Goal: Task Accomplishment & Management: Manage account settings

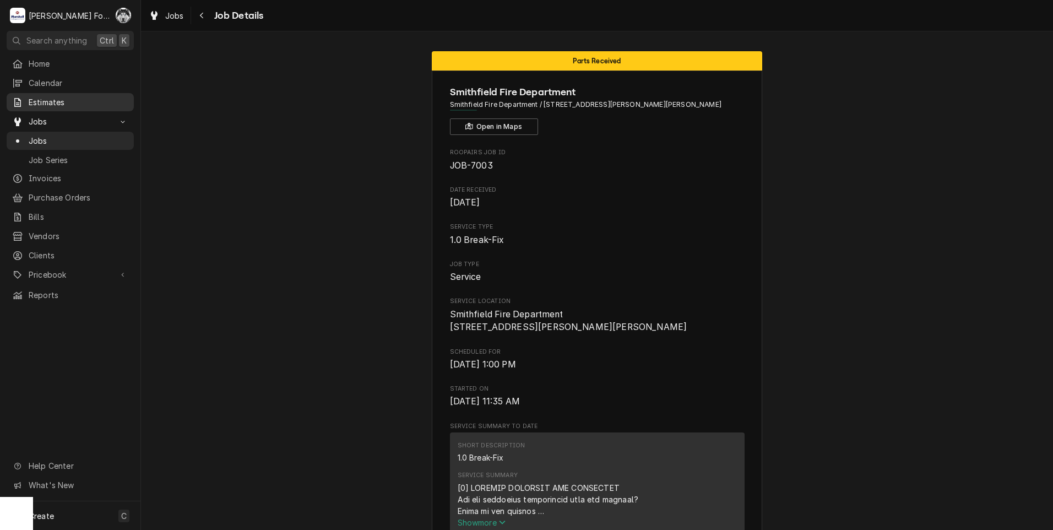
scroll to position [1311, 0]
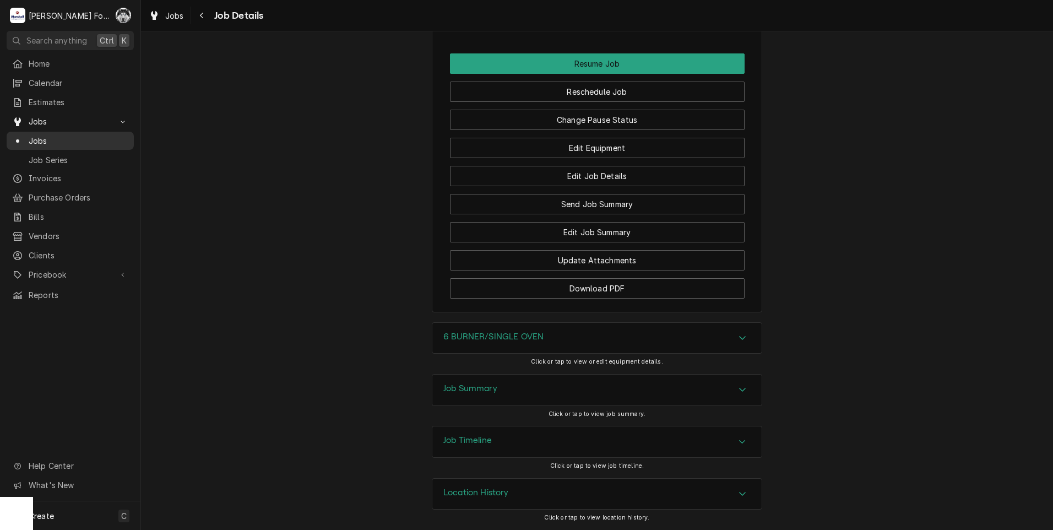
click at [33, 135] on span "Jobs" at bounding box center [79, 141] width 100 height 12
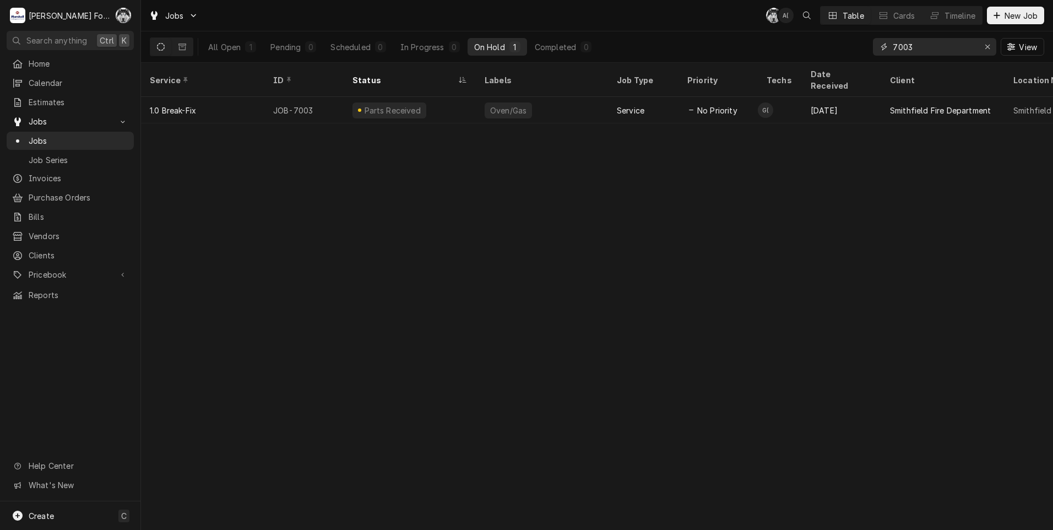
drag, startPoint x: 901, startPoint y: 53, endPoint x: 883, endPoint y: 53, distance: 17.6
click at [889, 53] on div "7003" at bounding box center [934, 47] width 123 height 18
type input "7169"
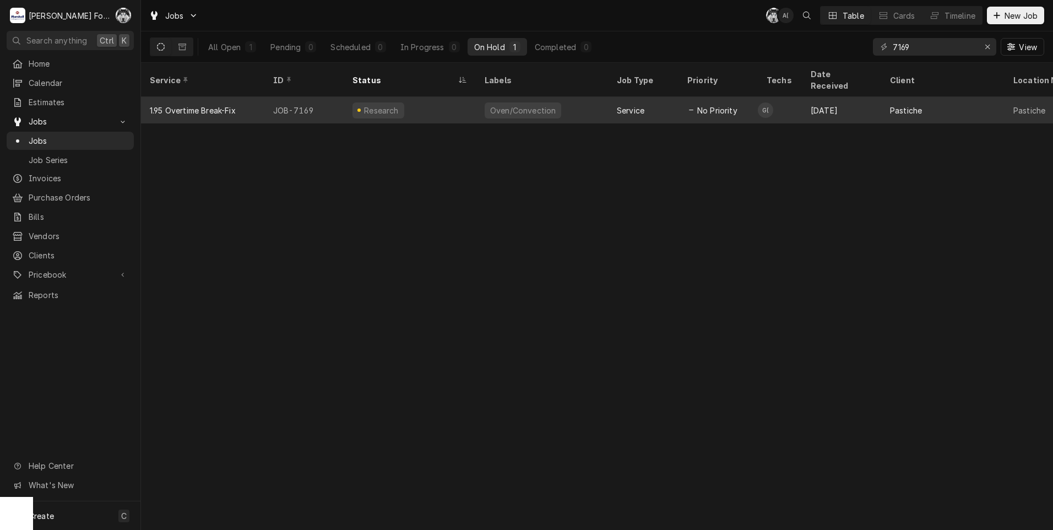
click at [601, 102] on div "Oven/Convection" at bounding box center [542, 110] width 132 height 26
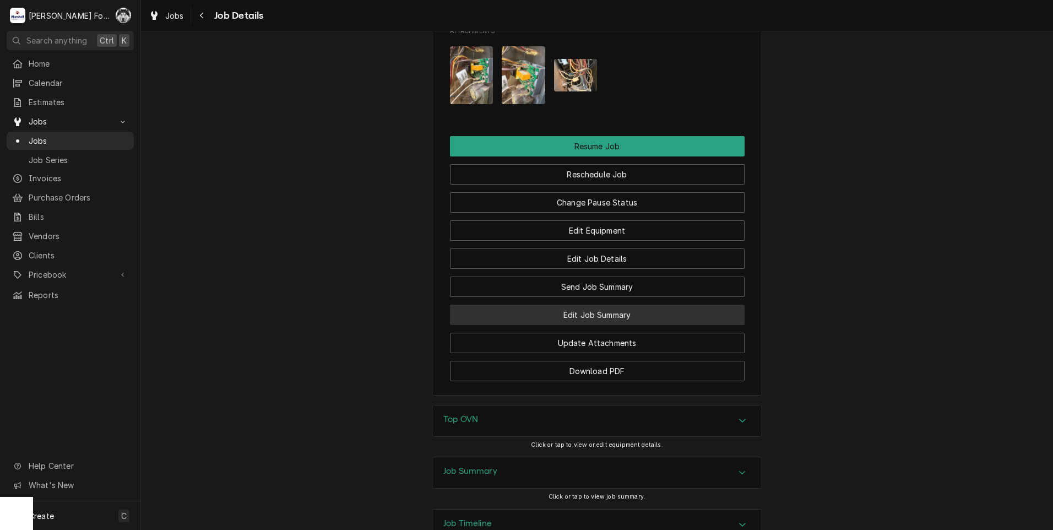
scroll to position [1157, 0]
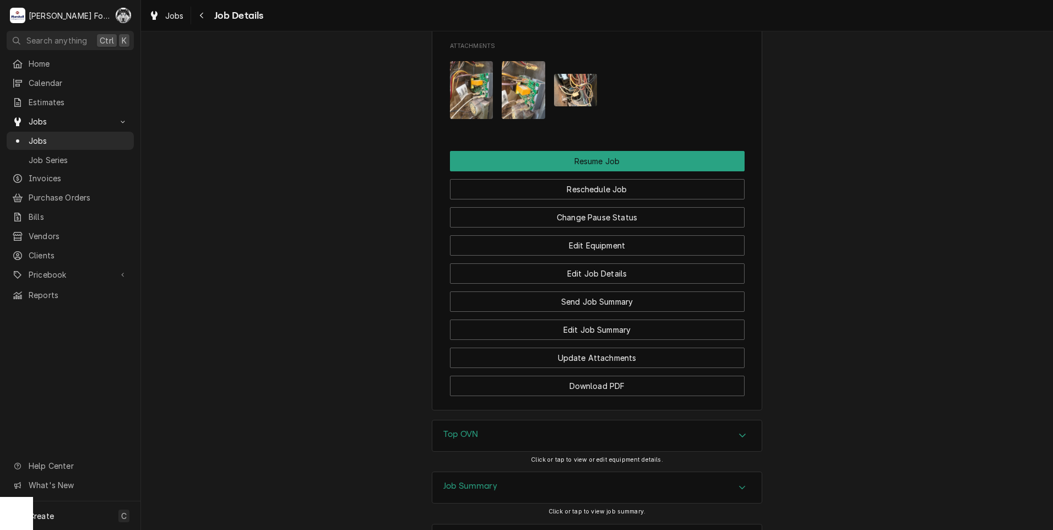
click at [546, 442] on div "Top OVN" at bounding box center [597, 435] width 329 height 31
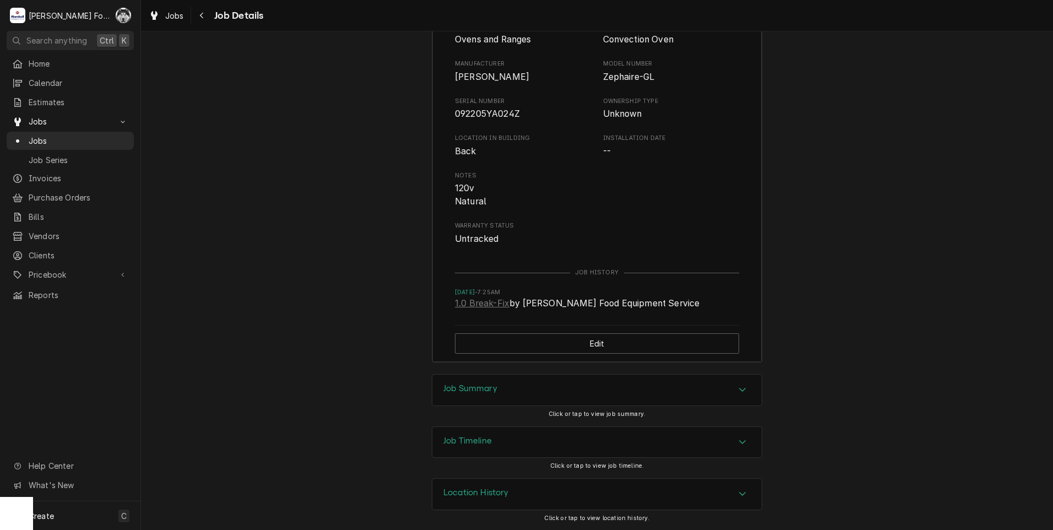
scroll to position [1611, 0]
click at [491, 404] on div "Job Summary" at bounding box center [597, 390] width 329 height 31
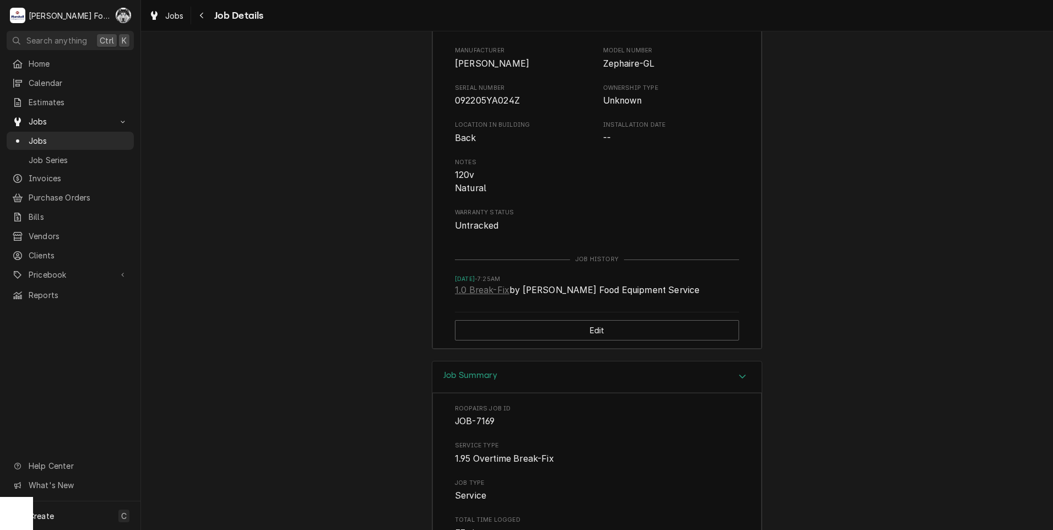
click at [489, 381] on h3 "Job Summary" at bounding box center [471, 375] width 54 height 10
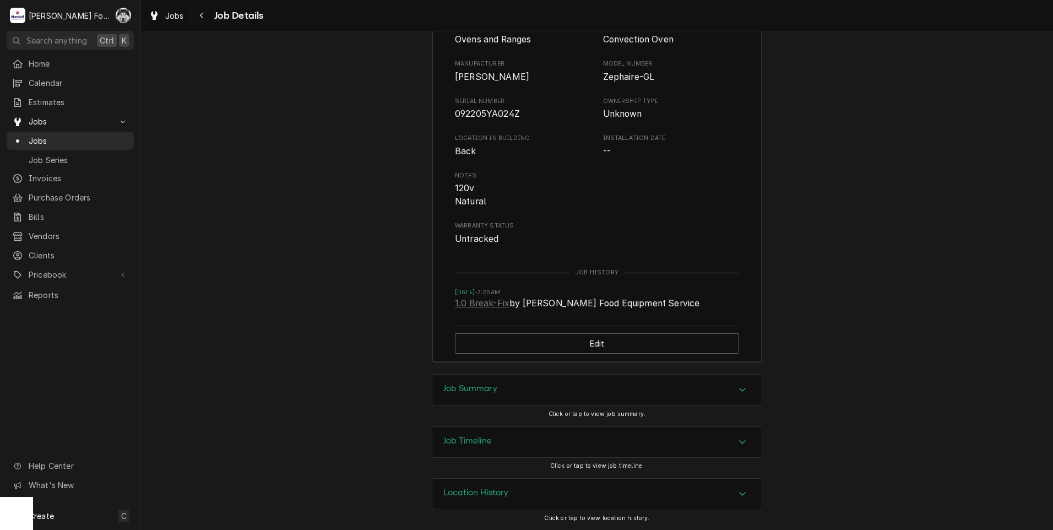
click at [488, 391] on h3 "Job Summary" at bounding box center [471, 388] width 54 height 10
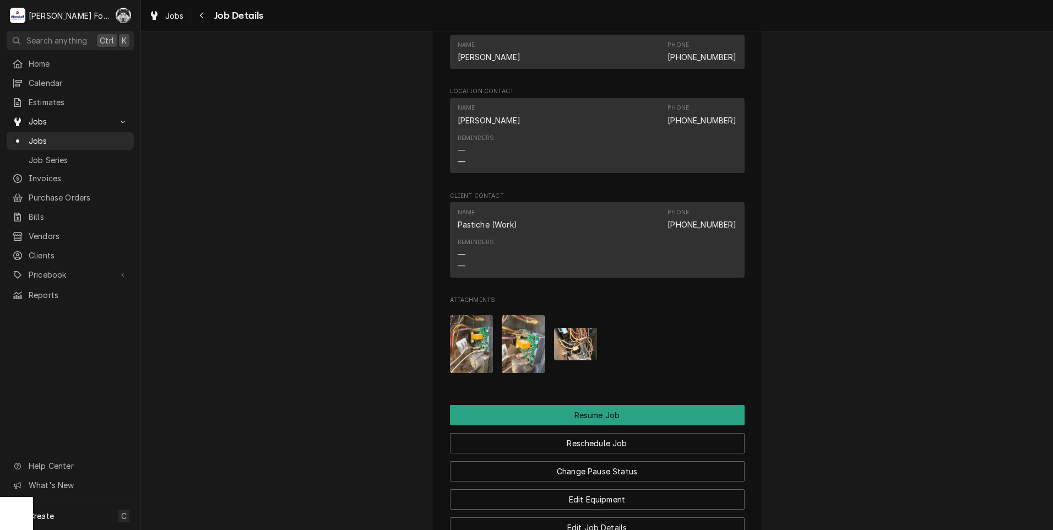
scroll to position [895, 0]
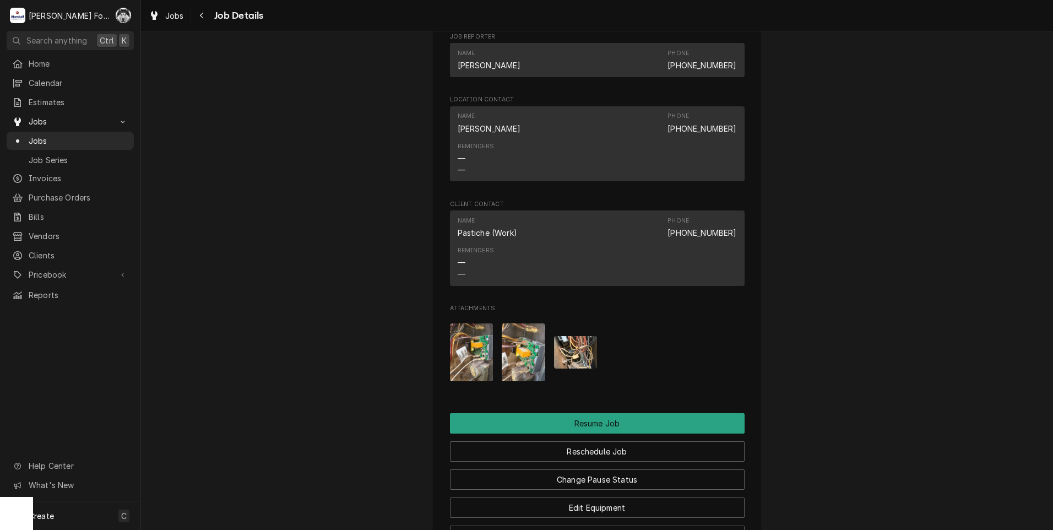
click at [459, 371] on img "Attachments" at bounding box center [472, 352] width 44 height 58
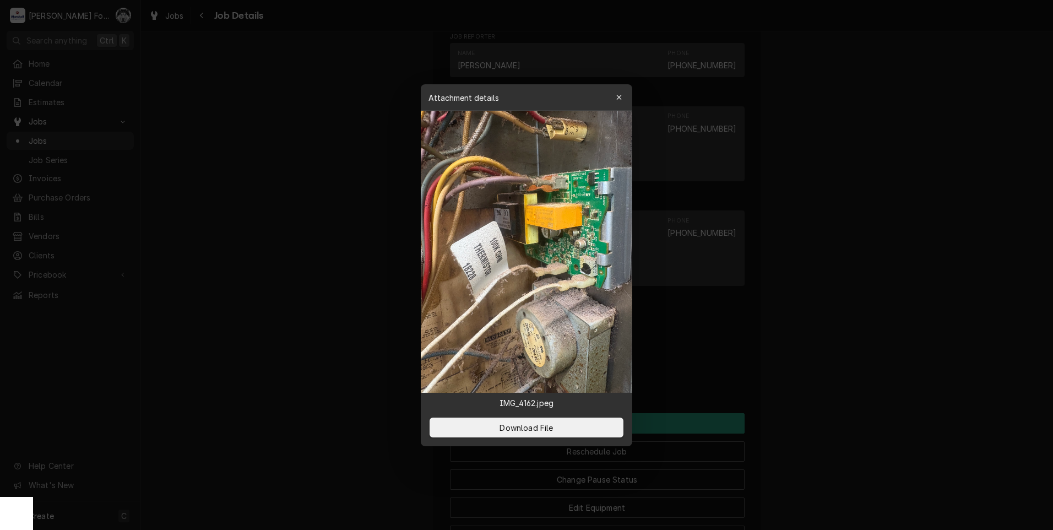
click at [620, 98] on icon "button" at bounding box center [620, 98] width 6 height 8
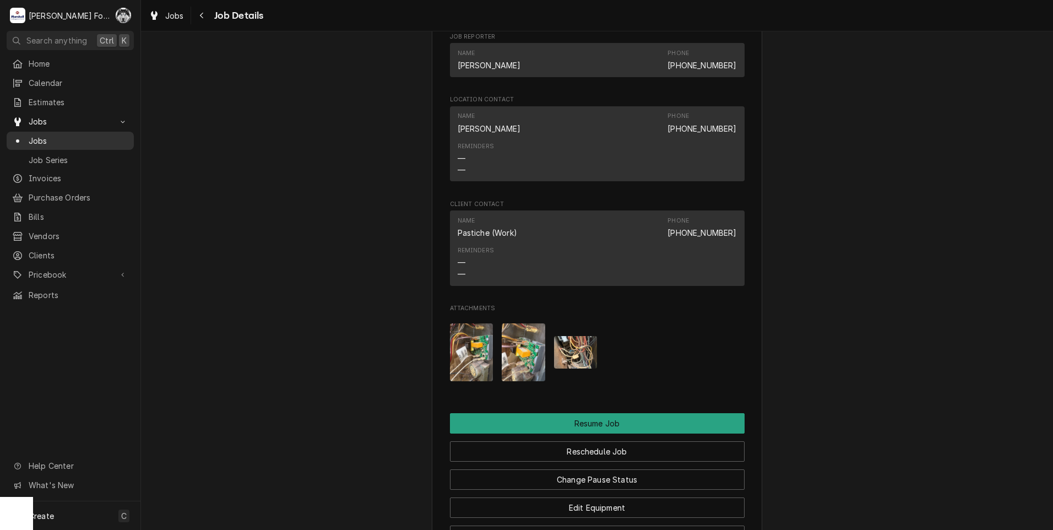
click at [30, 138] on span "Jobs" at bounding box center [79, 141] width 100 height 12
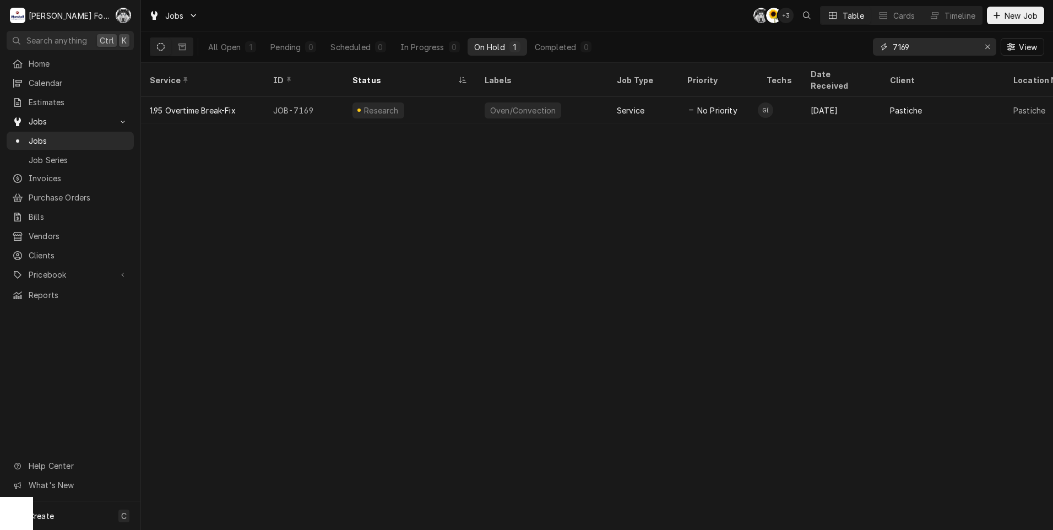
drag, startPoint x: 909, startPoint y: 51, endPoint x: 852, endPoint y: 52, distance: 56.8
click at [852, 52] on div "All Open 1 Pending 0 Scheduled 0 In Progress 0 On Hold 1 Completed 0 7169 View" at bounding box center [597, 46] width 895 height 31
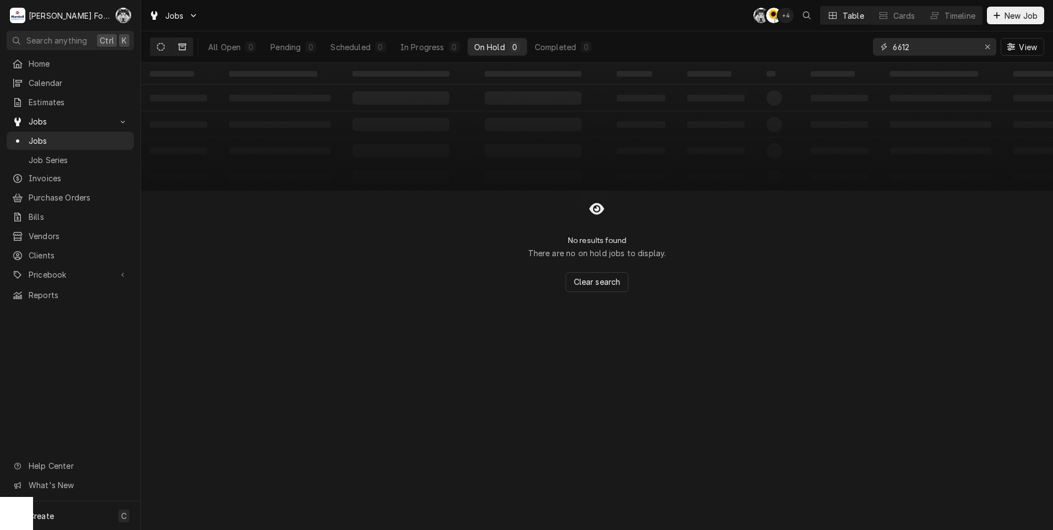
type input "6612"
click at [187, 46] on button "Dynamic Content Wrapper" at bounding box center [182, 47] width 21 height 18
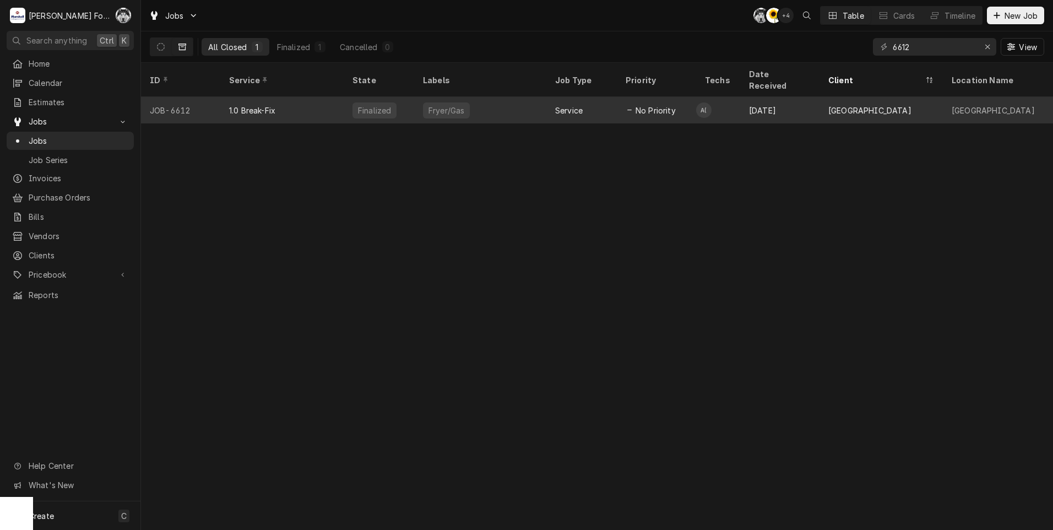
click at [537, 101] on div "Fryer/Gas" at bounding box center [480, 110] width 132 height 26
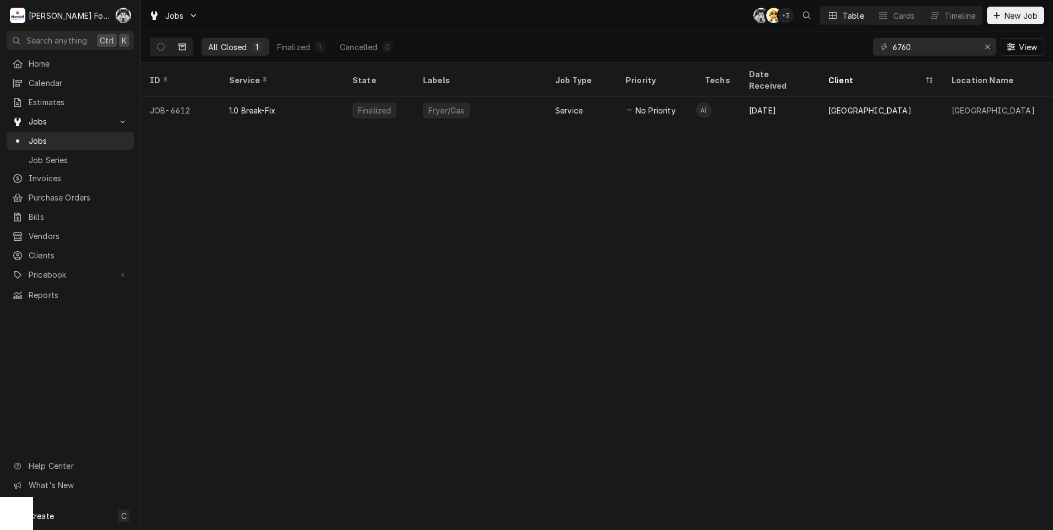
type input "6760"
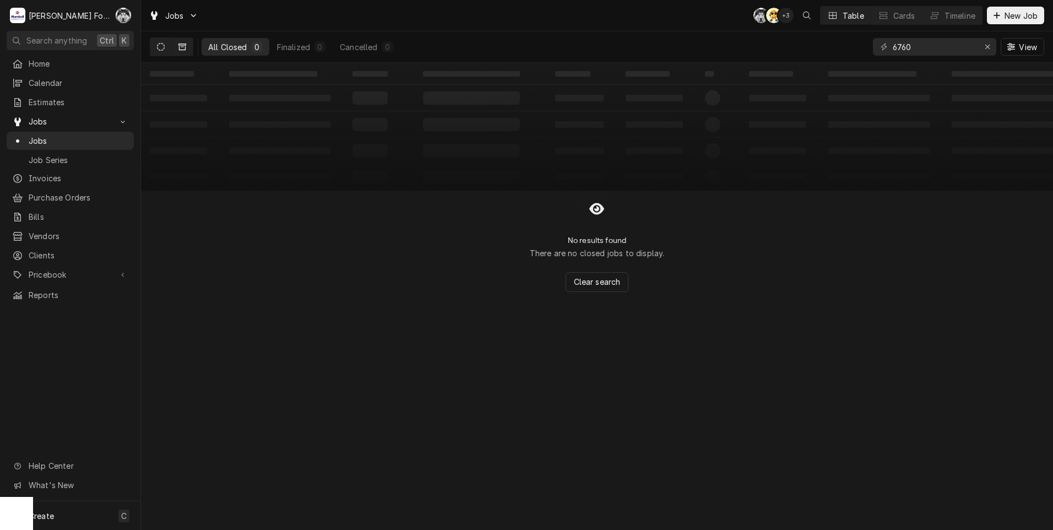
click at [161, 45] on icon "Dynamic Content Wrapper" at bounding box center [161, 47] width 8 height 8
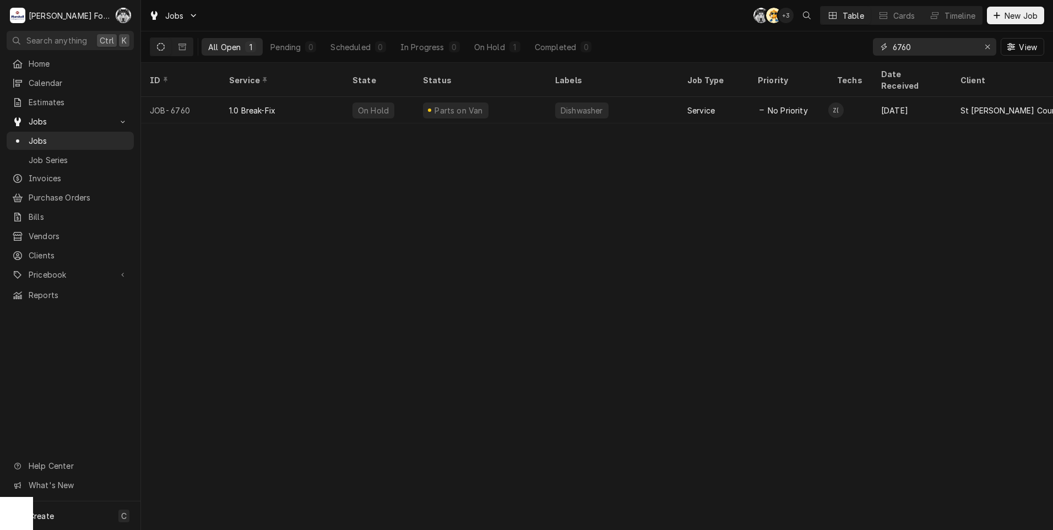
drag, startPoint x: 926, startPoint y: 49, endPoint x: 813, endPoint y: 54, distance: 112.5
click at [814, 54] on div "All Open 1 Pending 0 Scheduled 0 In Progress 0 On Hold 1 Completed 0 6760 View" at bounding box center [597, 46] width 895 height 31
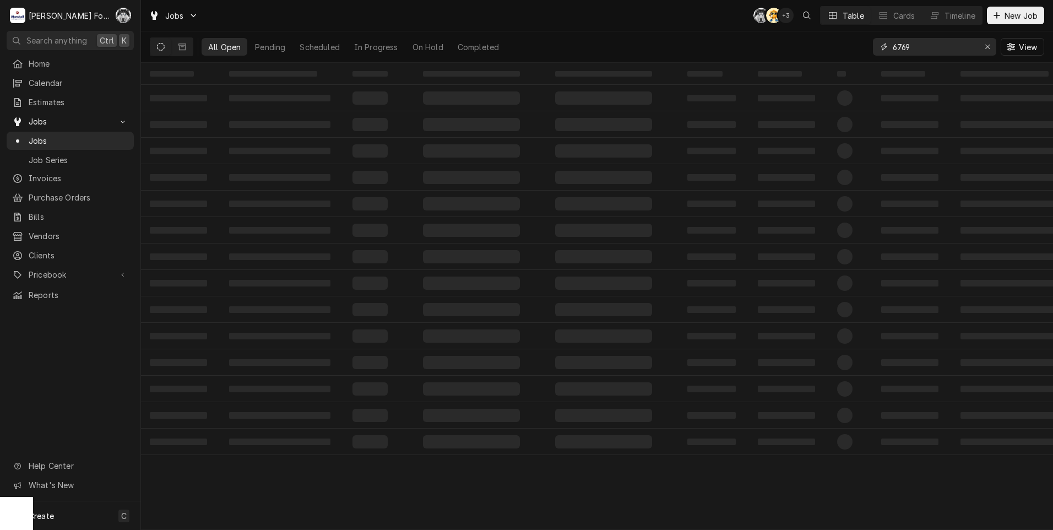
type input "6769"
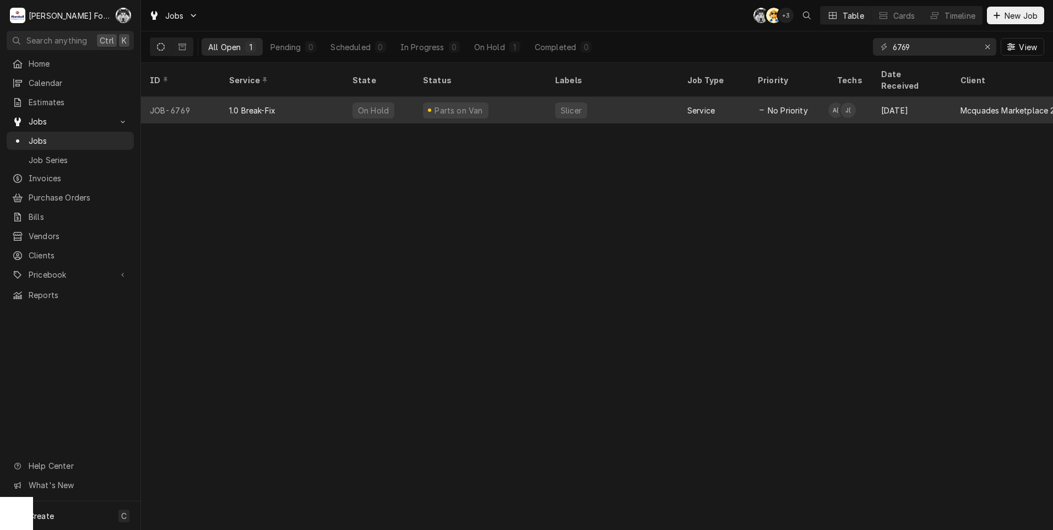
click at [735, 102] on div "Service" at bounding box center [714, 110] width 71 height 26
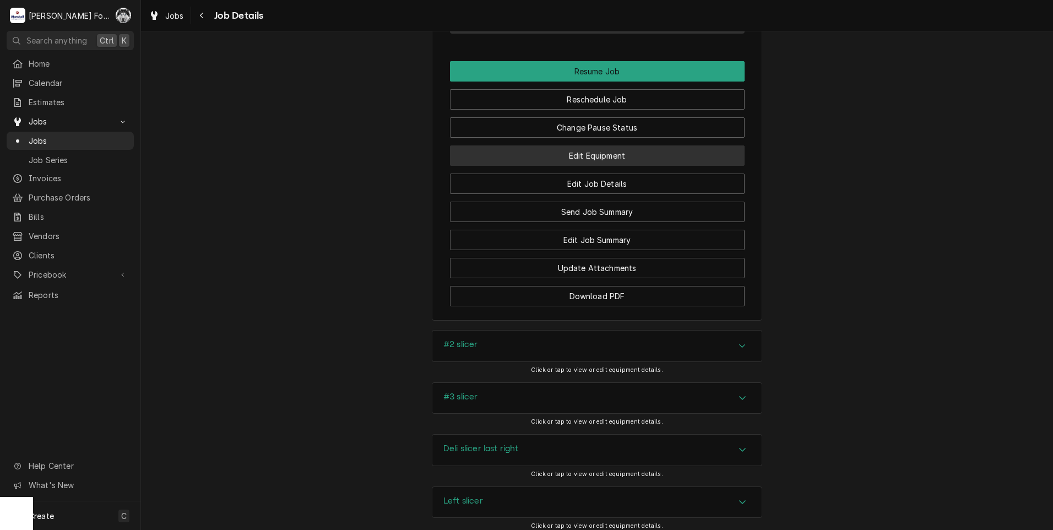
scroll to position [1267, 0]
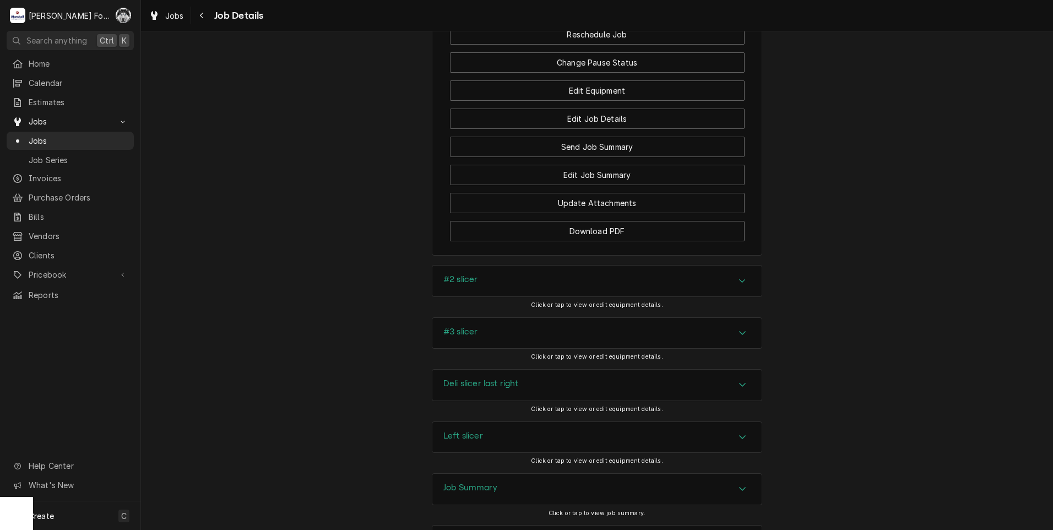
click at [520, 290] on div "#2 slicer" at bounding box center [597, 281] width 329 height 31
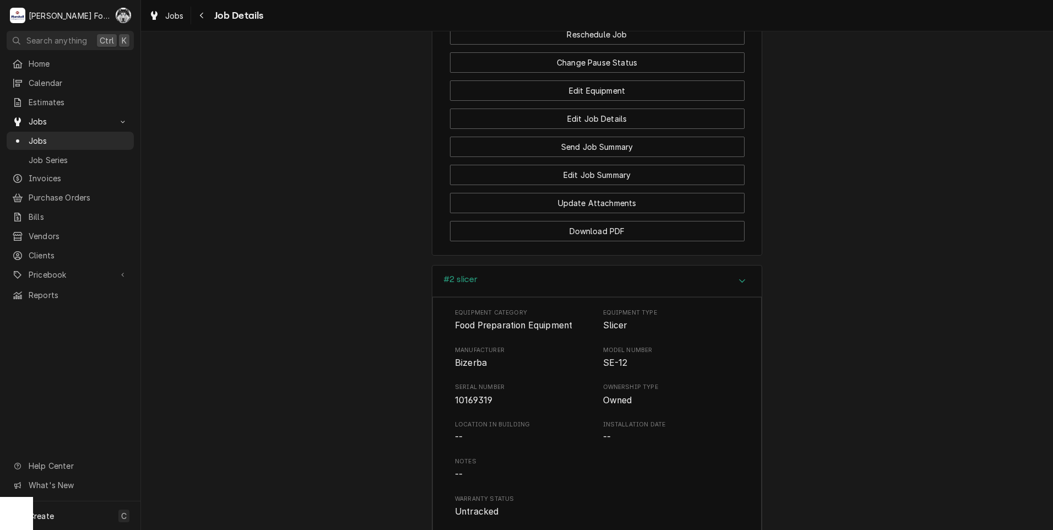
click at [382, 350] on div "#2 slicer Equipment Category Food Preparation Equipment Equipment Type Slicer M…" at bounding box center [597, 449] width 912 height 368
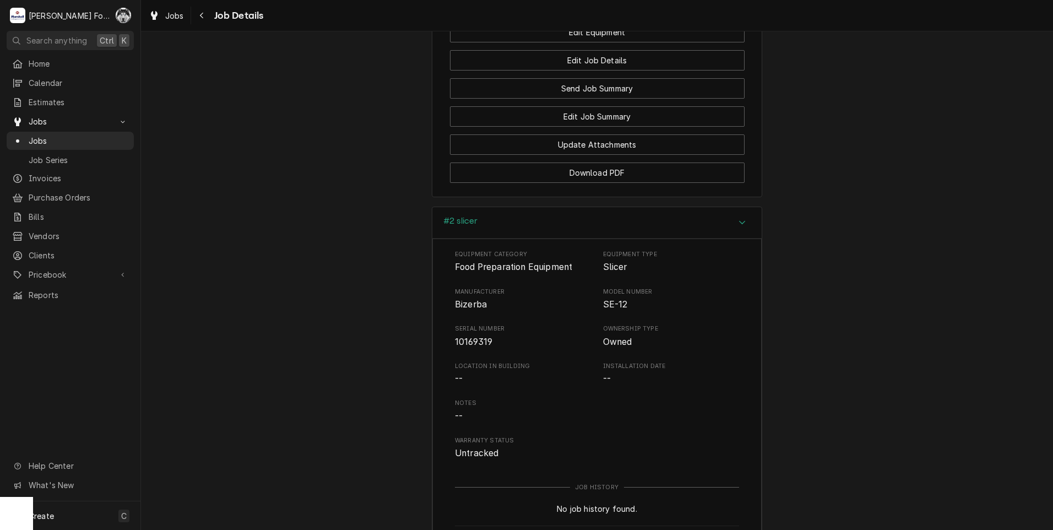
scroll to position [1488, 0]
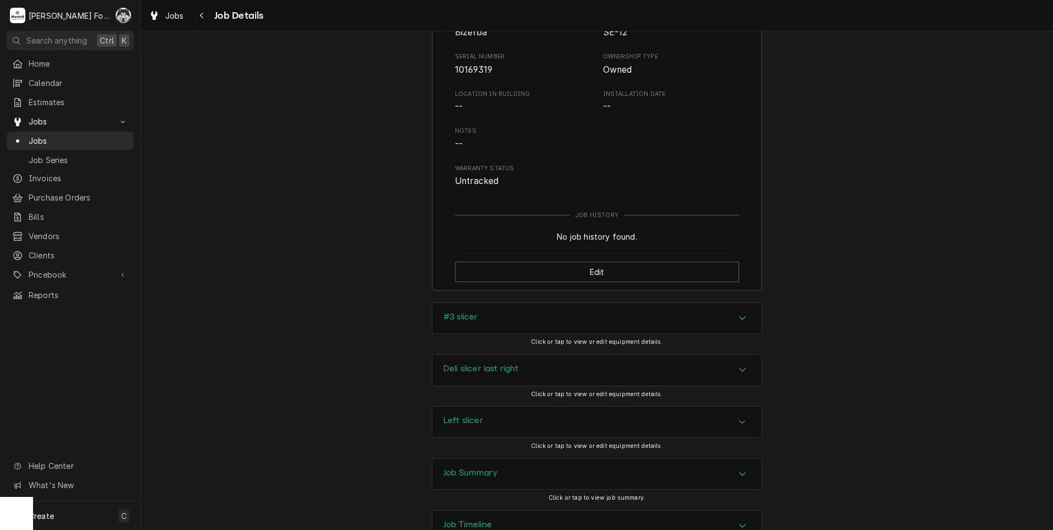
click at [479, 374] on h3 "Deli slicer last right" at bounding box center [481, 369] width 75 height 10
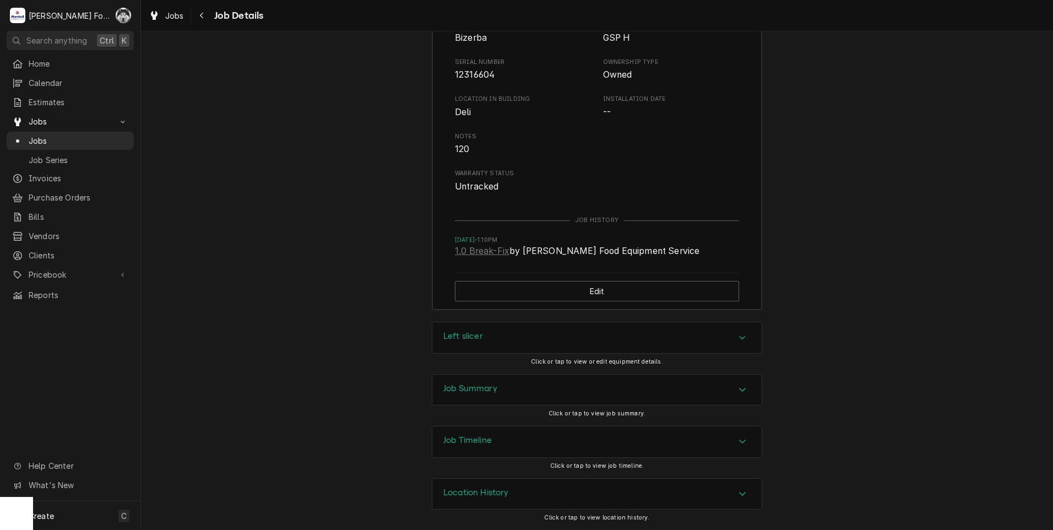
click at [507, 330] on div "Left slicer" at bounding box center [597, 337] width 329 height 31
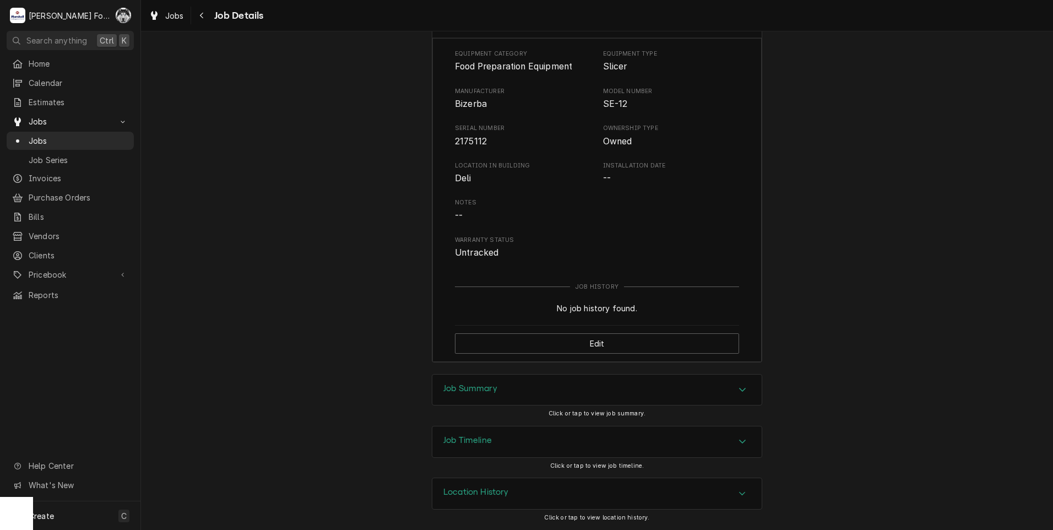
click at [474, 397] on div "Job Summary" at bounding box center [597, 390] width 329 height 31
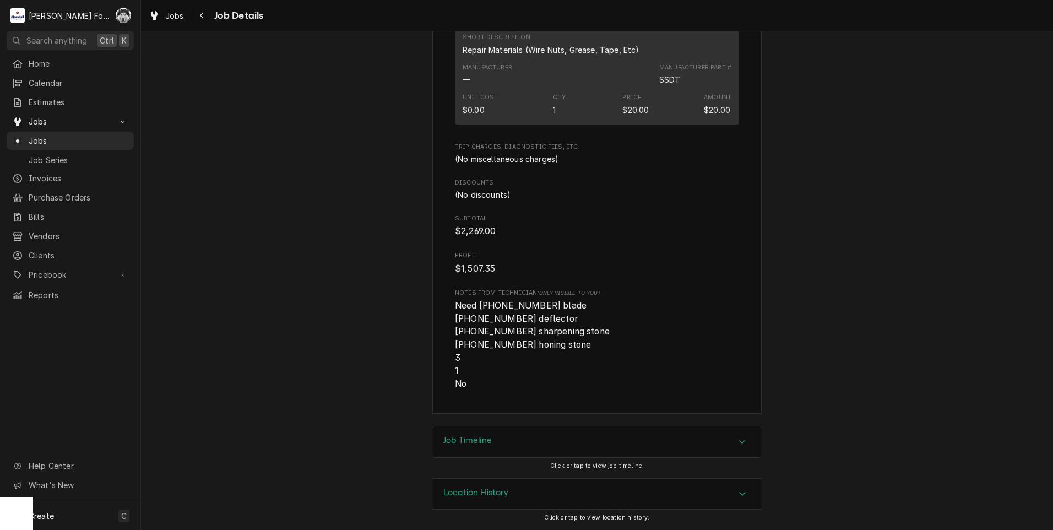
click at [511, 445] on div "Job Timeline" at bounding box center [597, 441] width 329 height 31
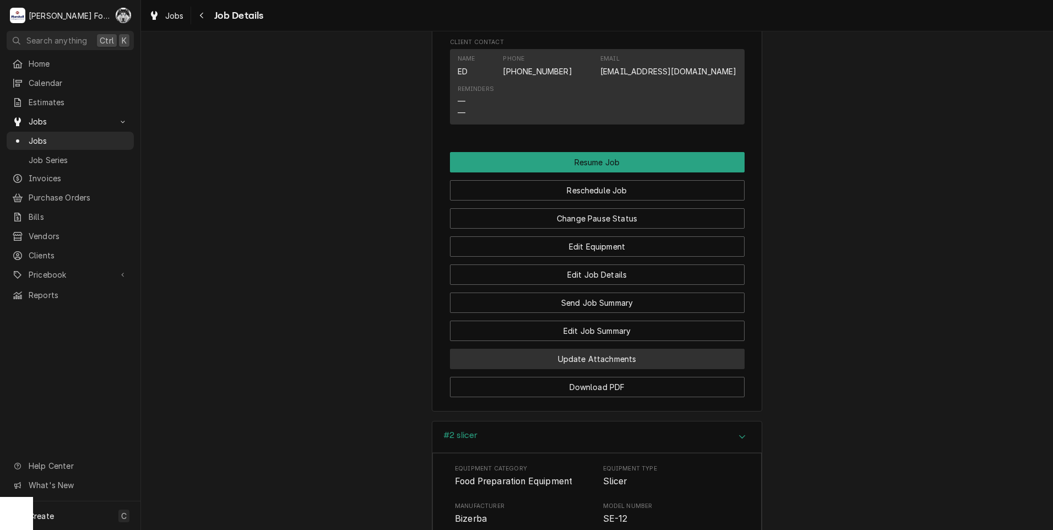
scroll to position [1117, 0]
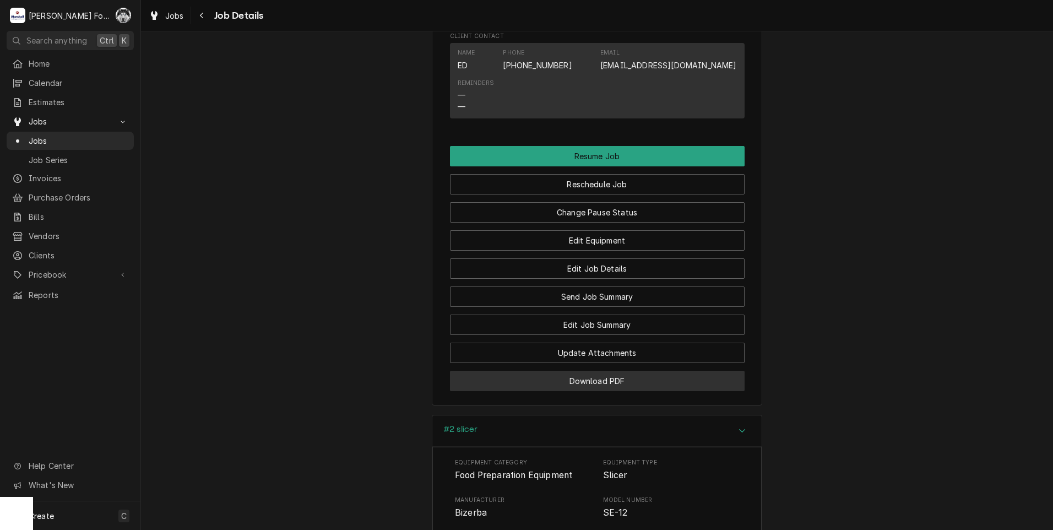
click at [612, 391] on button "Download PDF" at bounding box center [597, 381] width 295 height 20
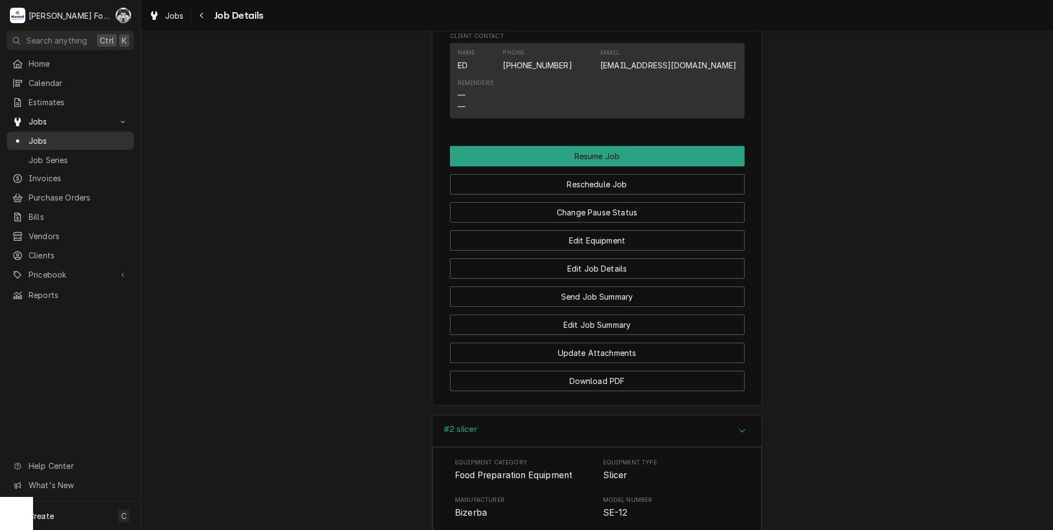
click at [44, 136] on span "Jobs" at bounding box center [79, 141] width 100 height 12
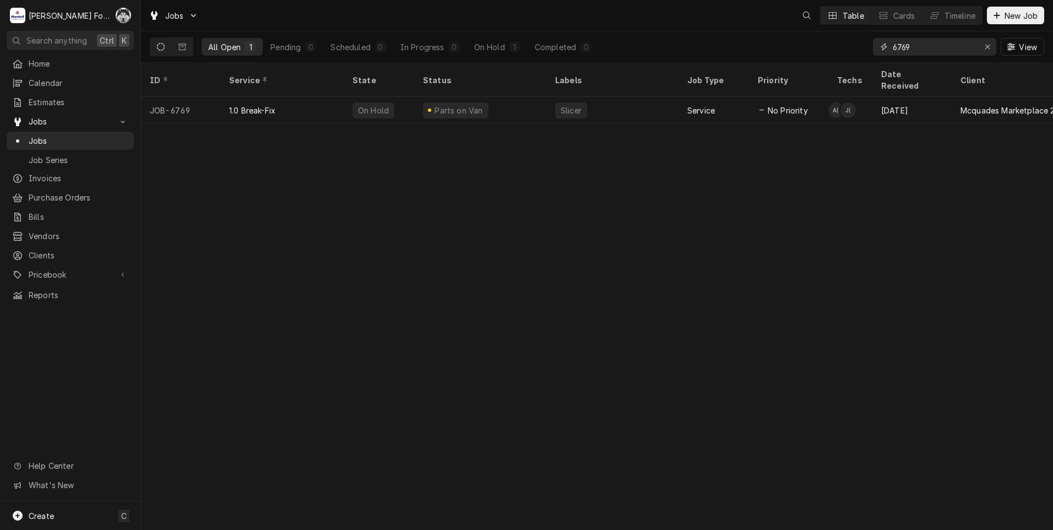
drag, startPoint x: 920, startPoint y: 50, endPoint x: 862, endPoint y: 57, distance: 58.2
click at [886, 54] on div "6769" at bounding box center [934, 47] width 123 height 18
type input "6877"
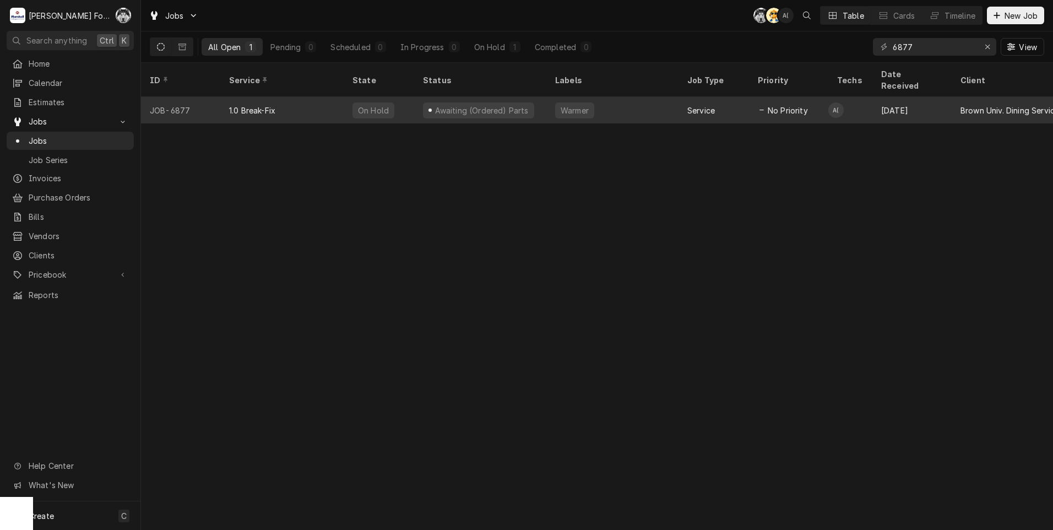
click at [637, 102] on div "Warmer" at bounding box center [613, 110] width 132 height 26
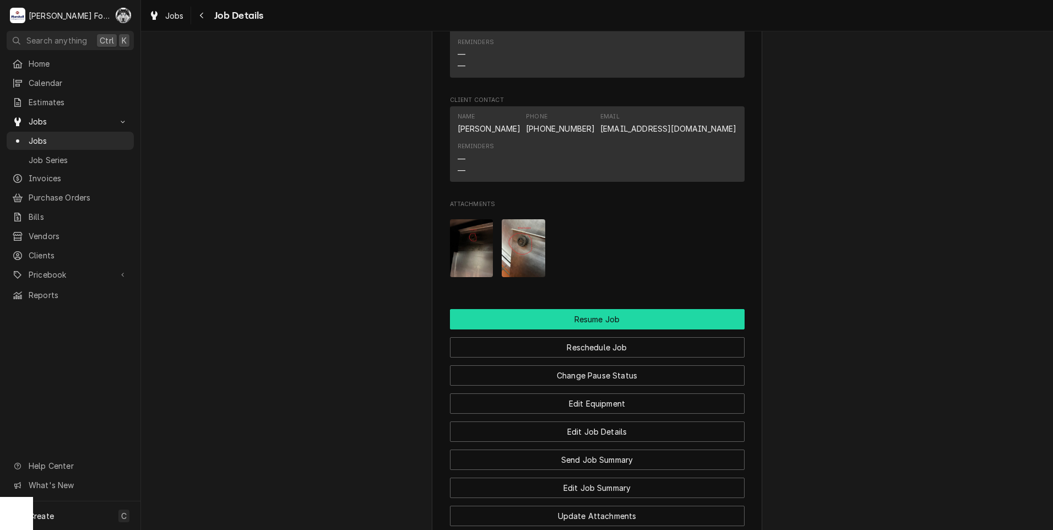
scroll to position [1580, 0]
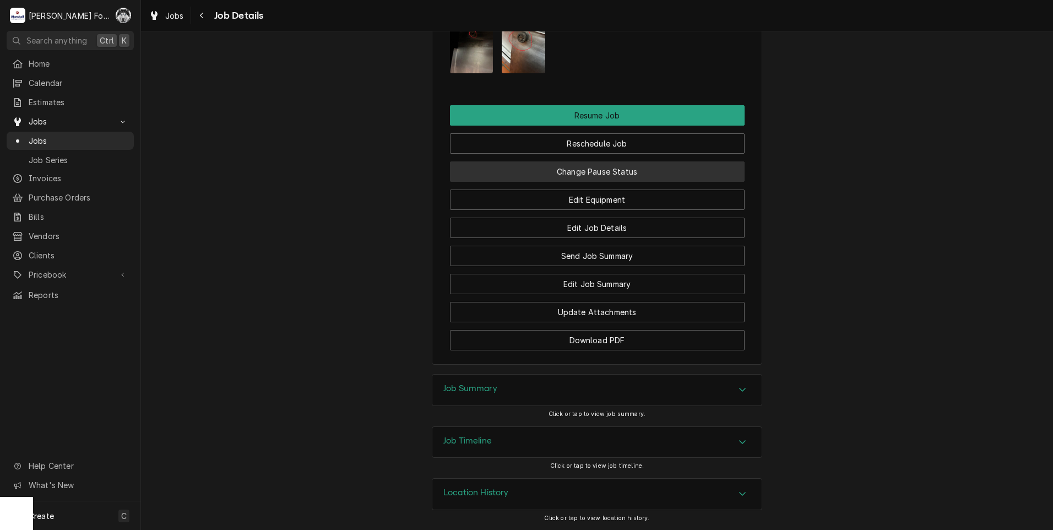
click at [574, 170] on button "Change Pause Status" at bounding box center [597, 171] width 295 height 20
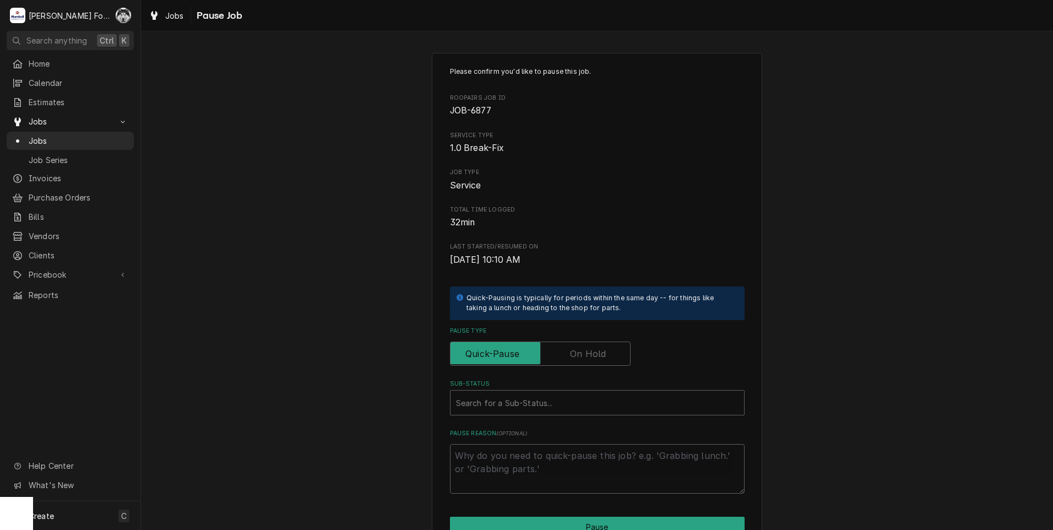
click at [569, 354] on label "Pause Type" at bounding box center [540, 354] width 181 height 24
click at [569, 354] on input "Pause Type" at bounding box center [540, 354] width 171 height 24
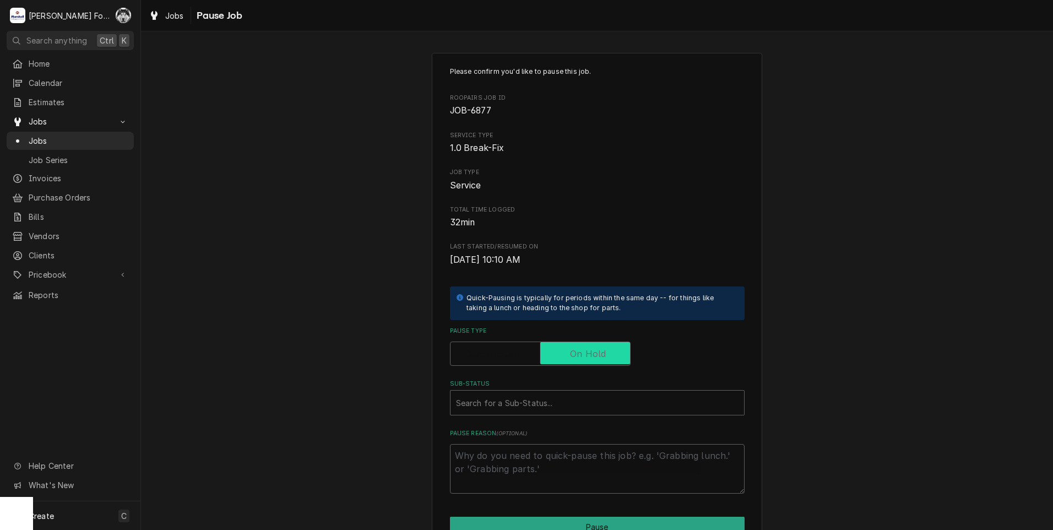
checkbox input "true"
click at [541, 404] on div "Sub-Status" at bounding box center [597, 403] width 283 height 20
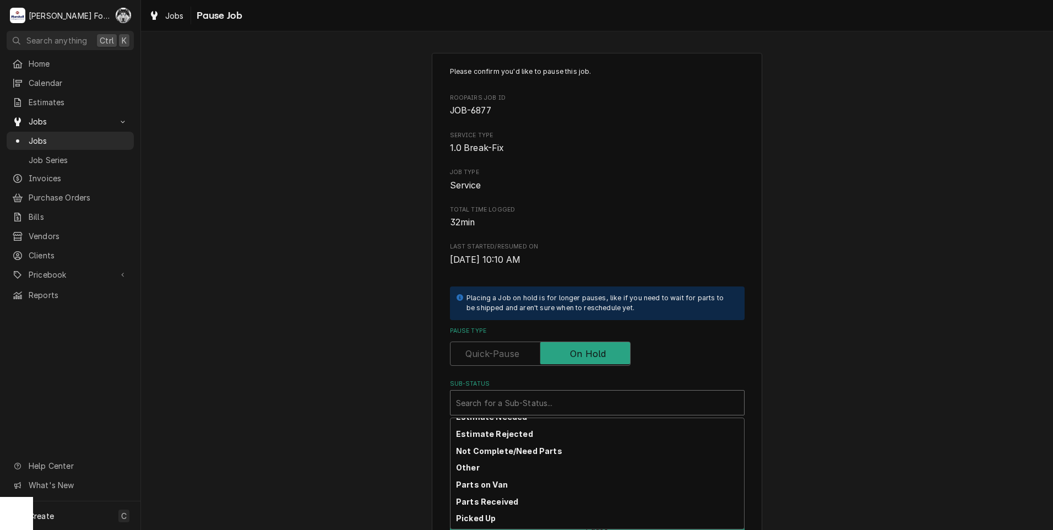
scroll to position [165, 0]
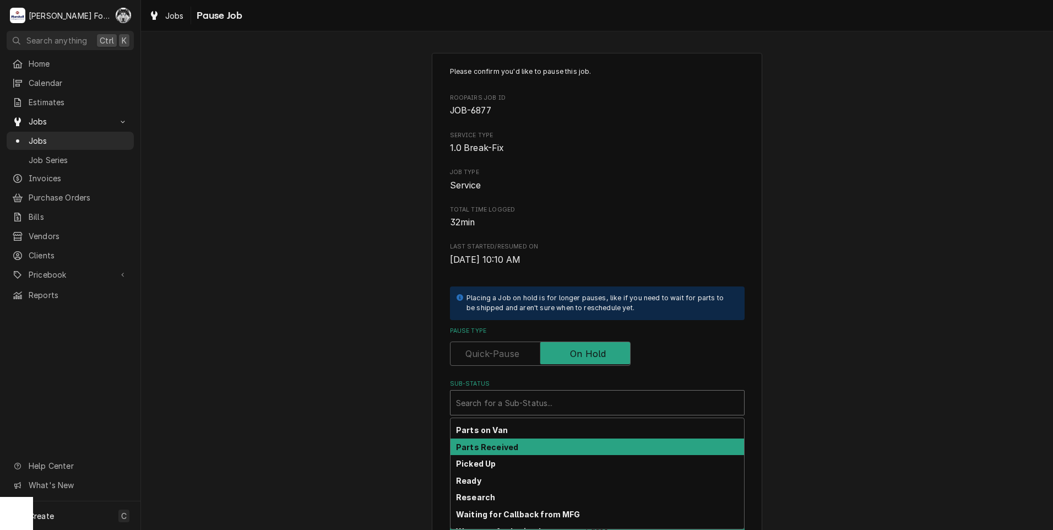
click at [498, 444] on strong "Parts Received" at bounding box center [487, 446] width 62 height 9
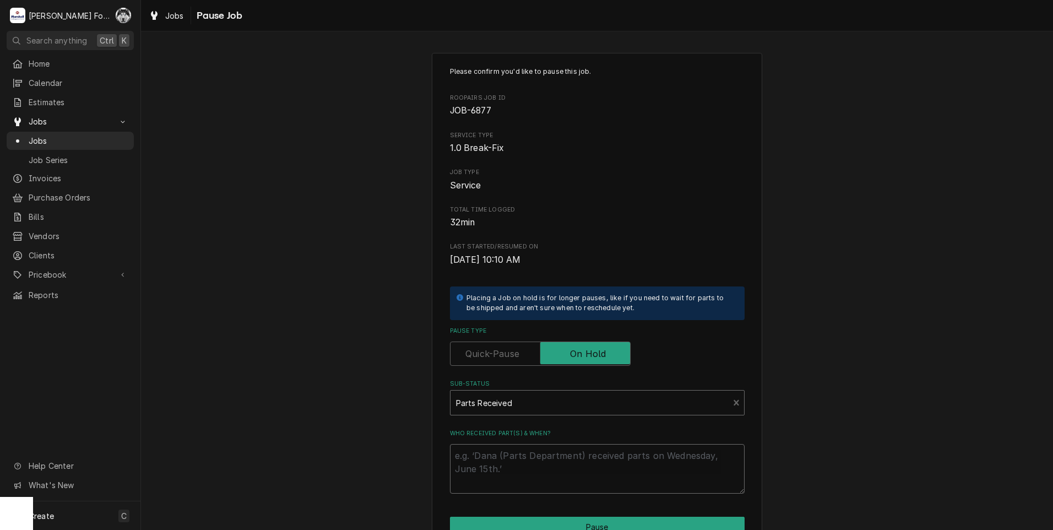
click at [484, 449] on textarea "Who received part(s) & when?" at bounding box center [597, 469] width 295 height 50
type textarea "x"
type textarea "9"
type textarea "x"
type textarea "9/"
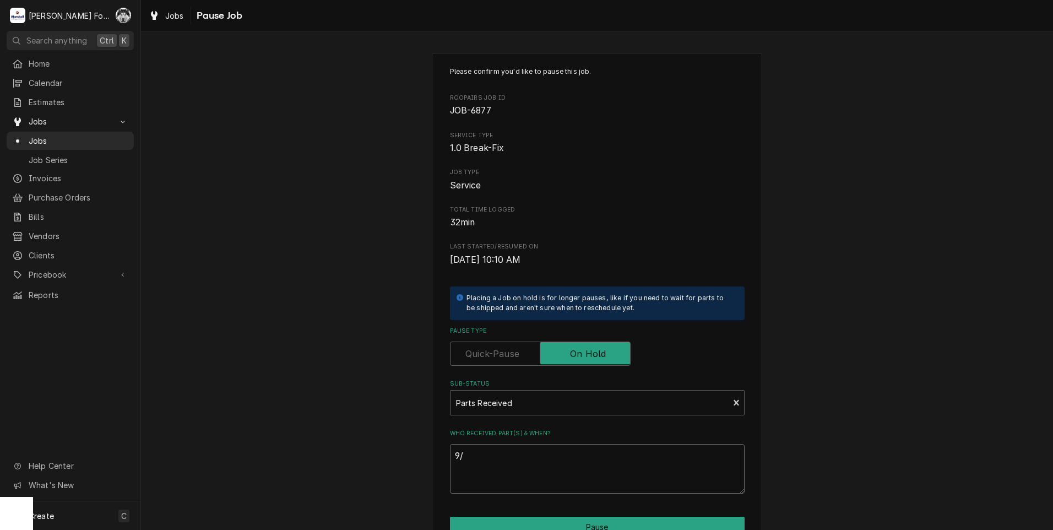
type textarea "x"
type textarea "9/2"
type textarea "x"
type textarea "9/2/"
type textarea "x"
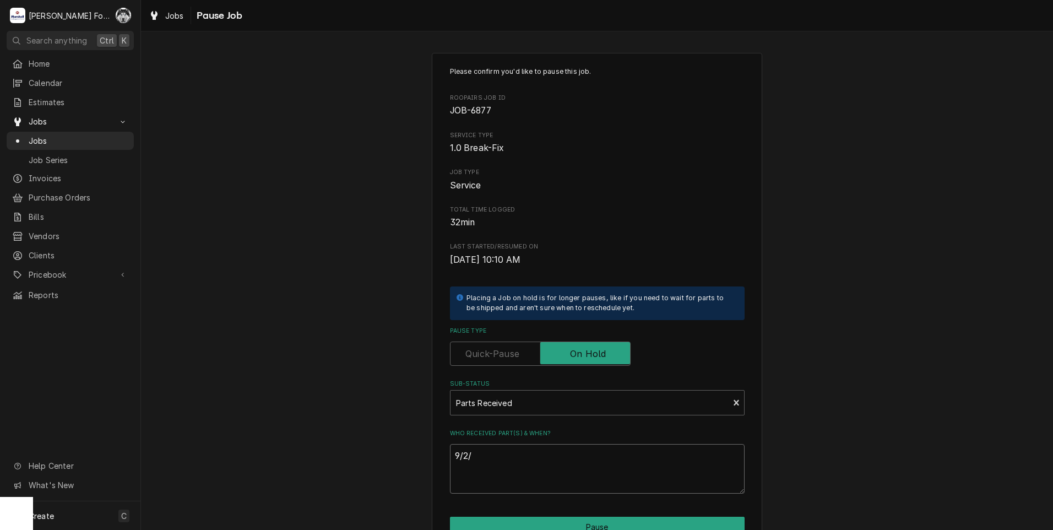
type textarea "9/2/2"
type textarea "x"
type textarea "9/2/20"
type textarea "x"
type textarea "9/2/202"
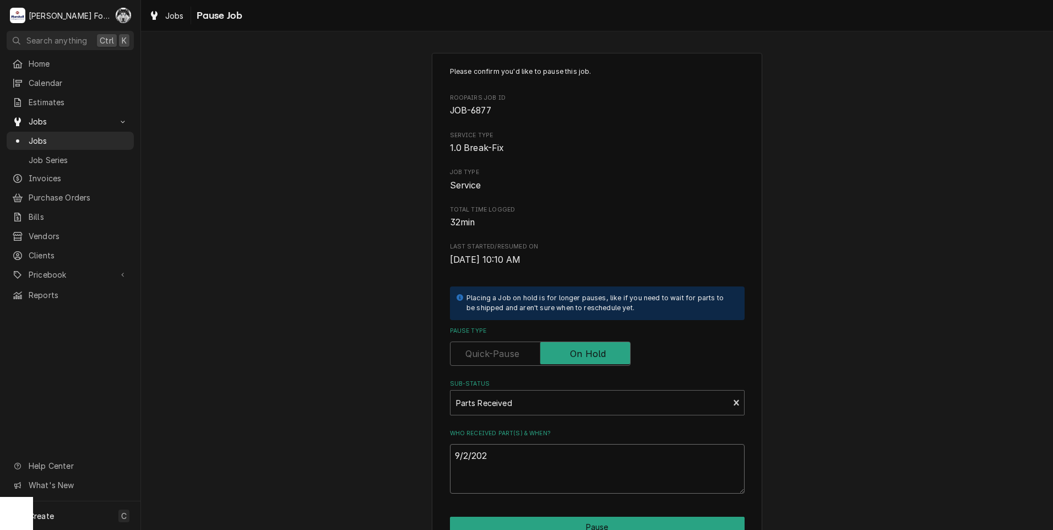
type textarea "x"
drag, startPoint x: 494, startPoint y: 452, endPoint x: 442, endPoint y: 462, distance: 52.6
click at [442, 462] on div "Please confirm you'd like to pause this job. Roopairs Job ID JOB-6877 Service T…" at bounding box center [597, 330] width 331 height 555
type textarea "9/2/2025"
click at [517, 521] on button "Pause" at bounding box center [597, 527] width 295 height 20
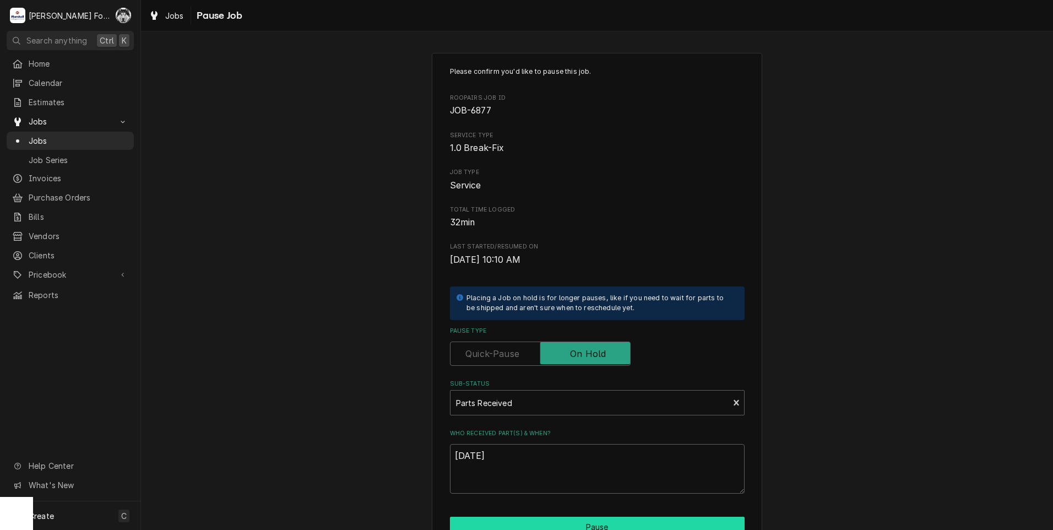
type textarea "x"
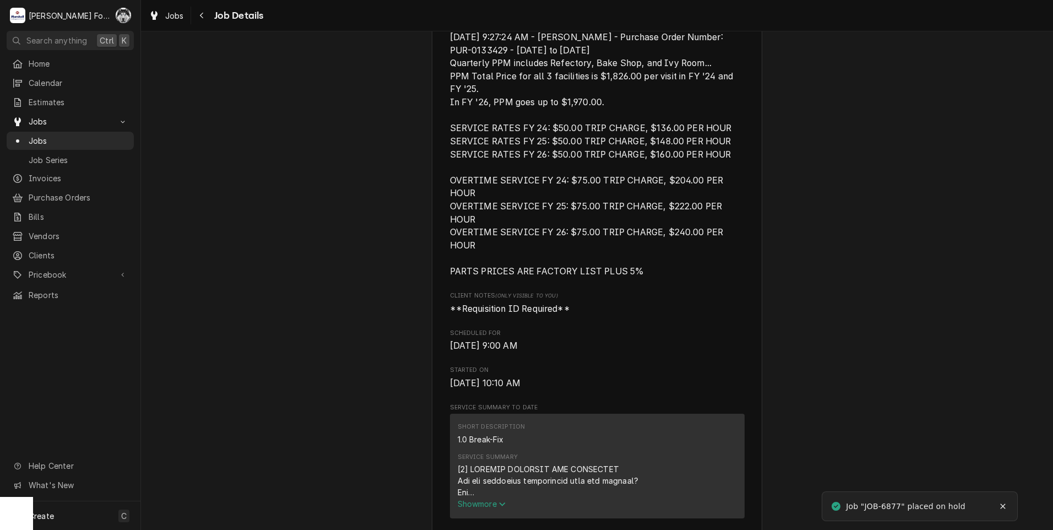
scroll to position [496, 0]
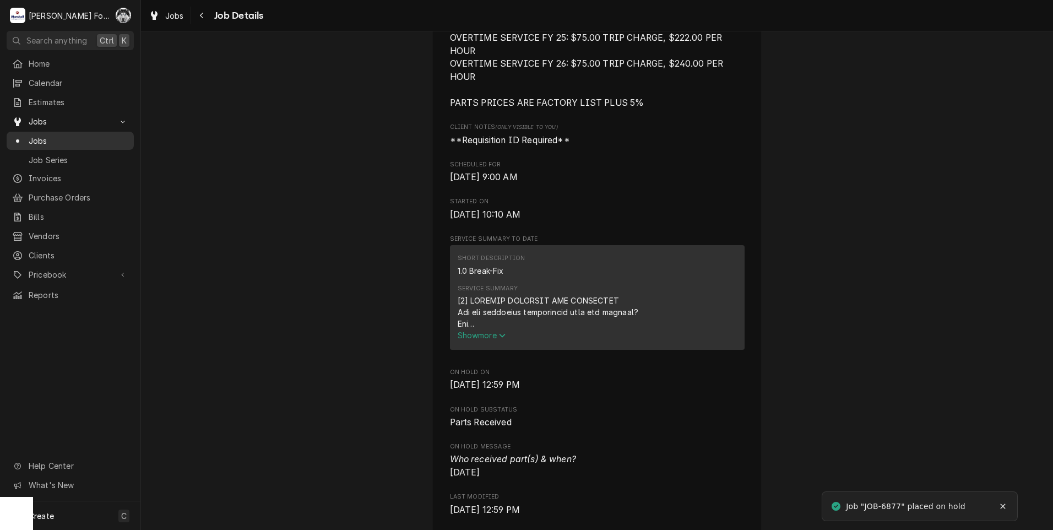
click at [42, 135] on span "Jobs" at bounding box center [79, 141] width 100 height 12
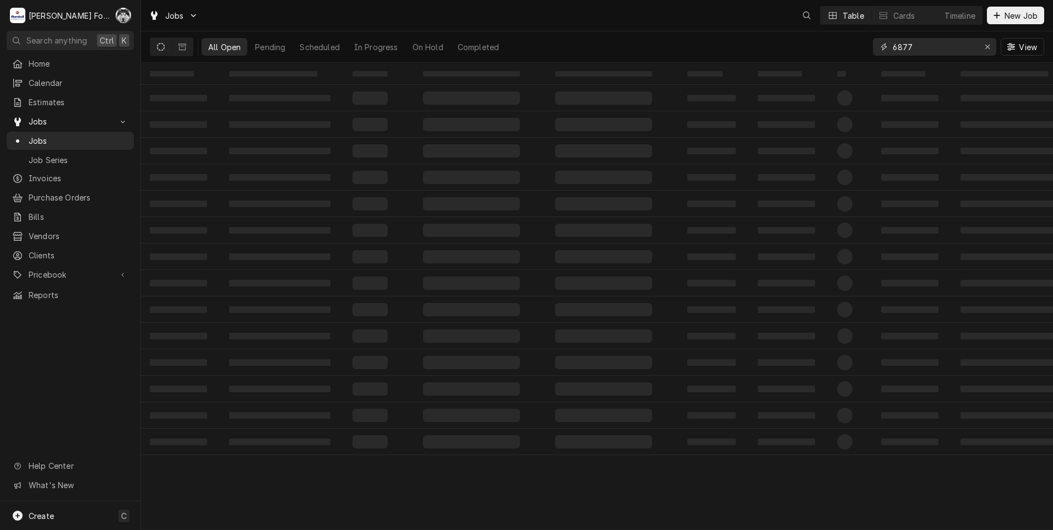
drag, startPoint x: 922, startPoint y: 51, endPoint x: 799, endPoint y: 56, distance: 123.0
click at [799, 56] on div "All Open Pending Scheduled In Progress On Hold Completed 6877 View" at bounding box center [597, 46] width 895 height 31
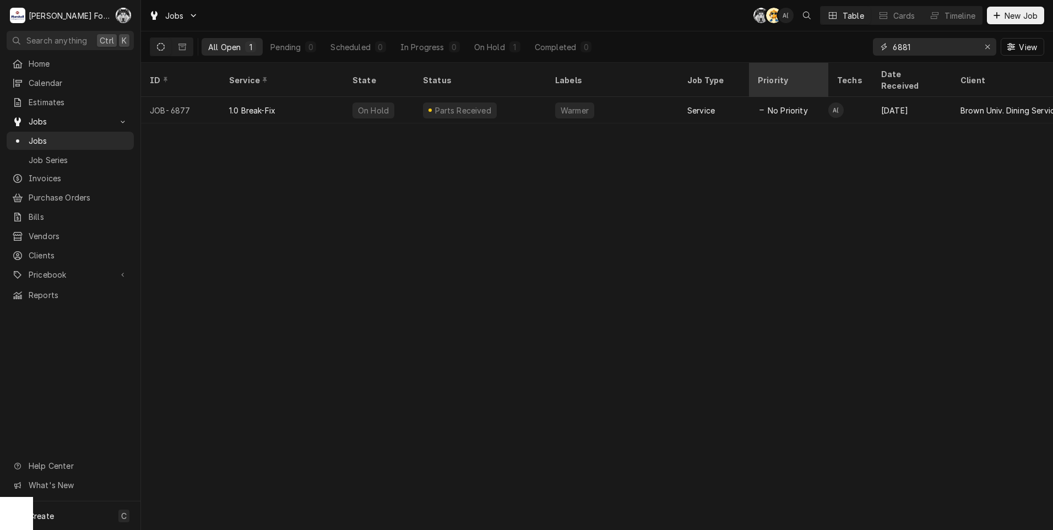
type input "6881"
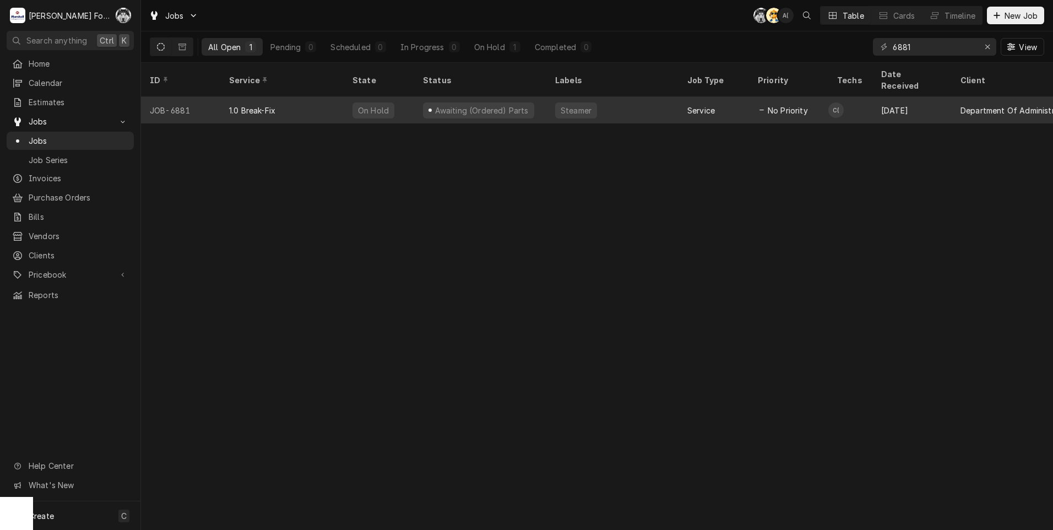
click at [675, 104] on div "Steamer" at bounding box center [613, 110] width 132 height 26
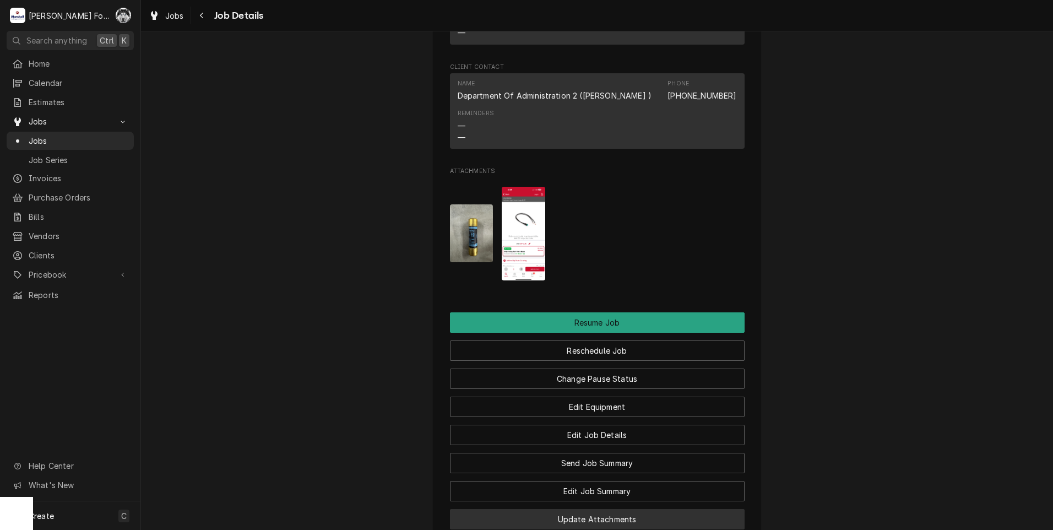
scroll to position [1488, 0]
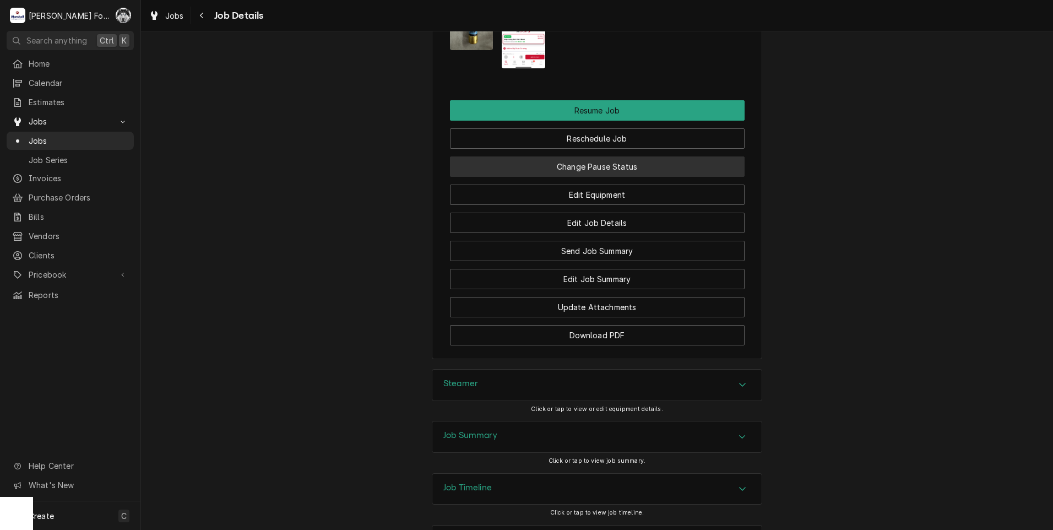
click at [572, 177] on button "Change Pause Status" at bounding box center [597, 166] width 295 height 20
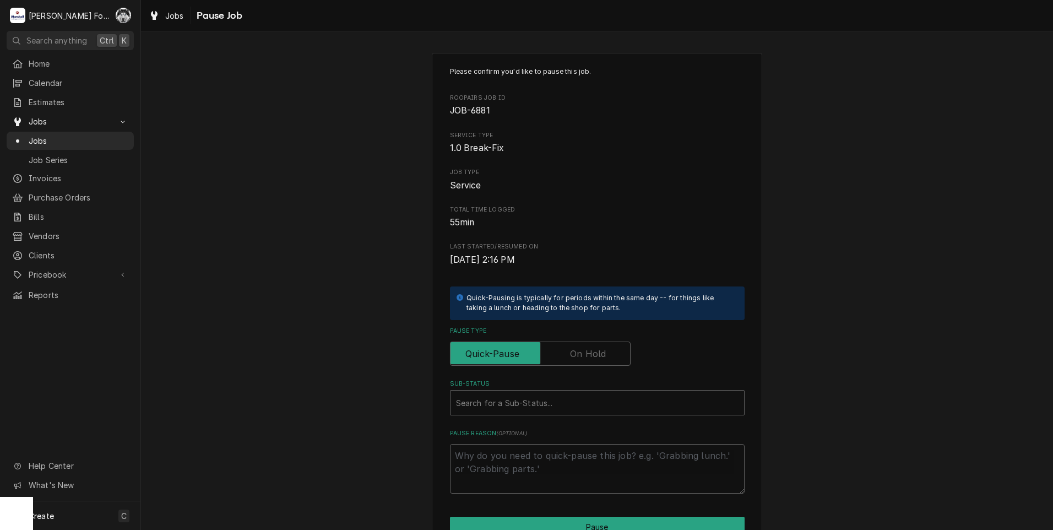
click at [591, 351] on label "Pause Type" at bounding box center [540, 354] width 181 height 24
click at [591, 351] on input "Pause Type" at bounding box center [540, 354] width 171 height 24
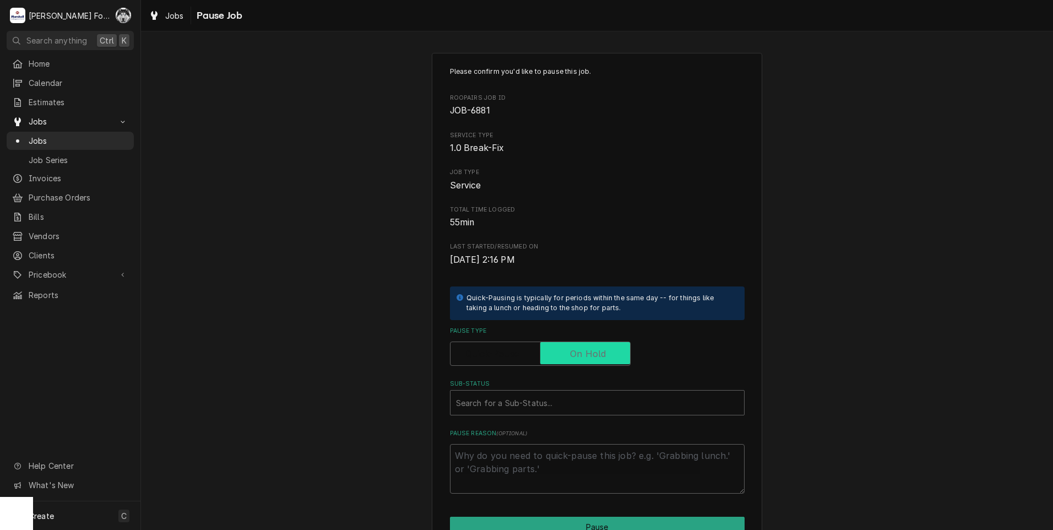
checkbox input "true"
click at [534, 399] on div "Sub-Status" at bounding box center [597, 403] width 283 height 20
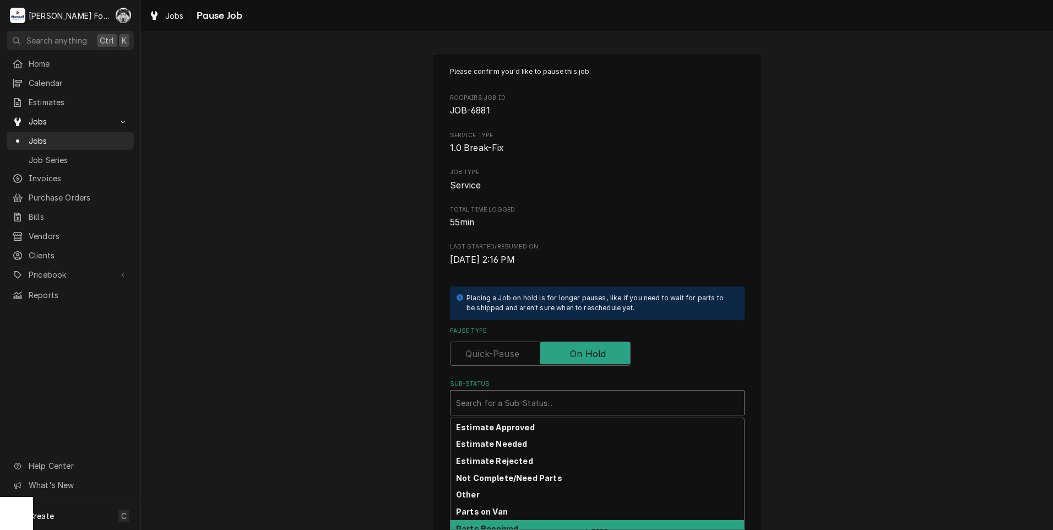
scroll to position [110, 0]
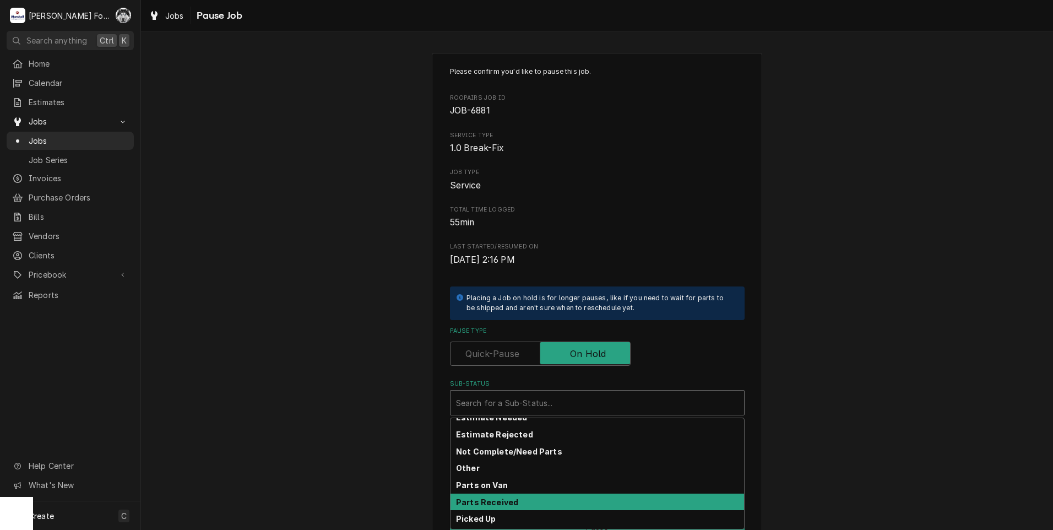
click at [505, 504] on strong "Parts Received" at bounding box center [487, 502] width 62 height 9
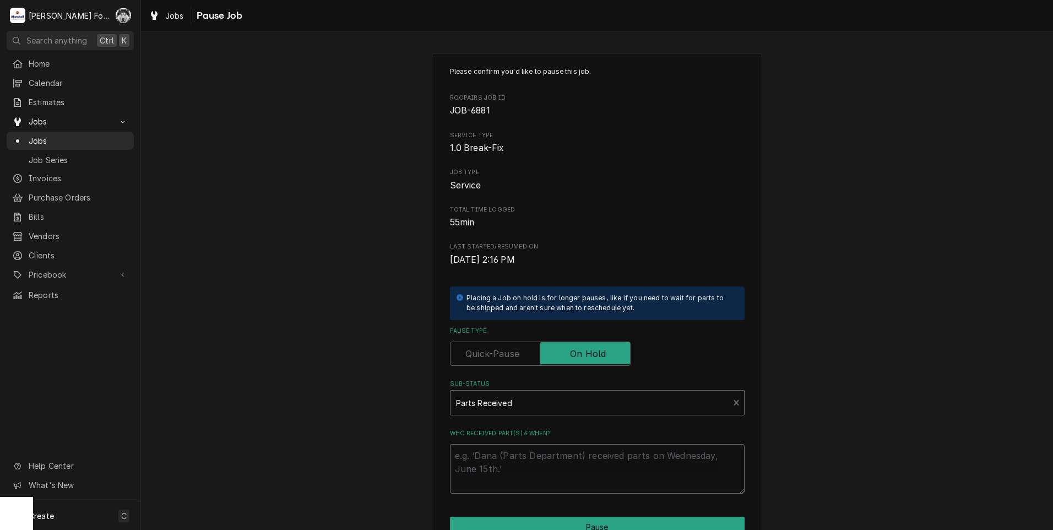
click at [500, 471] on textarea "Who received part(s) & when?" at bounding box center [597, 469] width 295 height 50
paste textarea "9/2/2025"
type textarea "x"
type textarea "[DATE]"
click at [532, 521] on button "Pause" at bounding box center [597, 527] width 295 height 20
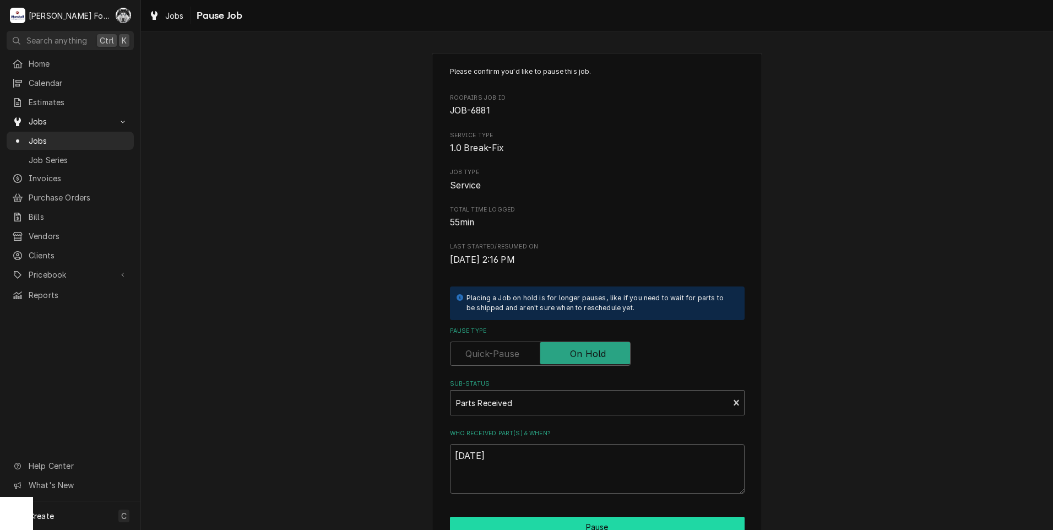
type textarea "x"
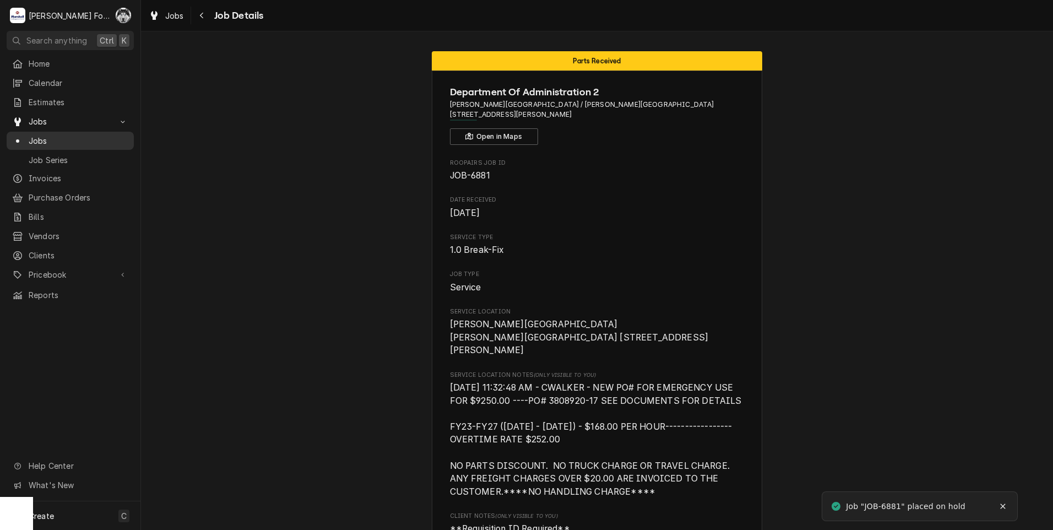
click at [36, 141] on span "Jobs" at bounding box center [79, 141] width 100 height 12
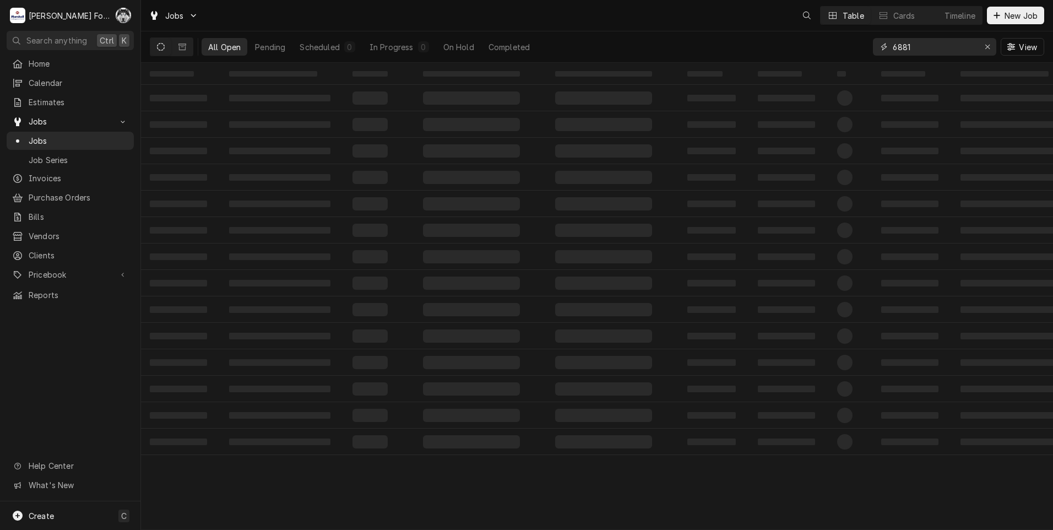
drag, startPoint x: 895, startPoint y: 50, endPoint x: 774, endPoint y: 62, distance: 121.2
click at [776, 62] on div "All Open Pending Scheduled 0 In Progress 0 On Hold Completed 6881 View" at bounding box center [597, 46] width 895 height 31
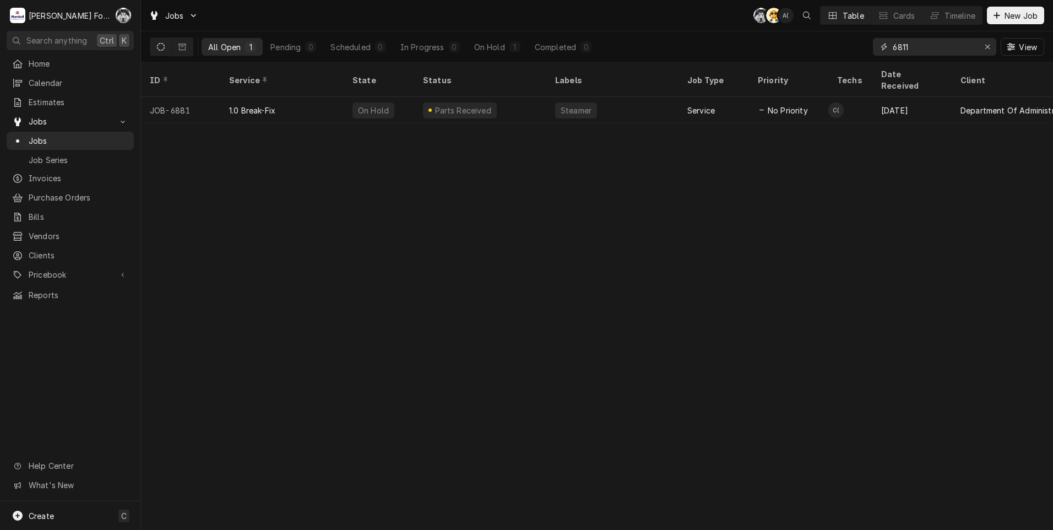
type input "6811"
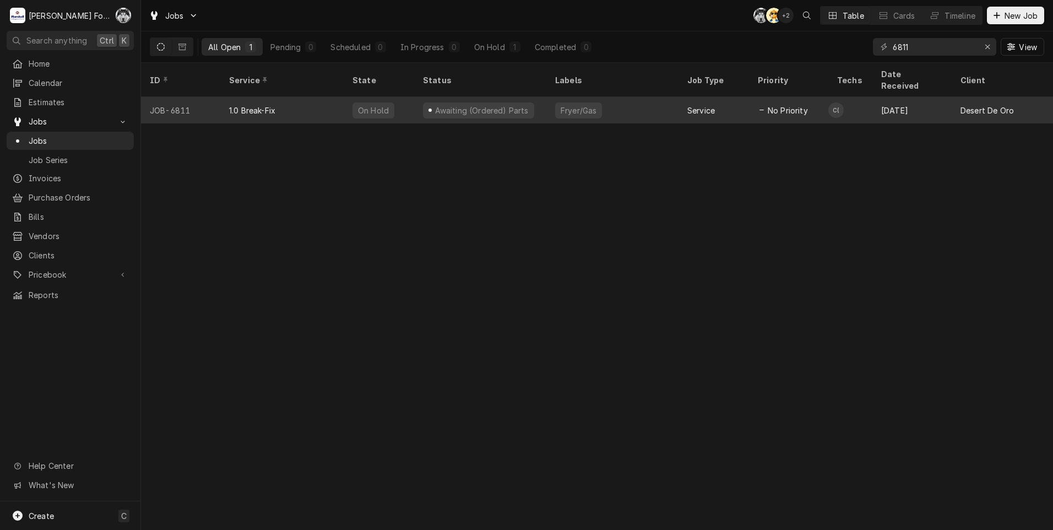
click at [558, 102] on div "Fryer/Gas" at bounding box center [578, 110] width 47 height 16
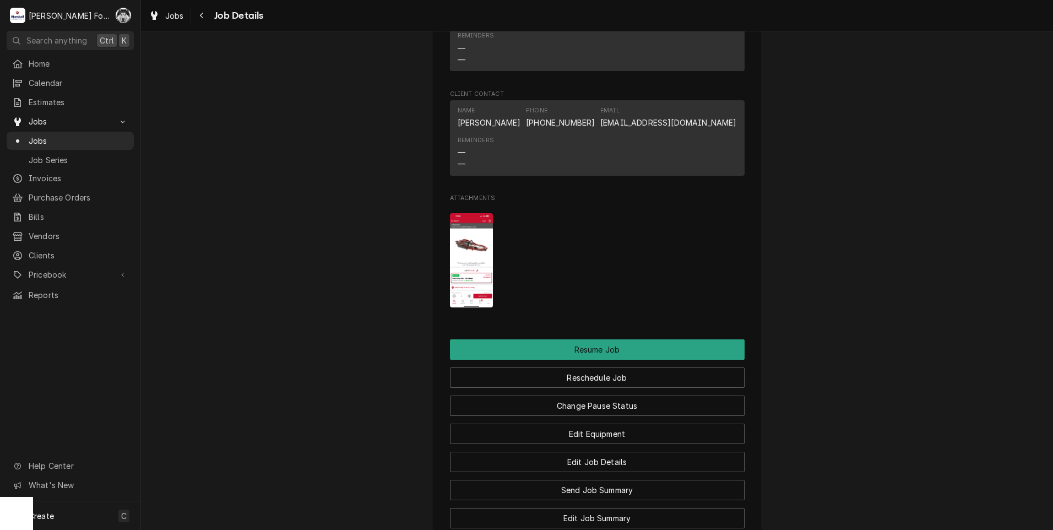
scroll to position [1377, 0]
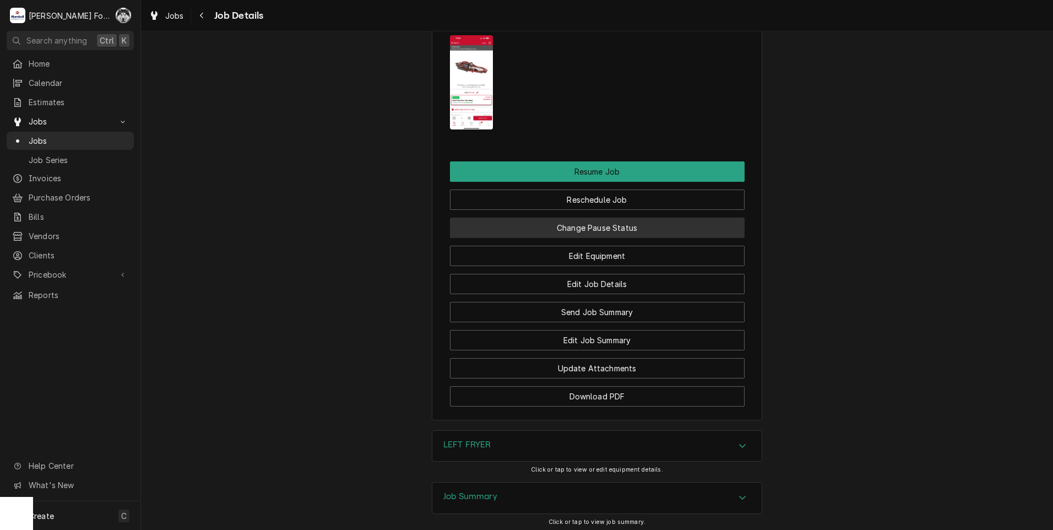
click at [558, 238] on button "Change Pause Status" at bounding box center [597, 228] width 295 height 20
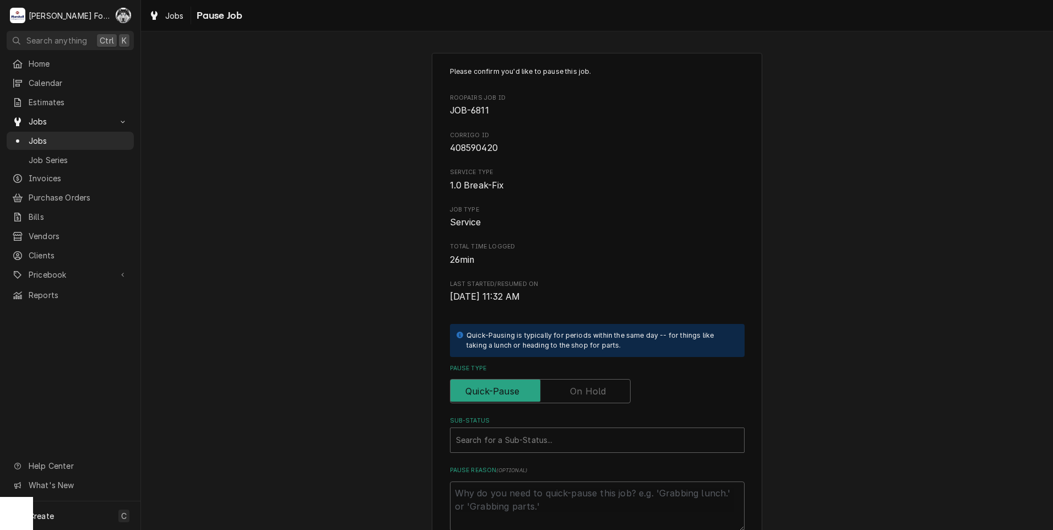
click at [575, 389] on label "Pause Type" at bounding box center [540, 391] width 181 height 24
click at [575, 389] on input "Pause Type" at bounding box center [540, 391] width 171 height 24
checkbox input "true"
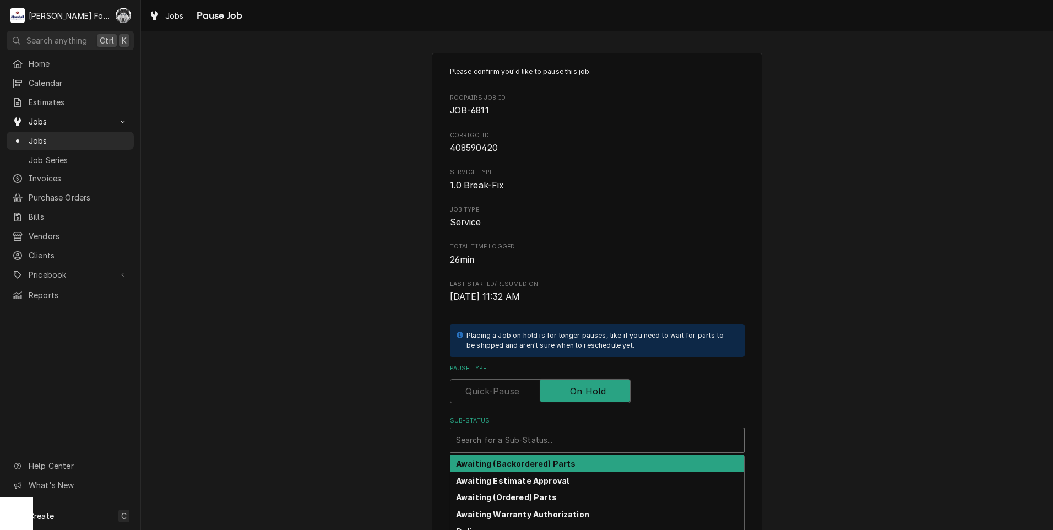
click at [547, 446] on div "Sub-Status" at bounding box center [597, 440] width 283 height 20
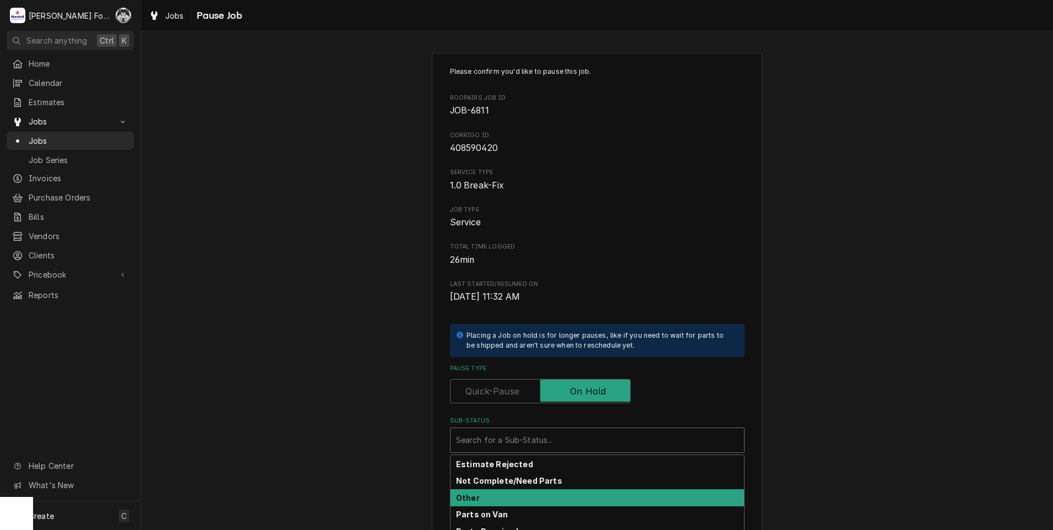
scroll to position [122, 0]
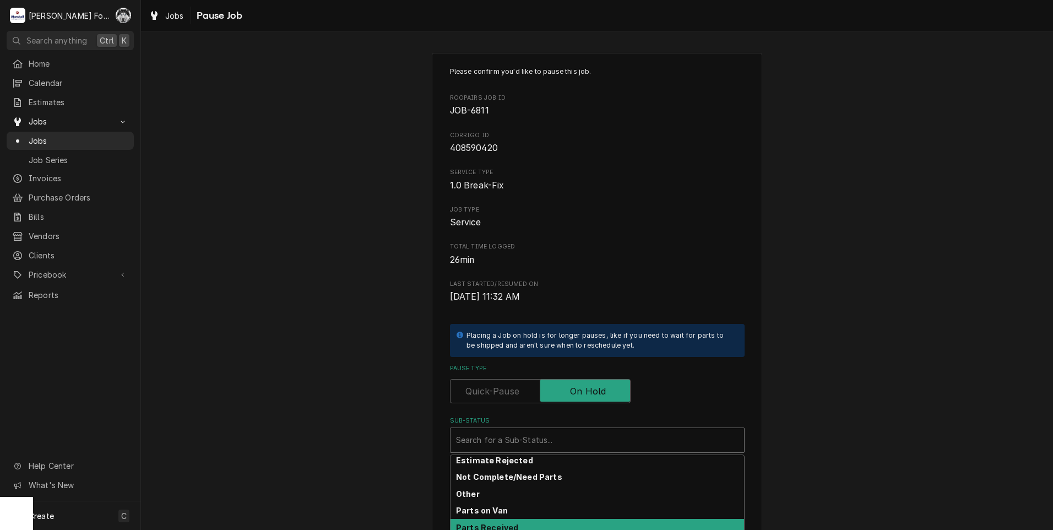
click at [508, 525] on strong "Parts Received" at bounding box center [487, 527] width 62 height 9
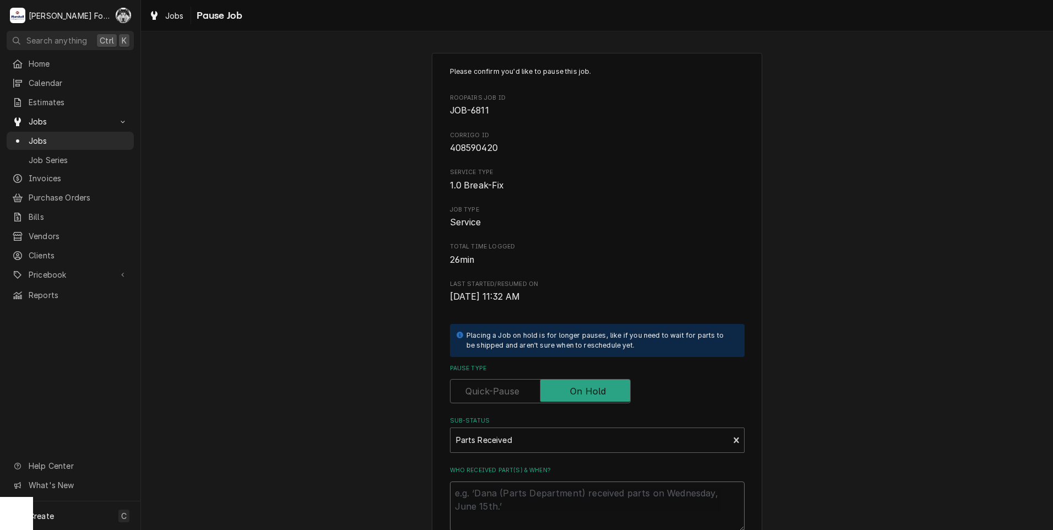
click at [502, 506] on textarea "Who received part(s) & when?" at bounding box center [597, 507] width 295 height 50
paste textarea "9/2/2025"
type textarea "x"
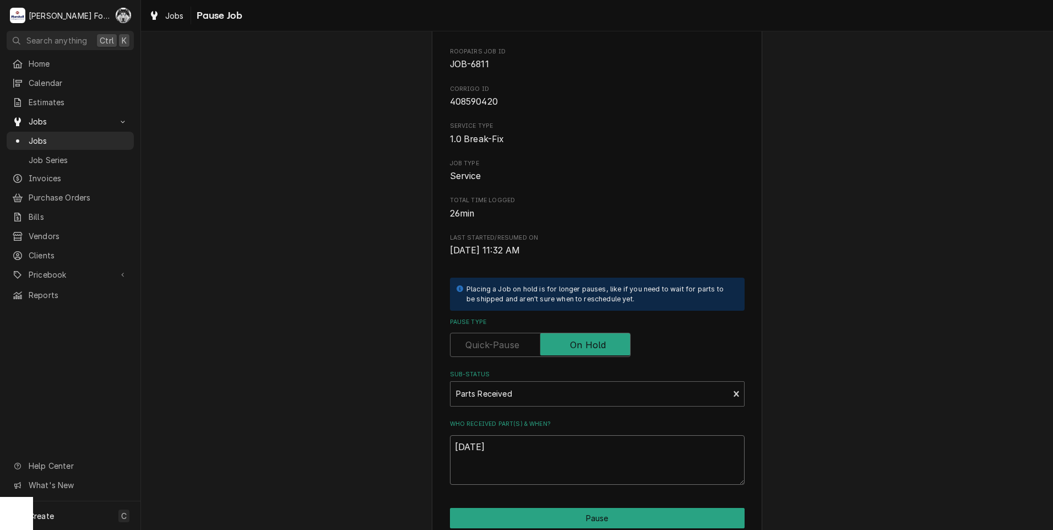
scroll to position [125, 0]
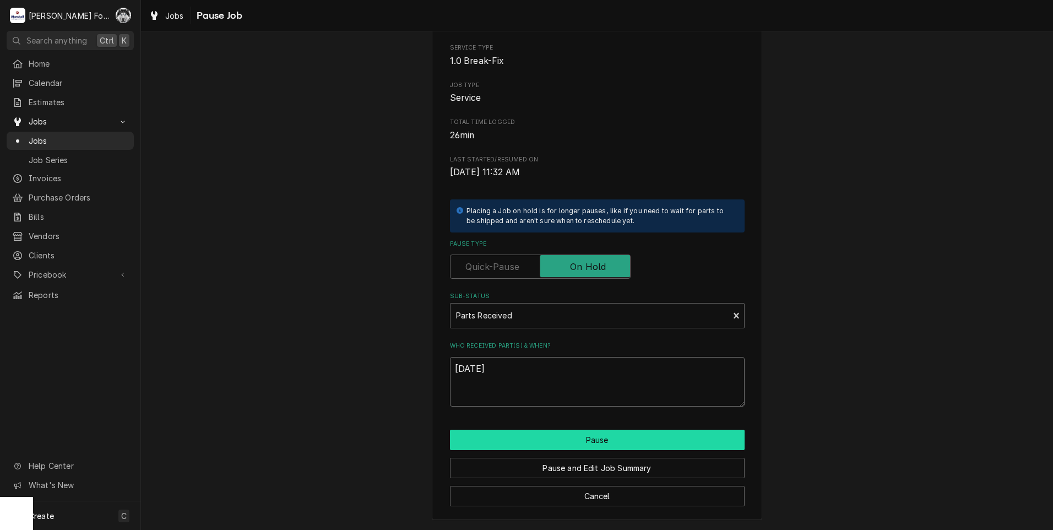
type textarea "9/2/2025"
click at [570, 439] on button "Pause" at bounding box center [597, 440] width 295 height 20
type textarea "x"
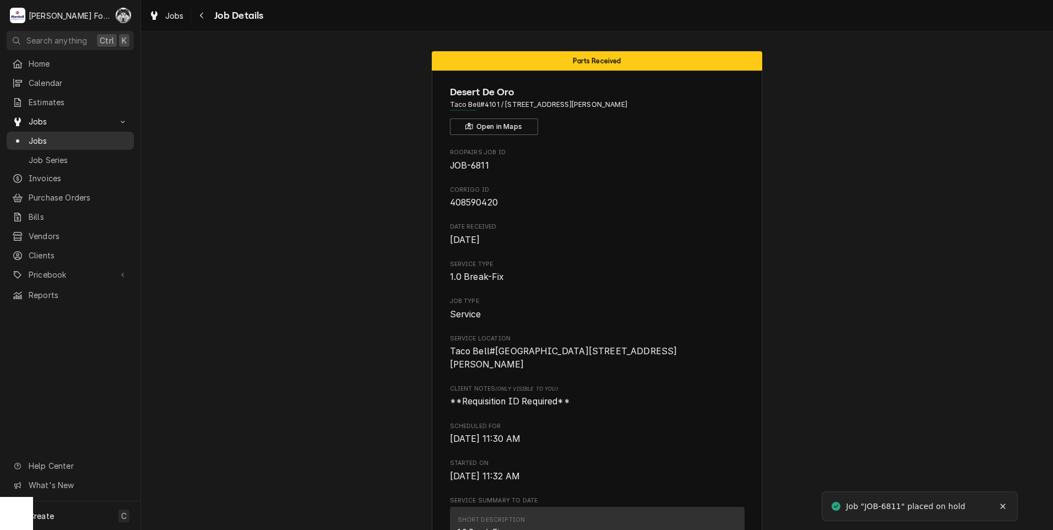
click at [31, 136] on span "Jobs" at bounding box center [79, 141] width 100 height 12
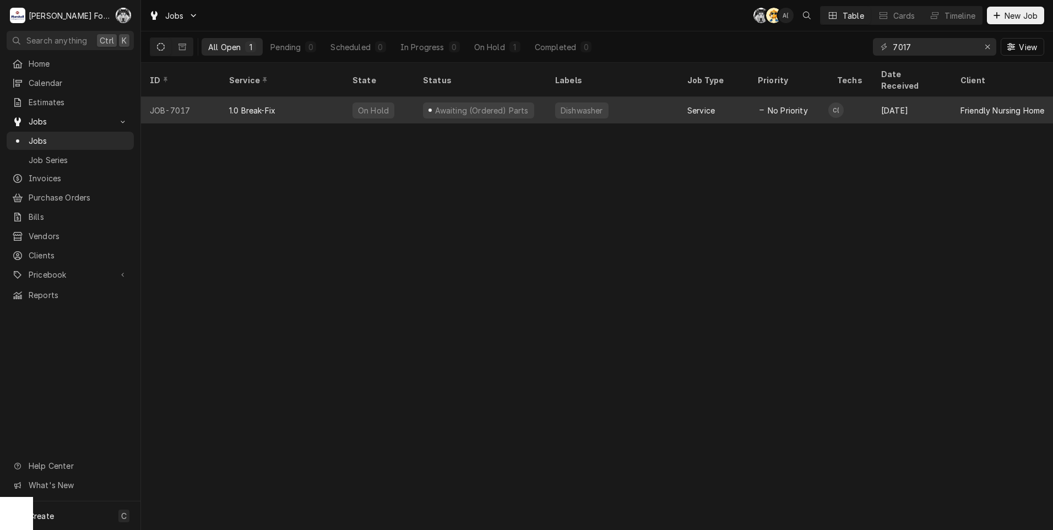
type input "7017"
click at [587, 105] on div "Dishwasher" at bounding box center [582, 111] width 45 height 12
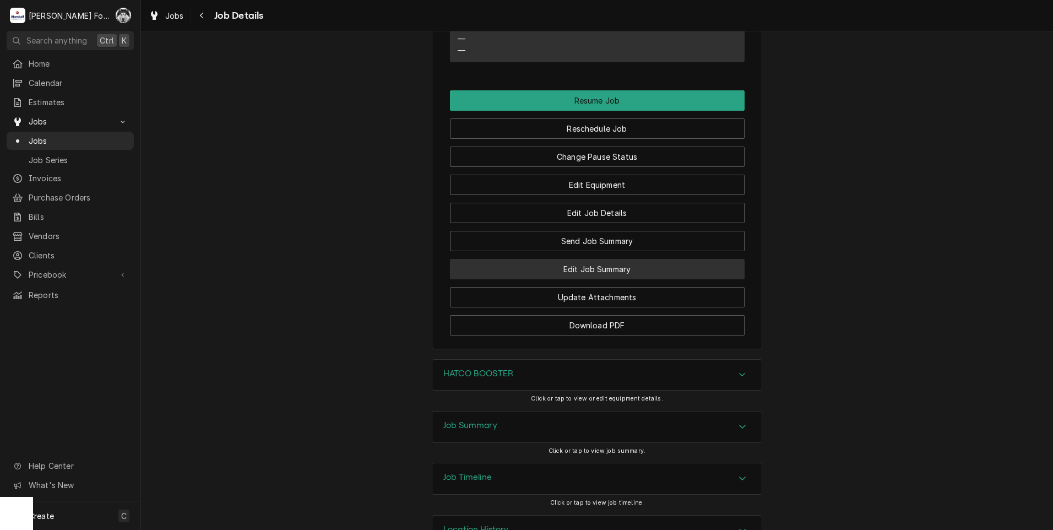
scroll to position [1267, 0]
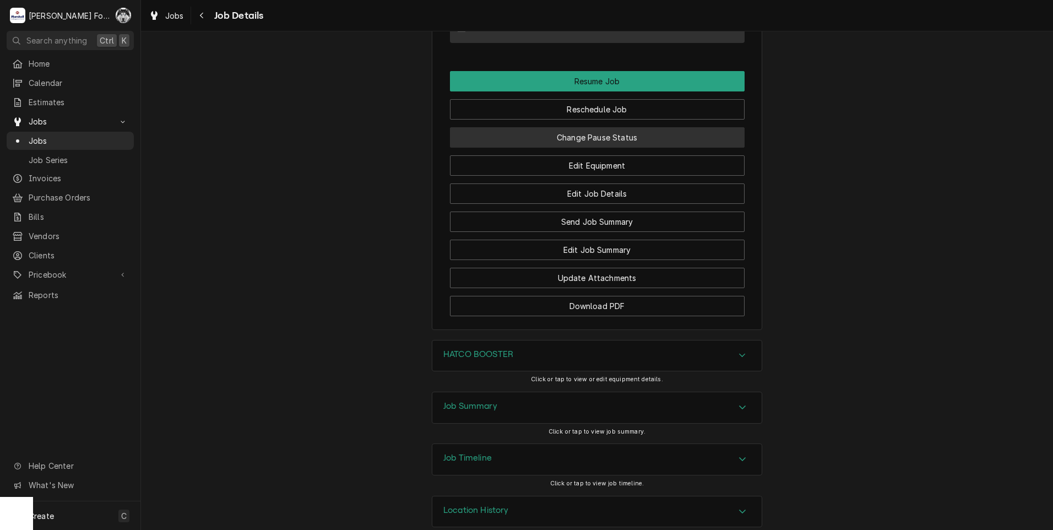
click at [586, 142] on button "Change Pause Status" at bounding box center [597, 137] width 295 height 20
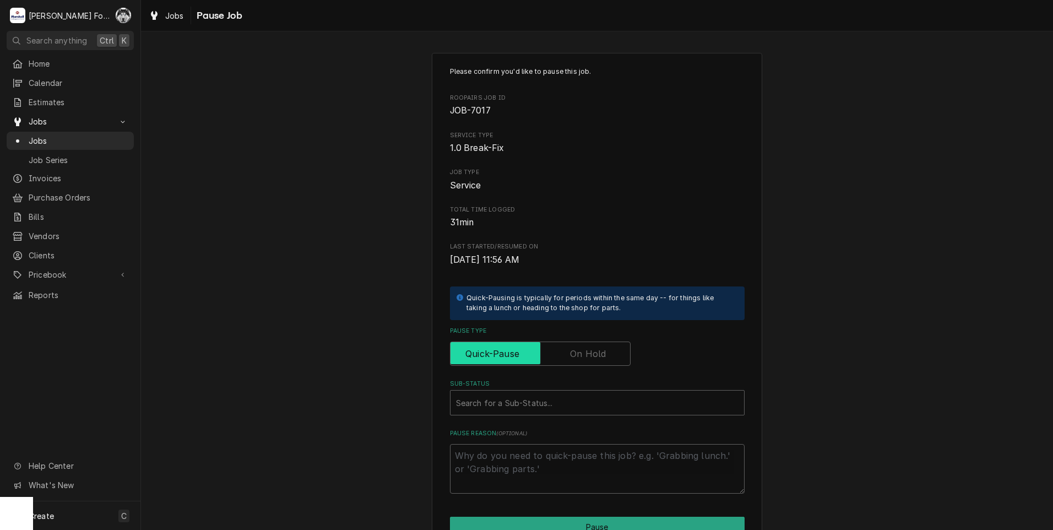
click at [587, 363] on input "Pause Type" at bounding box center [540, 354] width 171 height 24
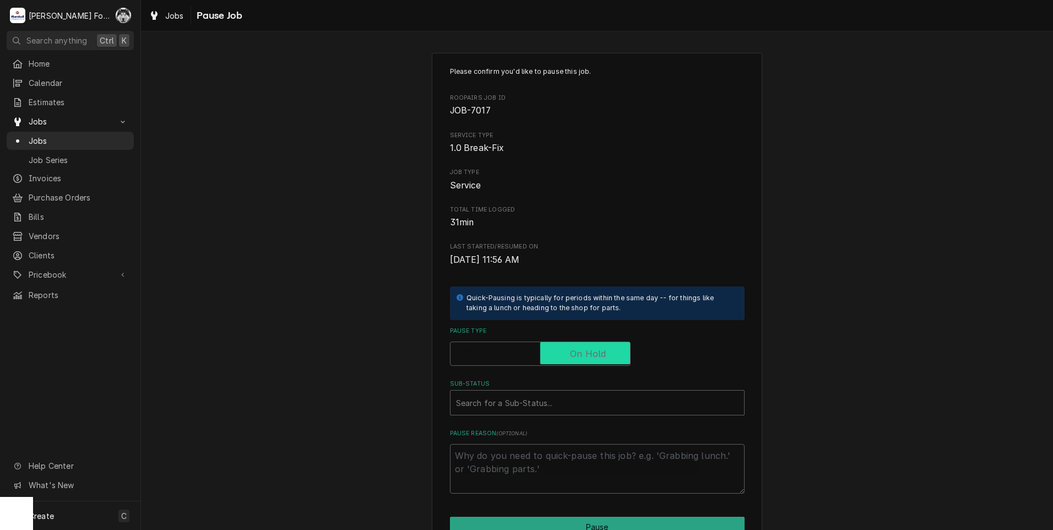
checkbox input "true"
click at [538, 405] on div "Sub-Status" at bounding box center [597, 403] width 283 height 20
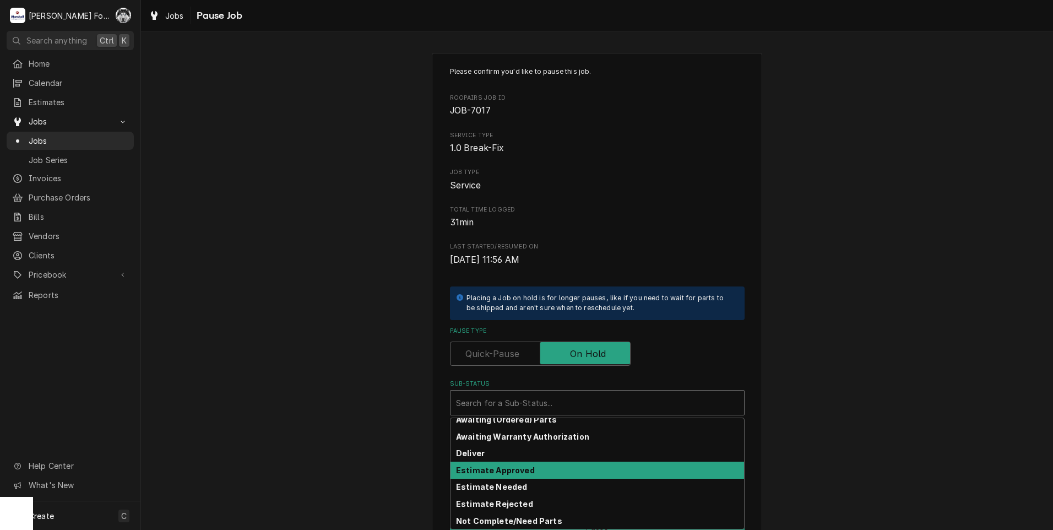
scroll to position [110, 0]
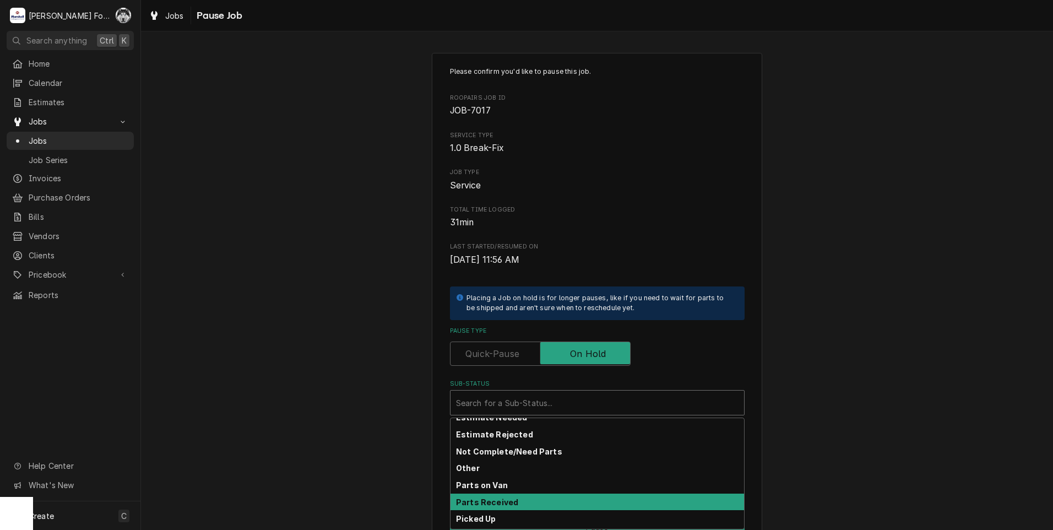
click at [501, 500] on strong "Parts Received" at bounding box center [487, 502] width 62 height 9
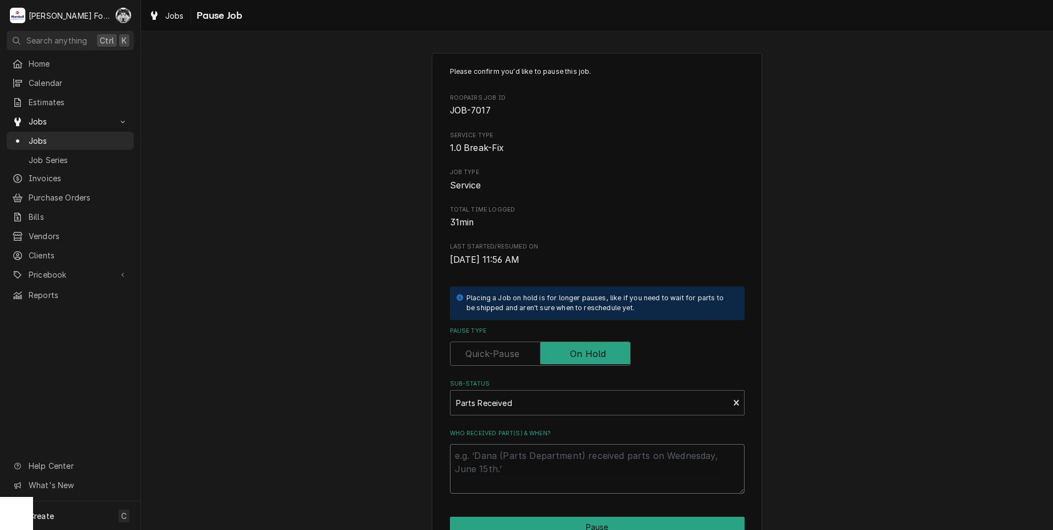
click at [504, 456] on textarea "Who received part(s) & when?" at bounding box center [597, 469] width 295 height 50
paste textarea "9/2/2025"
type textarea "x"
type textarea "9/2/2025"
click at [522, 521] on button "Pause" at bounding box center [597, 527] width 295 height 20
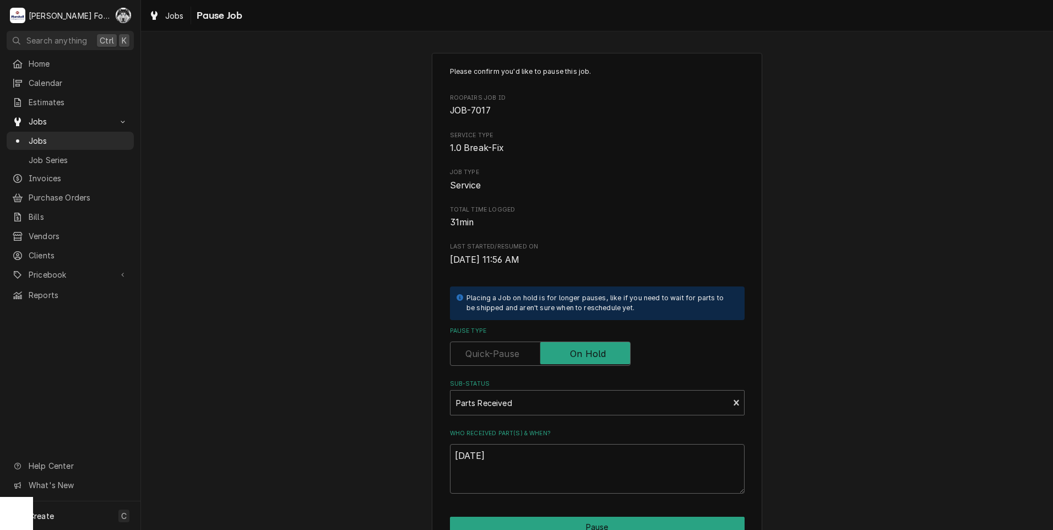
type textarea "x"
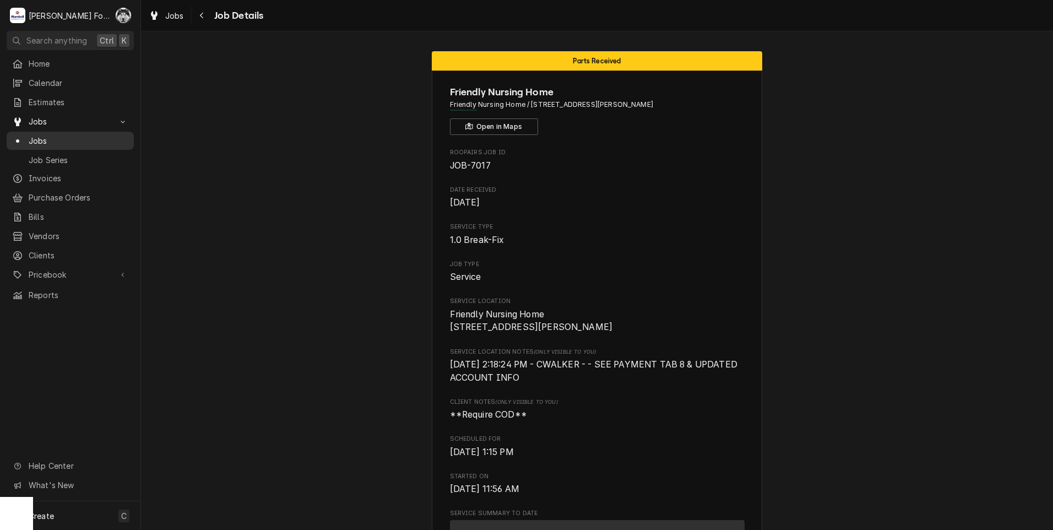
click at [46, 136] on span "Jobs" at bounding box center [79, 141] width 100 height 12
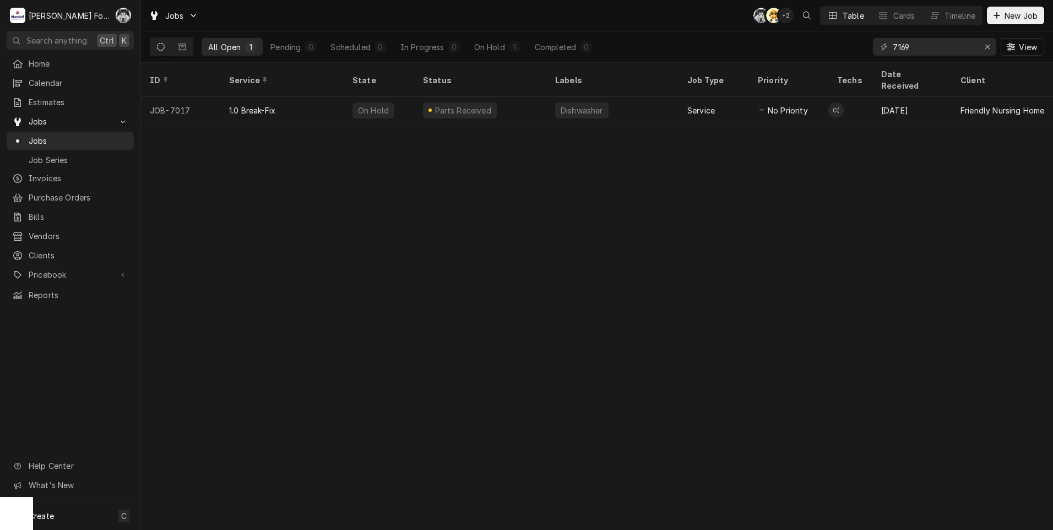
type input "7169"
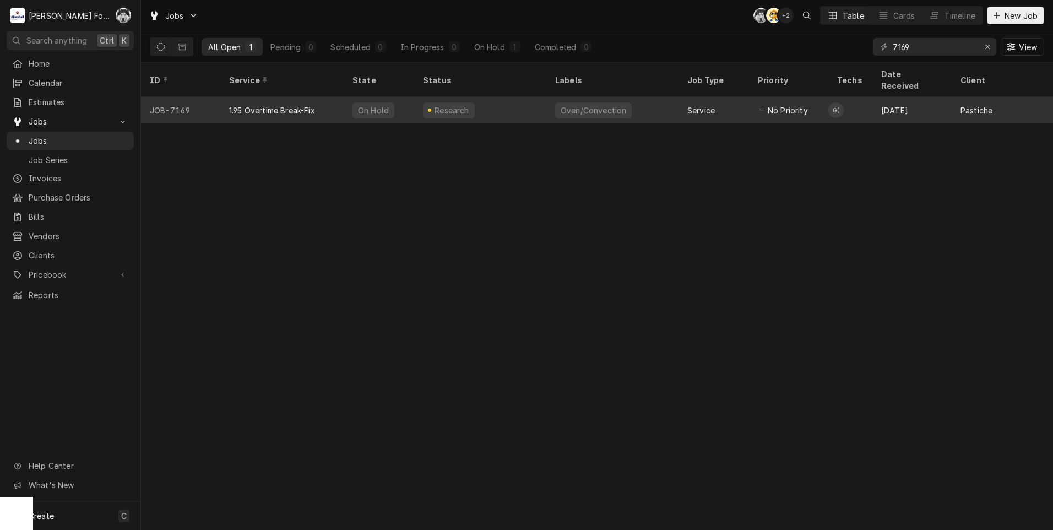
click at [459, 105] on div "Research" at bounding box center [452, 111] width 37 height 12
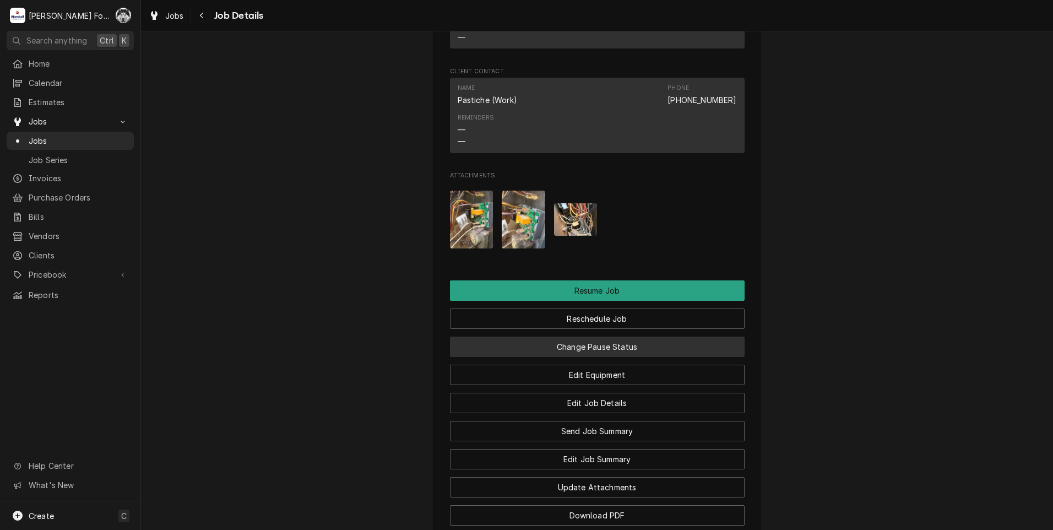
scroll to position [1102, 0]
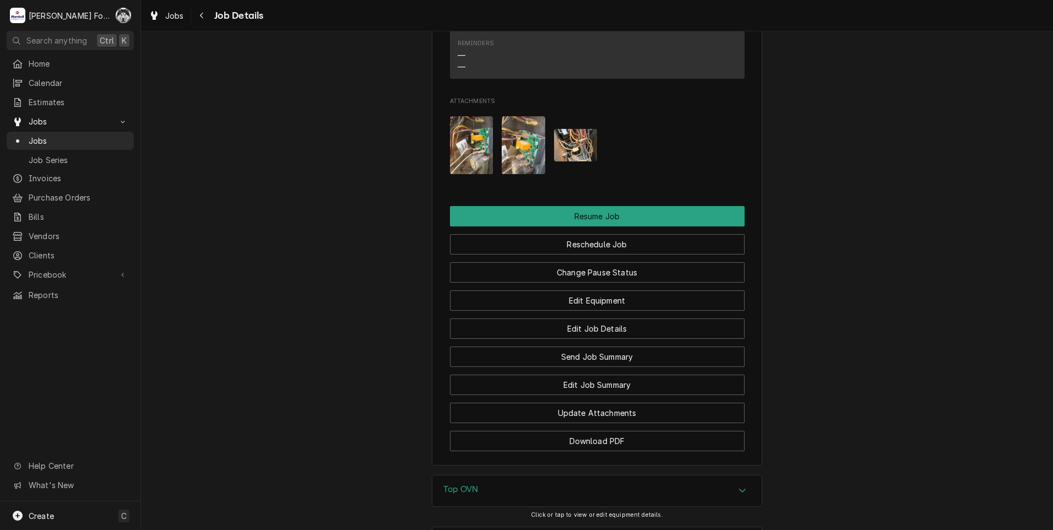
click at [482, 159] on img "Attachments" at bounding box center [472, 145] width 44 height 58
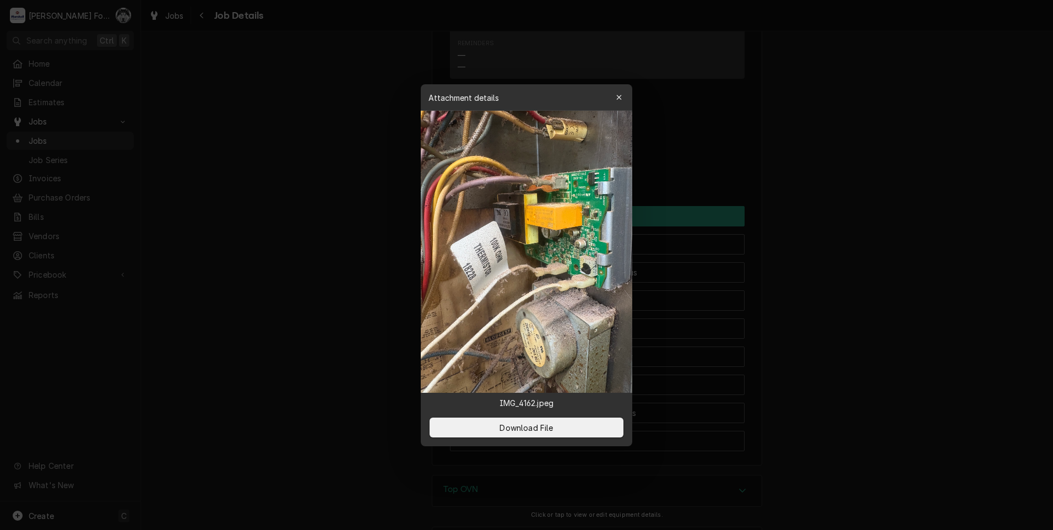
click at [347, 269] on div at bounding box center [526, 265] width 1053 height 530
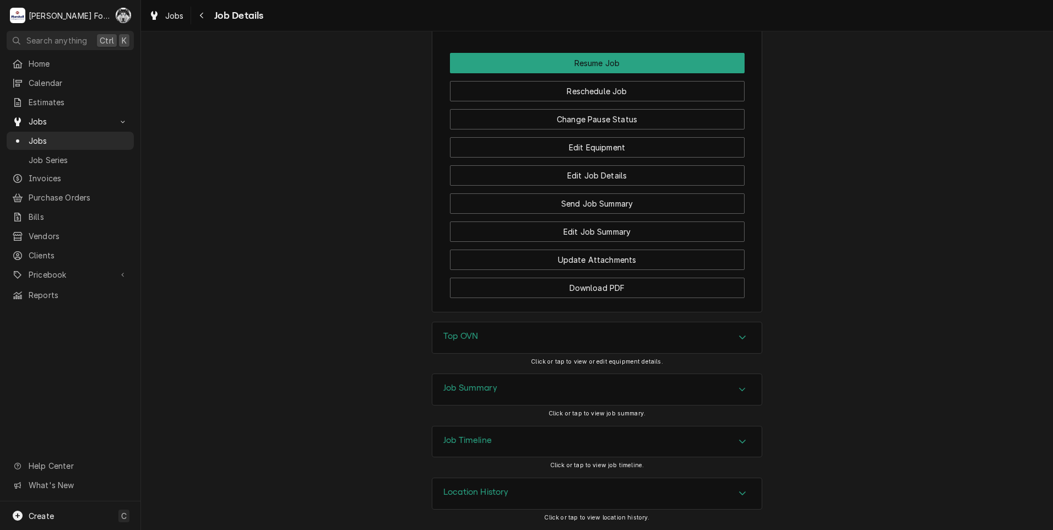
scroll to position [1268, 0]
click at [480, 376] on div "Job Summary" at bounding box center [597, 389] width 329 height 31
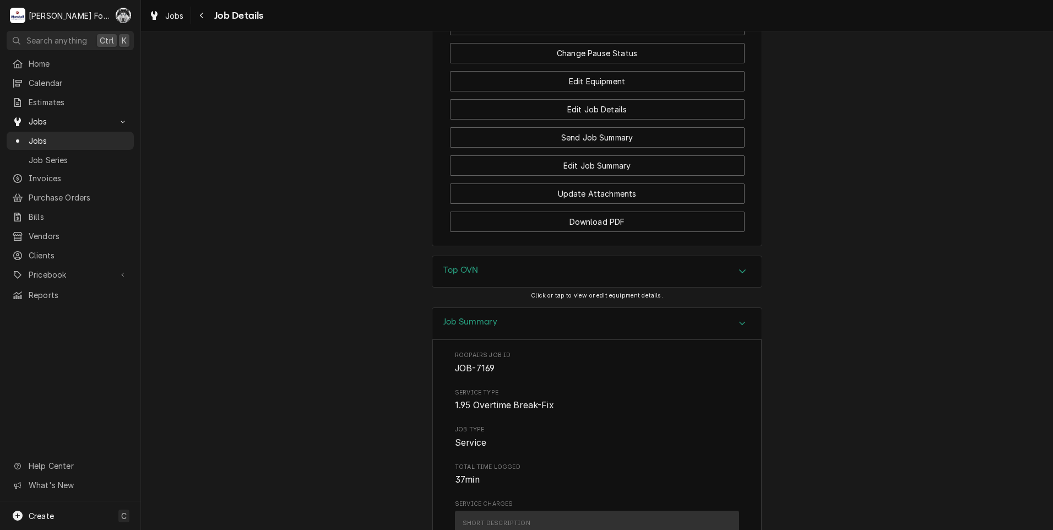
scroll to position [1317, 0]
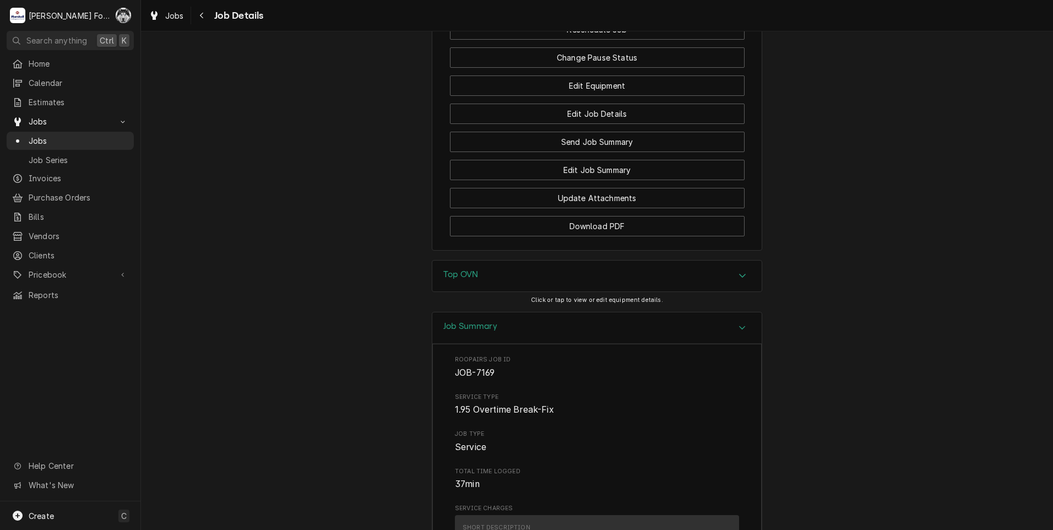
click at [636, 291] on div "Top OVN" at bounding box center [597, 276] width 329 height 31
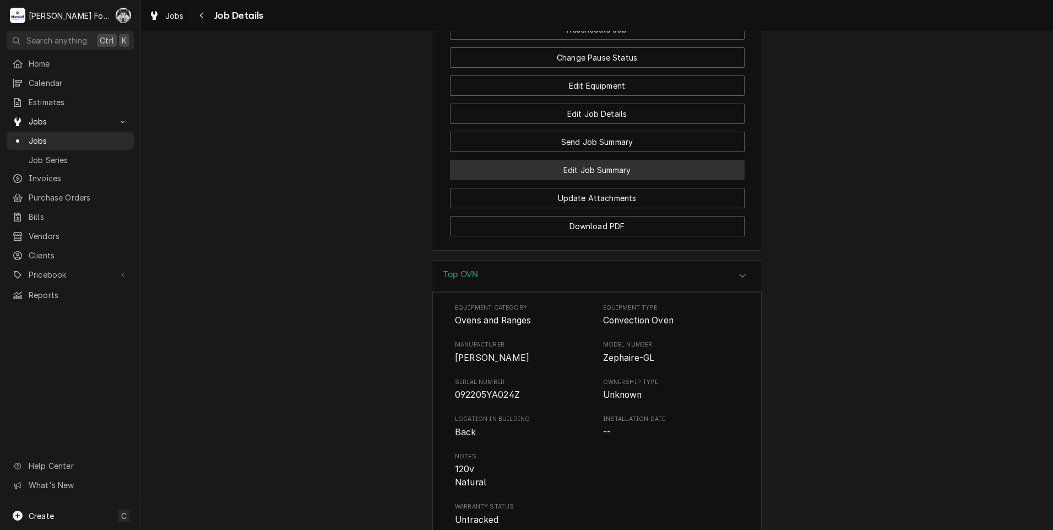
click at [586, 180] on button "Edit Job Summary" at bounding box center [597, 170] width 295 height 20
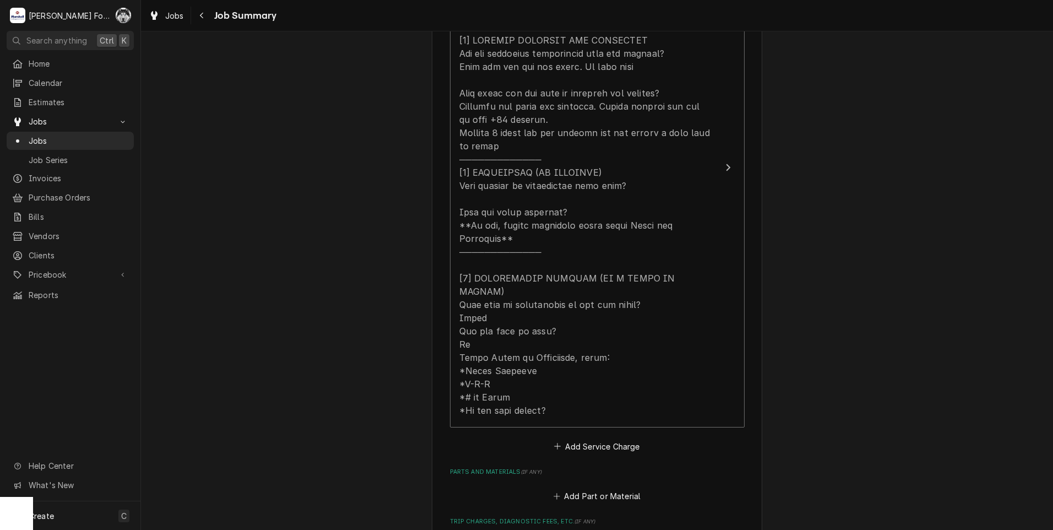
scroll to position [551, 0]
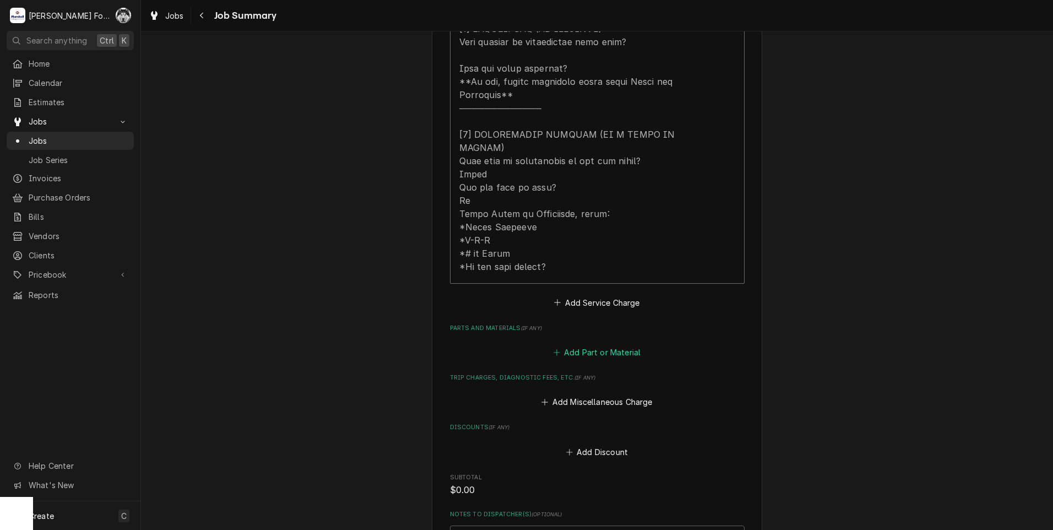
click at [587, 345] on button "Add Part or Material" at bounding box center [597, 352] width 91 height 15
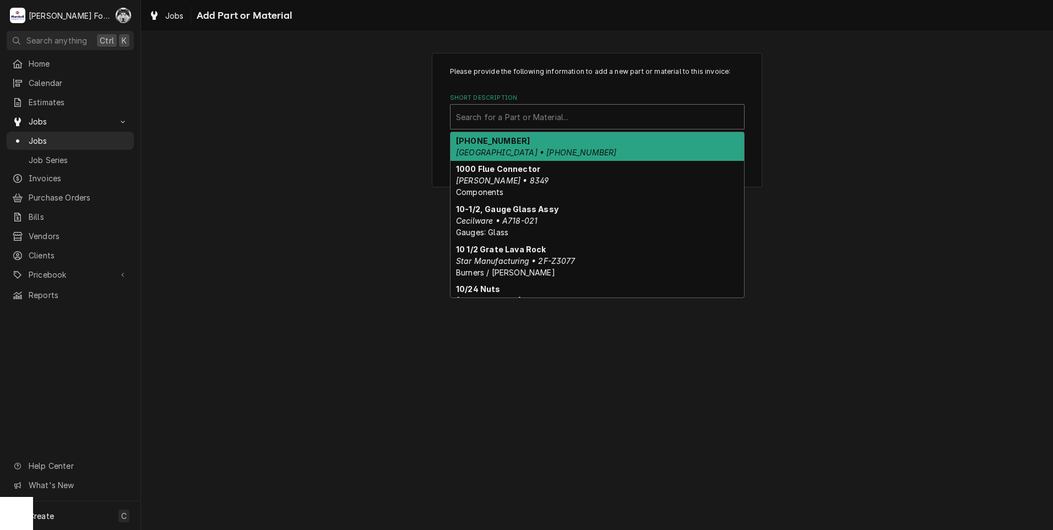
click at [596, 126] on div "Search for a Part or Material..." at bounding box center [598, 117] width 294 height 24
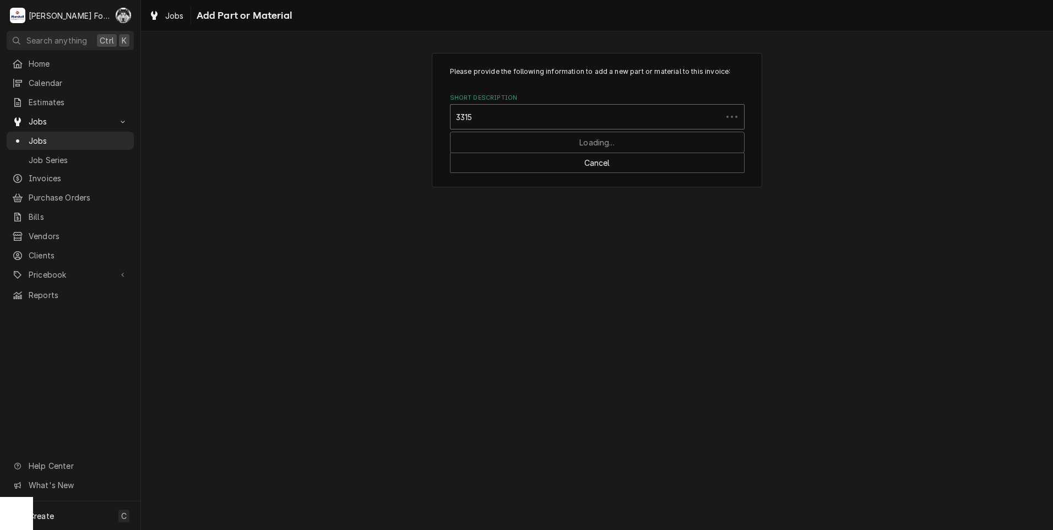
type input "33152"
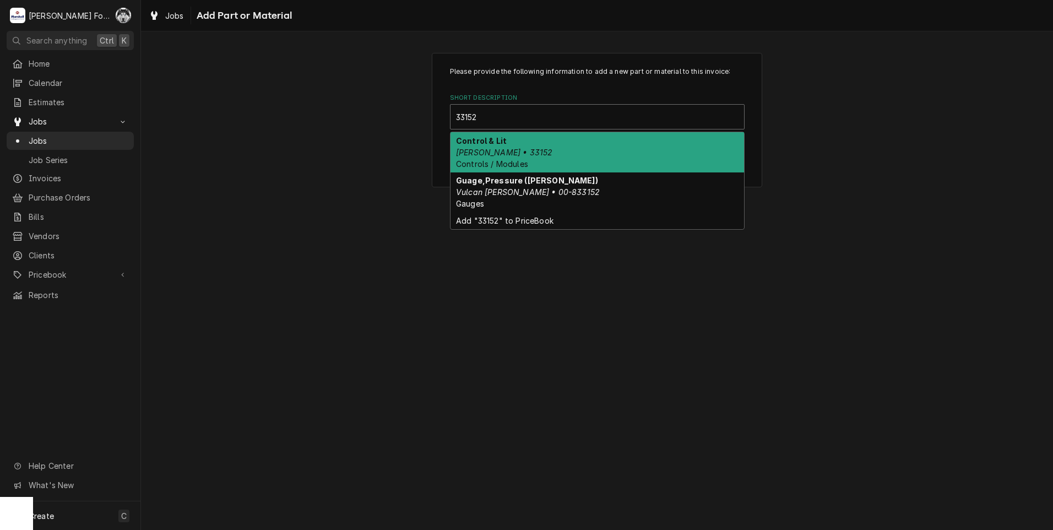
click at [517, 143] on div "Control & Lit Blodgett • 33152 Controls / Modules" at bounding box center [598, 152] width 294 height 40
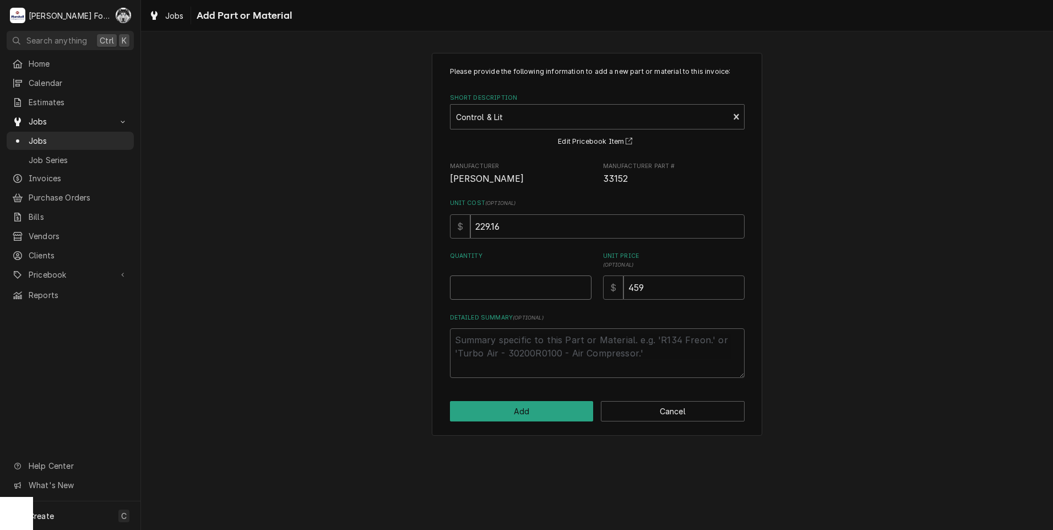
type textarea "x"
type input "0.5"
click at [582, 285] on input "0.5" at bounding box center [521, 287] width 142 height 24
type textarea "x"
type input "1"
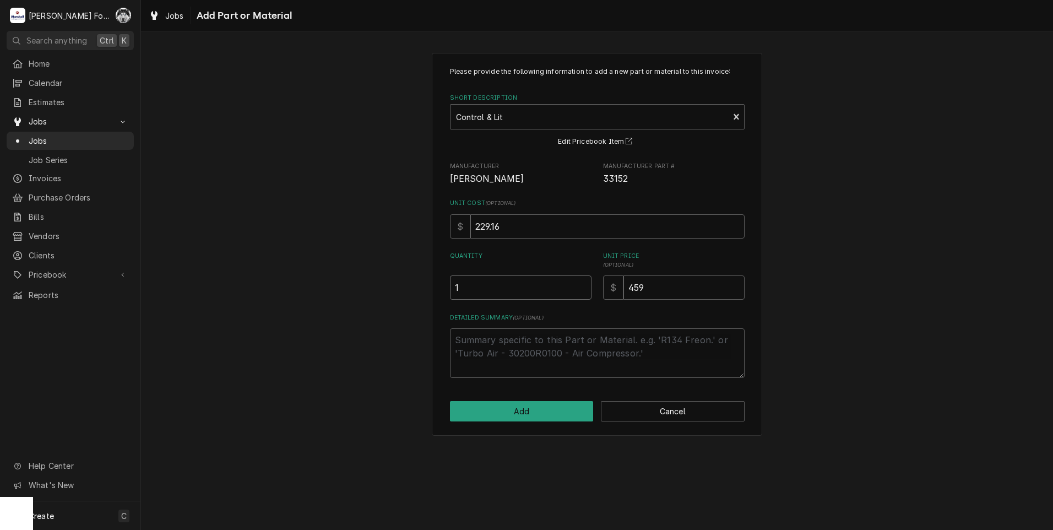
click at [582, 284] on input "1" at bounding box center [521, 287] width 142 height 24
type textarea "x"
type input "1.5"
click at [582, 284] on input "1.5" at bounding box center [521, 287] width 142 height 24
type textarea "x"
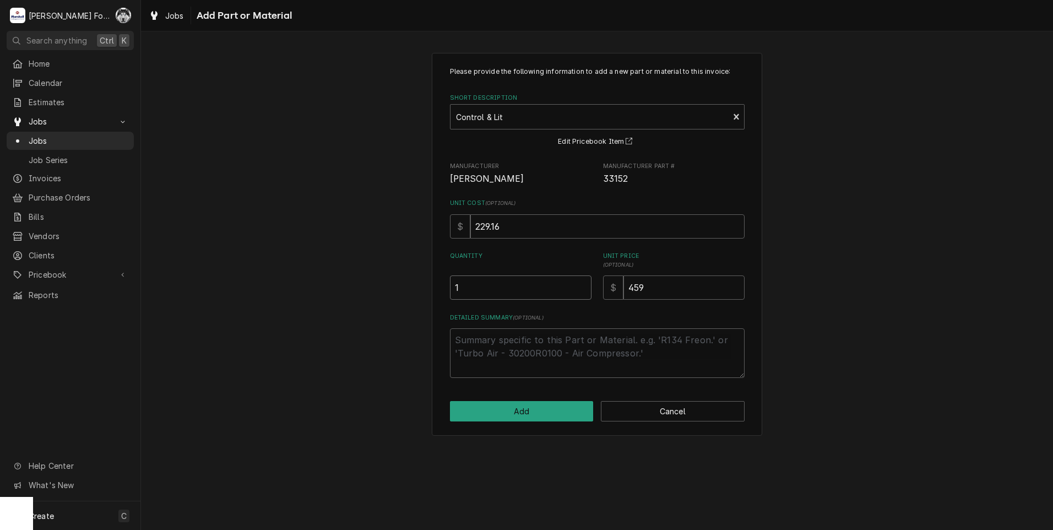
type input "1"
click at [581, 290] on input "1" at bounding box center [521, 287] width 142 height 24
drag, startPoint x: 669, startPoint y: 283, endPoint x: 555, endPoint y: 292, distance: 113.8
click at [571, 291] on div "Quantity 1 Unit Price ( optional ) $ 459" at bounding box center [597, 276] width 295 height 48
type textarea "x"
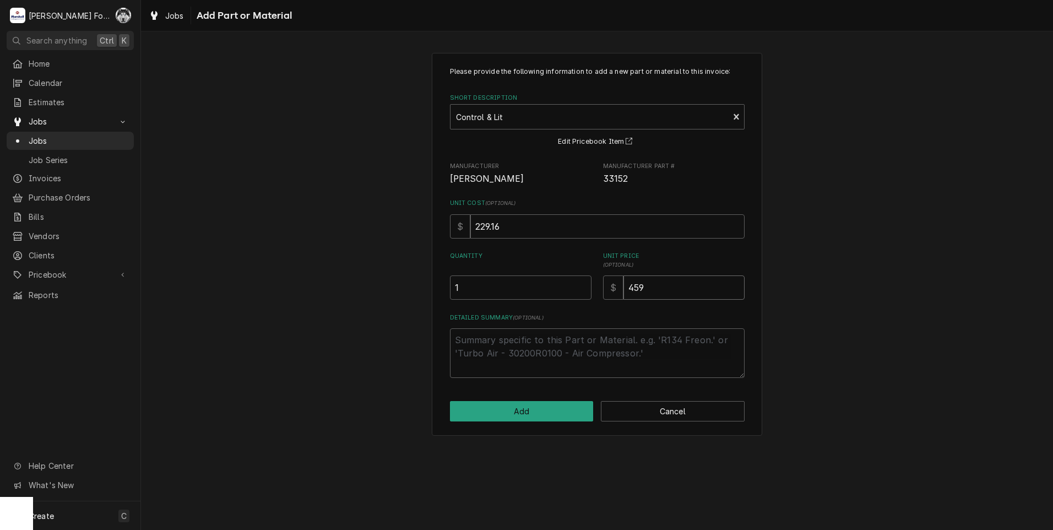
type input "3"
type textarea "x"
type input "34"
type textarea "x"
type input "345"
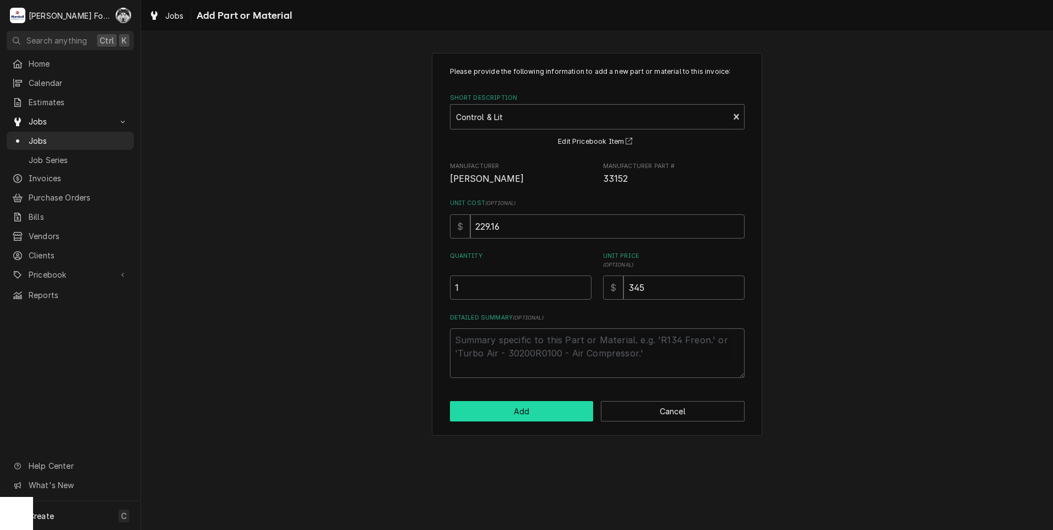
click at [545, 418] on button "Add" at bounding box center [522, 411] width 144 height 20
type textarea "x"
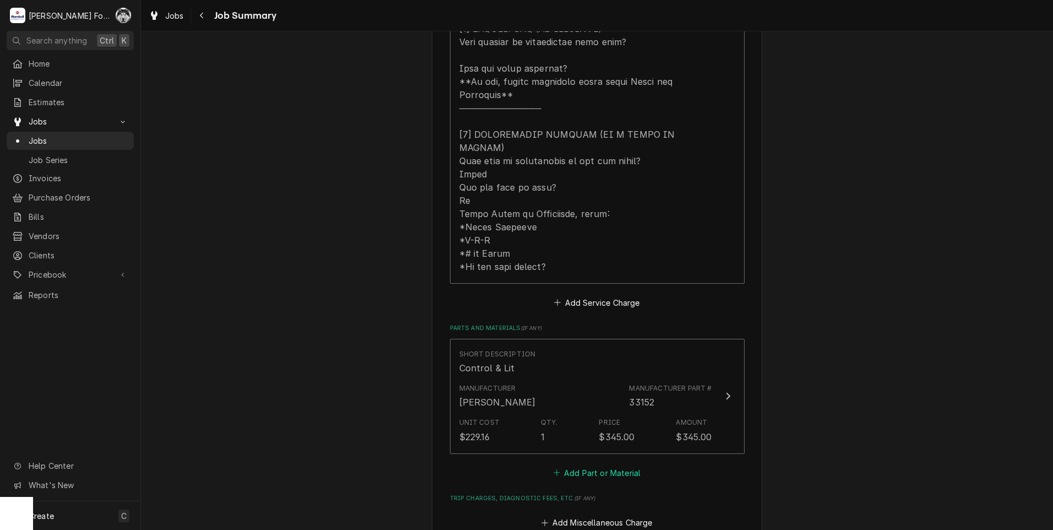
click at [586, 465] on button "Add Part or Material" at bounding box center [597, 472] width 91 height 15
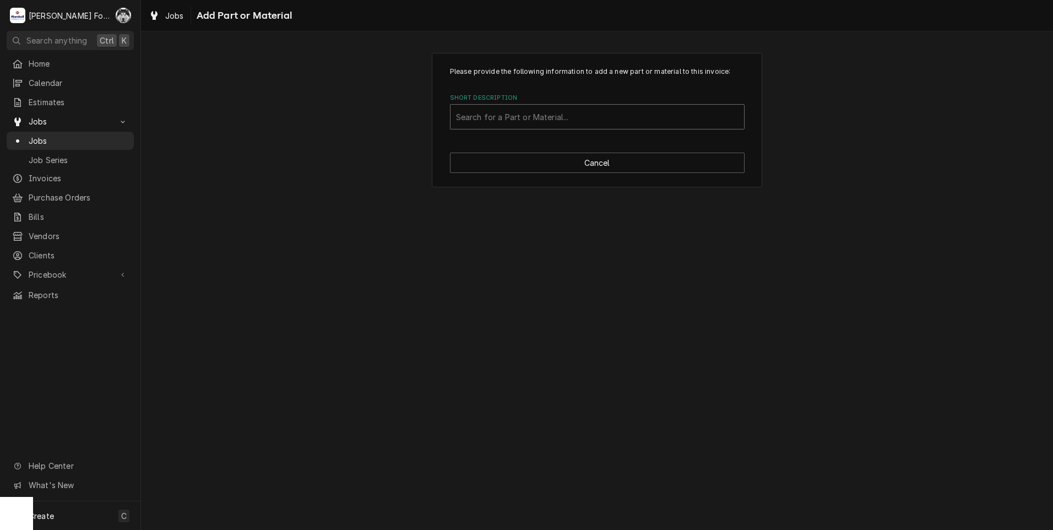
click at [570, 115] on div "Short Description" at bounding box center [597, 117] width 283 height 20
type input "18588"
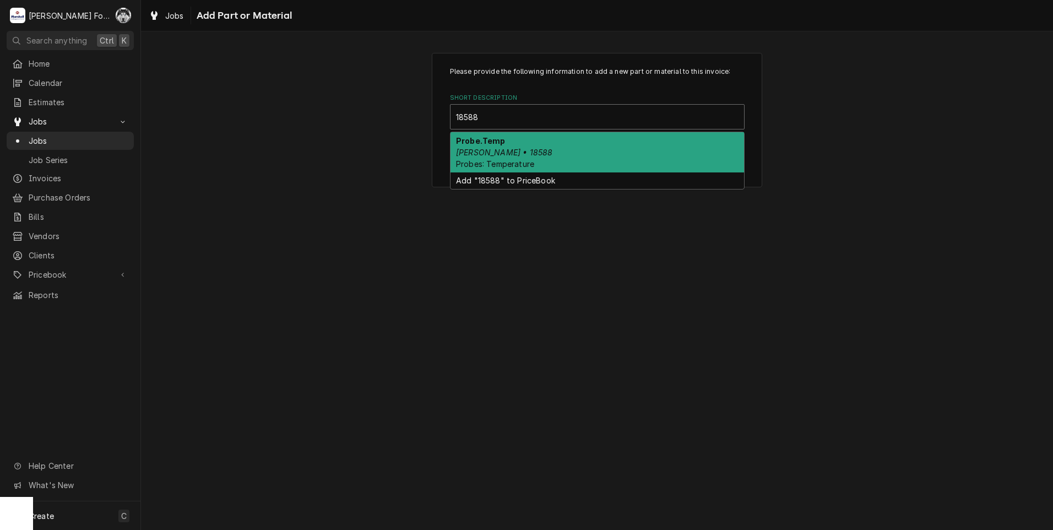
click at [533, 148] on div "Probe.Temp Blodgett • 18588 Probes: Temperature" at bounding box center [598, 152] width 294 height 40
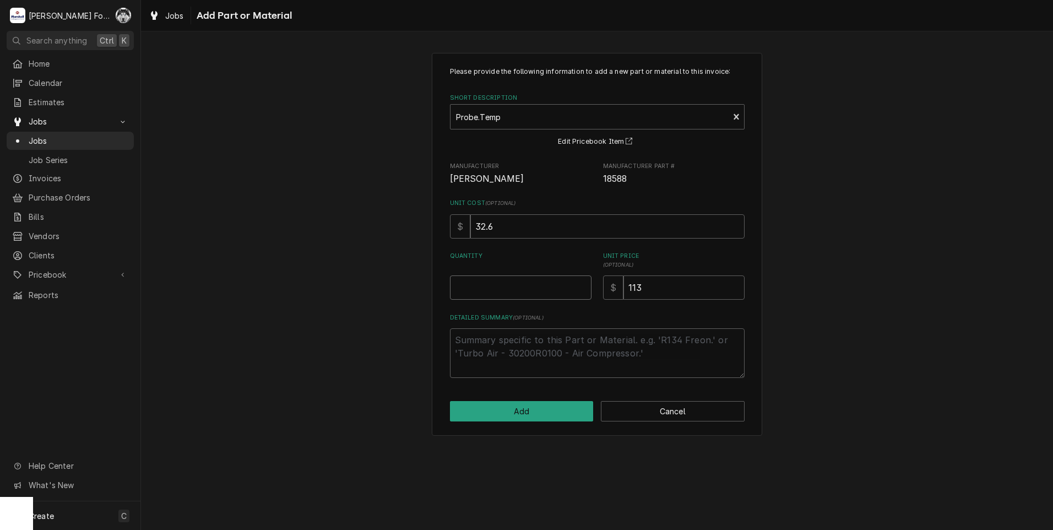
type textarea "x"
type input "0.5"
click at [582, 284] on input "0.5" at bounding box center [521, 287] width 142 height 24
type textarea "x"
type input "1"
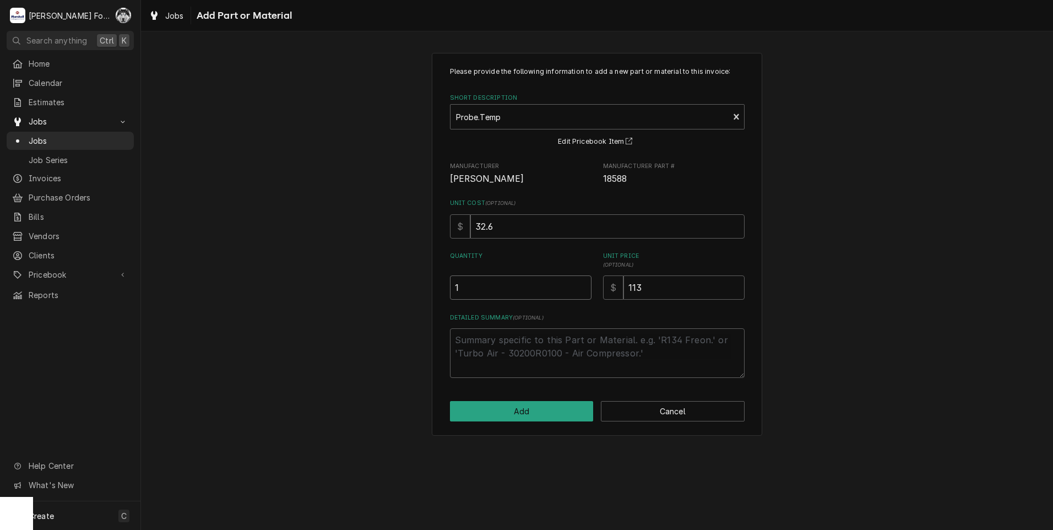
click at [582, 284] on input "1" at bounding box center [521, 287] width 142 height 24
drag, startPoint x: 664, startPoint y: 287, endPoint x: 518, endPoint y: 295, distance: 146.8
click at [554, 301] on div "Please provide the following information to add a new part or material to this …" at bounding box center [597, 222] width 295 height 311
type textarea "x"
type input "8"
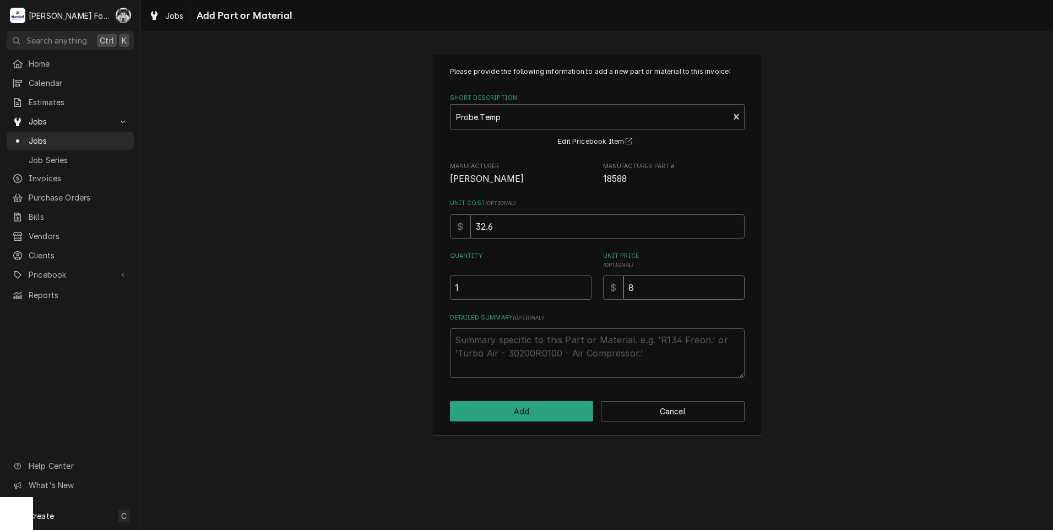
type textarea "x"
type input "88"
click at [546, 415] on button "Add" at bounding box center [522, 411] width 144 height 20
type textarea "x"
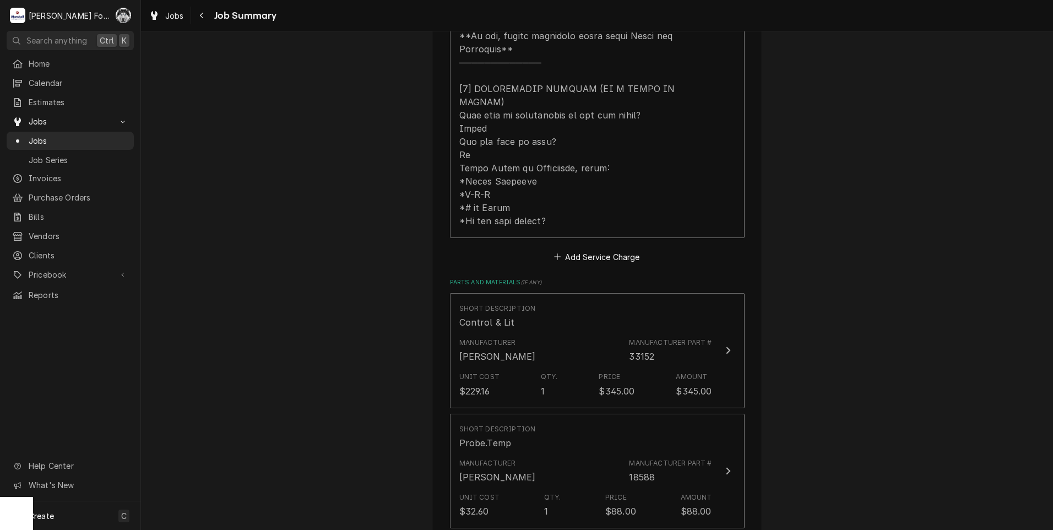
scroll to position [716, 0]
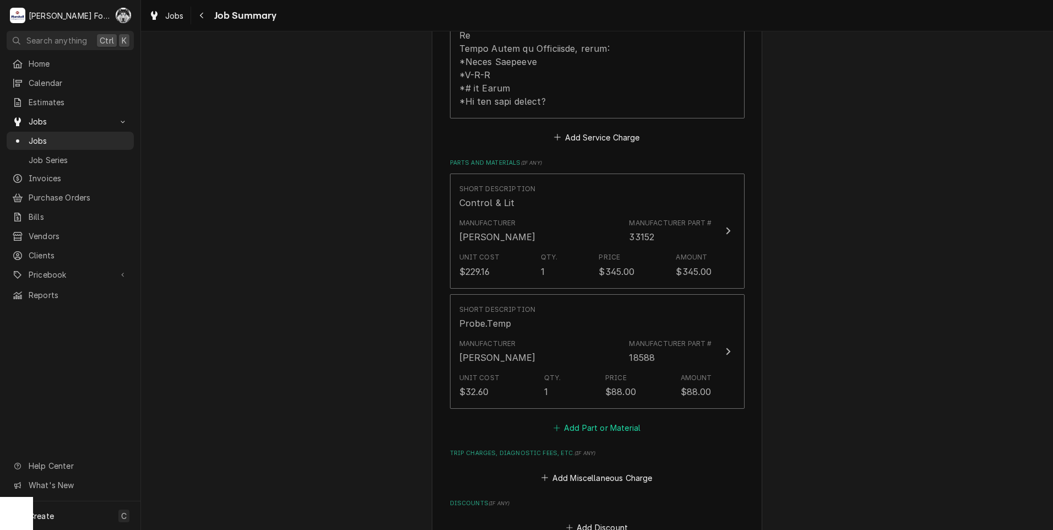
click at [578, 420] on button "Add Part or Material" at bounding box center [597, 427] width 91 height 15
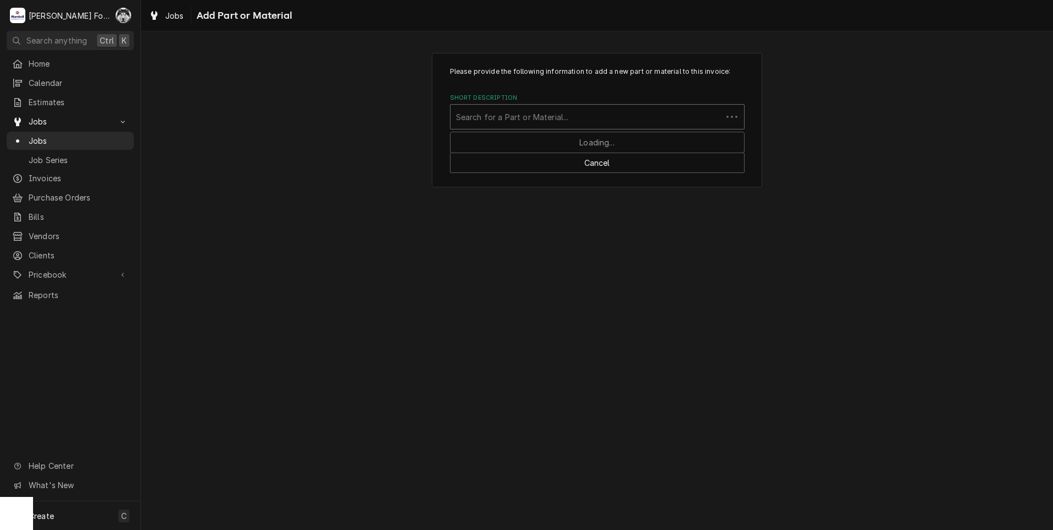
click at [579, 106] on div "Search for a Part or Material..." at bounding box center [587, 117] width 272 height 24
type input "21134"
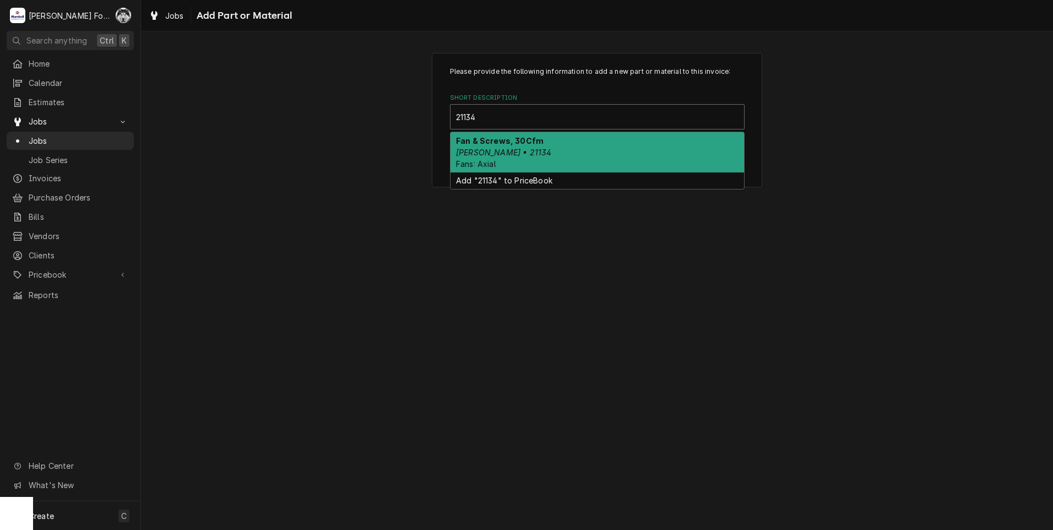
click at [553, 150] on div "Fan & Screws, 30Cfm Blodgett • 21134 Fans: Axial" at bounding box center [598, 152] width 294 height 40
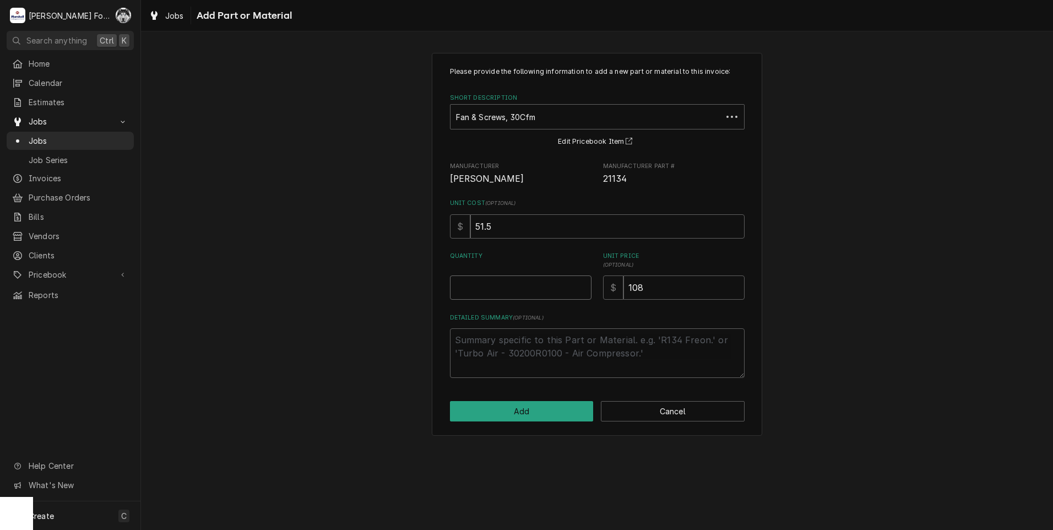
type textarea "x"
type input "0.5"
click at [583, 282] on input "0.5" at bounding box center [521, 287] width 142 height 24
type textarea "x"
type input "1"
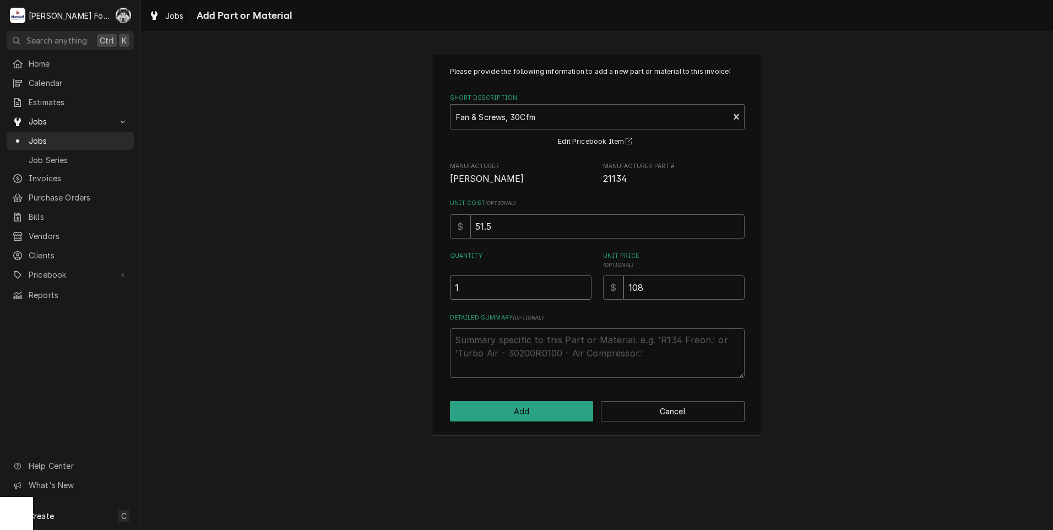
click at [583, 282] on input "1" at bounding box center [521, 287] width 142 height 24
click at [583, 281] on input "1" at bounding box center [521, 287] width 142 height 24
type textarea "x"
type input "1.5"
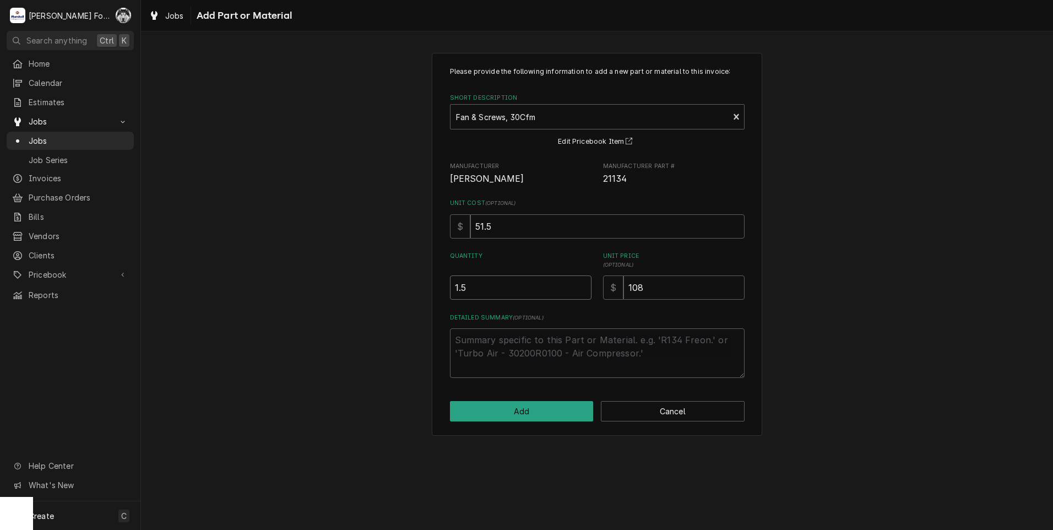
click at [583, 283] on input "1.5" at bounding box center [521, 287] width 142 height 24
type textarea "x"
type input "2"
click at [583, 283] on input "2" at bounding box center [521, 287] width 142 height 24
drag, startPoint x: 648, startPoint y: 291, endPoint x: 546, endPoint y: 295, distance: 102.0
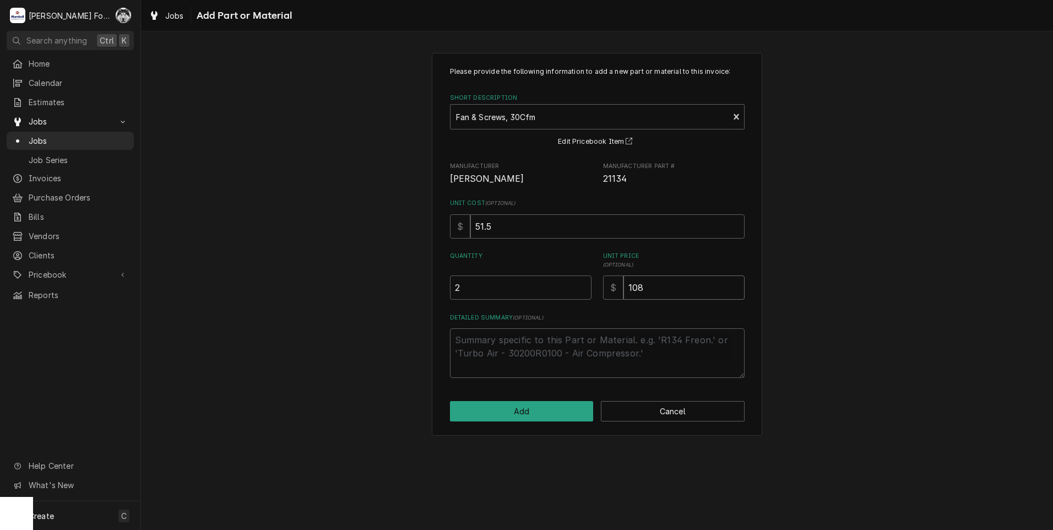
click at [568, 299] on div "Quantity 2 Unit Price ( optional ) $ 108" at bounding box center [597, 276] width 295 height 48
type textarea "x"
type input "8"
type textarea "x"
type input "84"
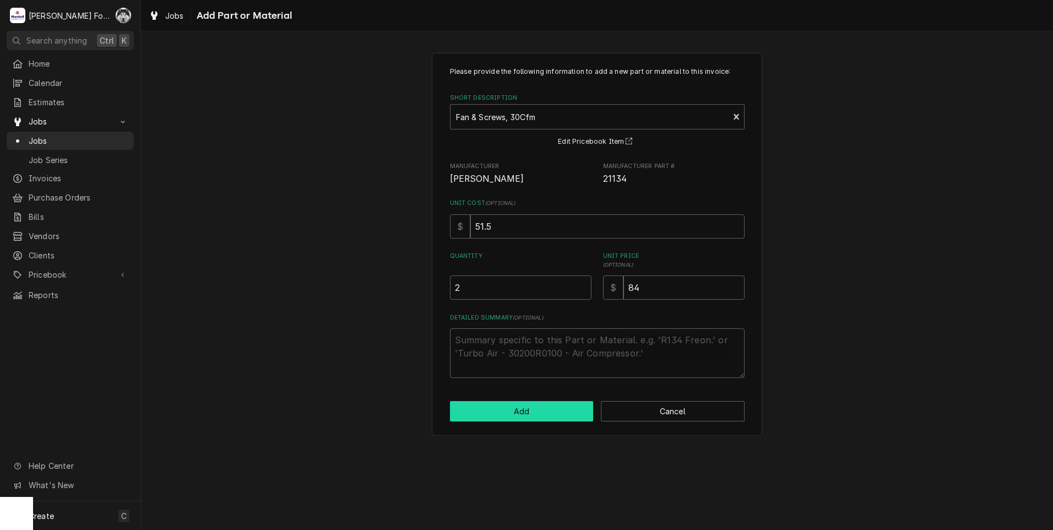
click at [514, 407] on button "Add" at bounding box center [522, 411] width 144 height 20
type textarea "x"
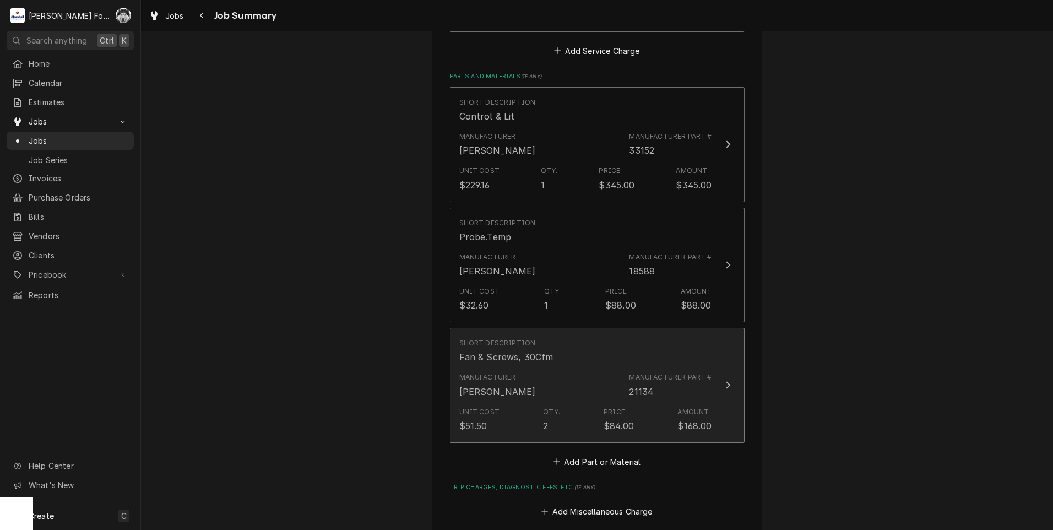
scroll to position [826, 0]
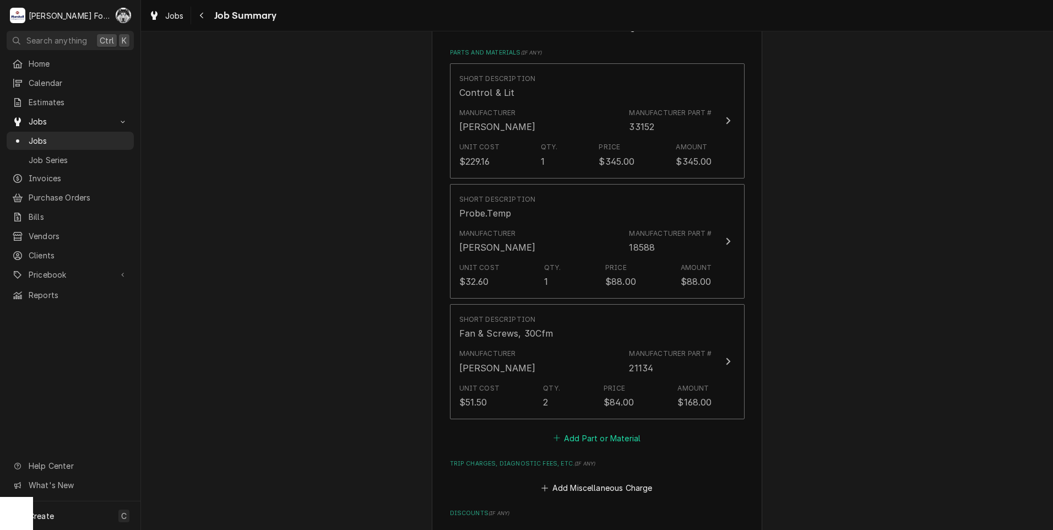
click at [581, 430] on button "Add Part or Material" at bounding box center [597, 437] width 91 height 15
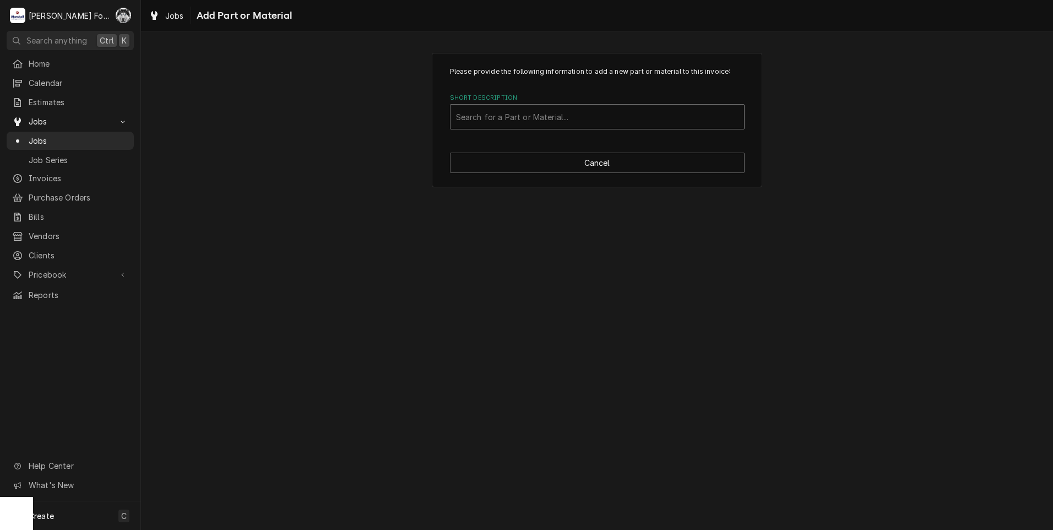
click at [580, 121] on div "Short Description" at bounding box center [597, 117] width 283 height 20
type input "ssdt"
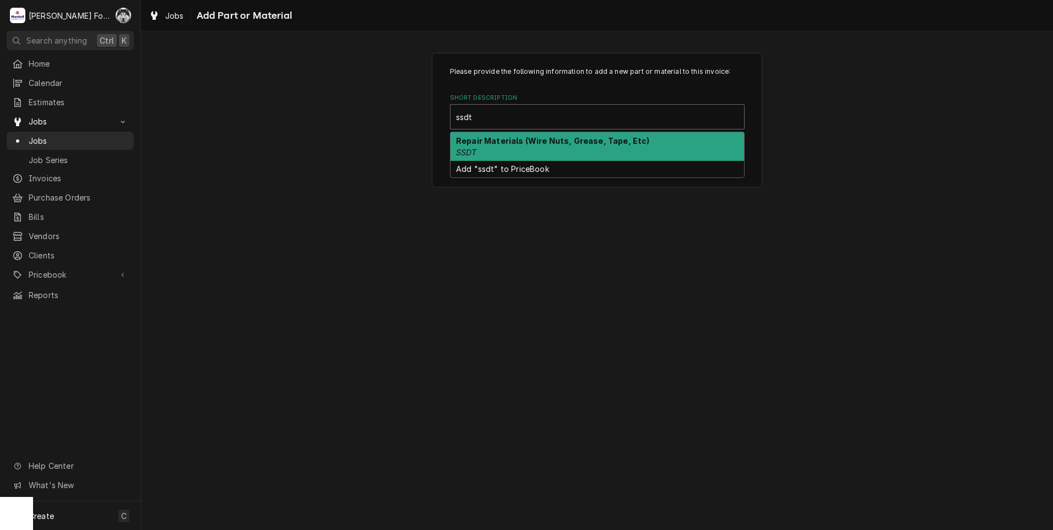
click at [554, 141] on strong "Repair Materials (Wire Nuts, Grease, Tape, Etc)" at bounding box center [553, 140] width 194 height 9
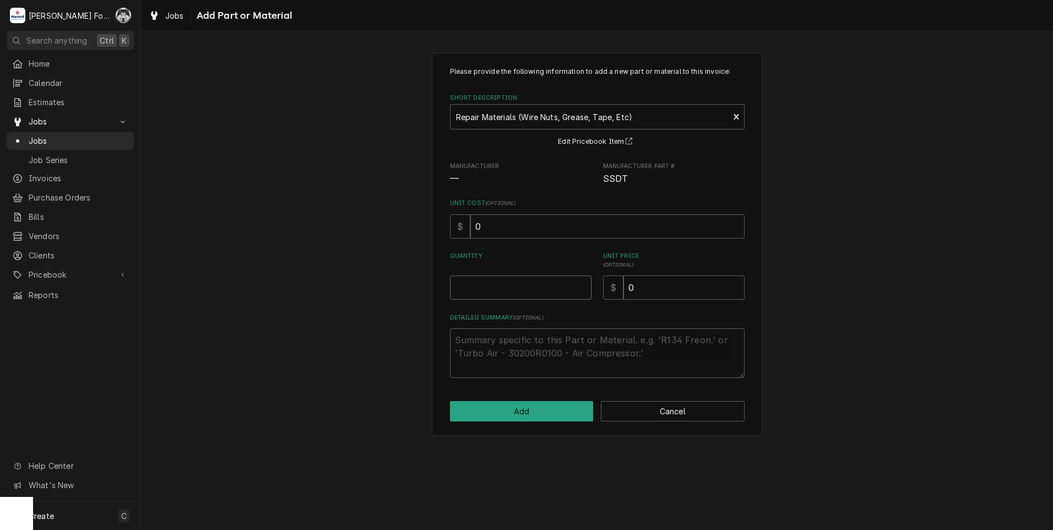
type textarea "x"
type input "0.5"
click at [582, 283] on input "0.5" at bounding box center [521, 287] width 142 height 24
type textarea "x"
type input "1"
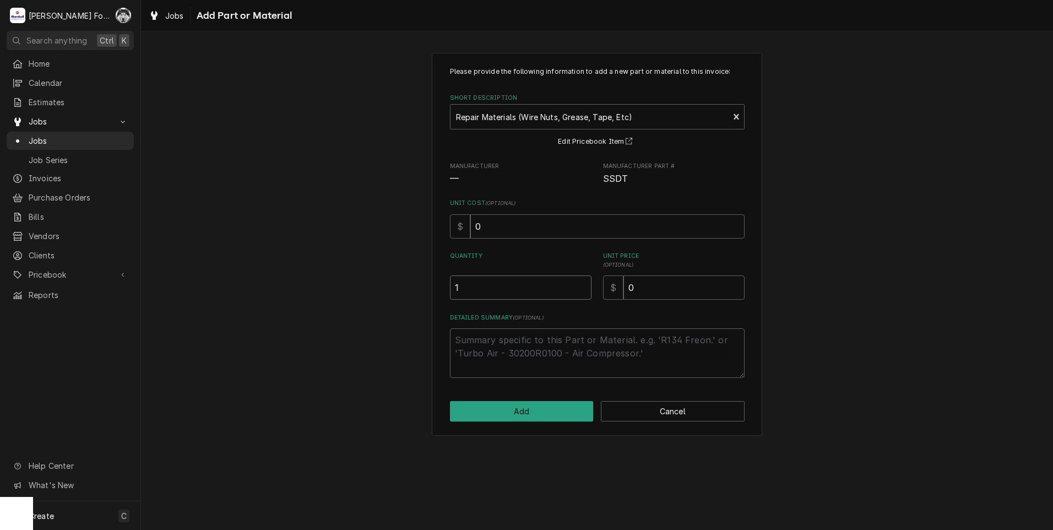
click at [582, 283] on input "1" at bounding box center [521, 287] width 142 height 24
drag, startPoint x: 655, startPoint y: 291, endPoint x: 471, endPoint y: 303, distance: 185.0
click at [516, 303] on div "Please provide the following information to add a new part or material to this …" at bounding box center [597, 222] width 295 height 311
type textarea "x"
type input "1"
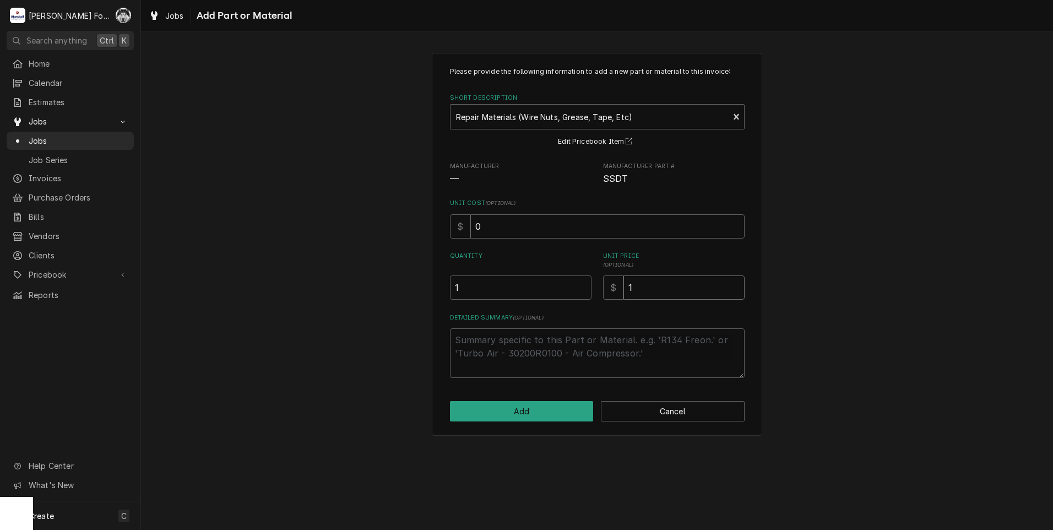
type textarea "x"
type input "12"
click at [539, 414] on button "Add" at bounding box center [522, 411] width 144 height 20
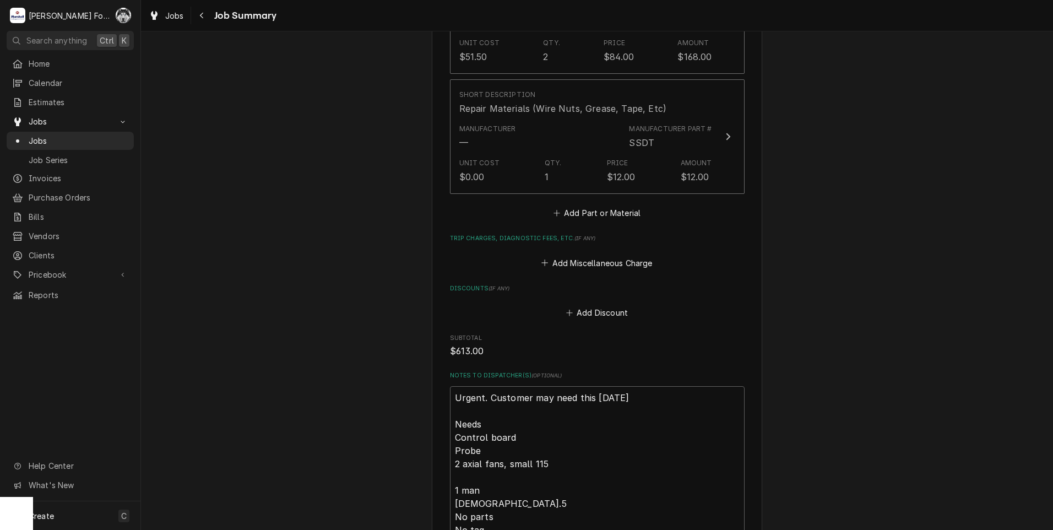
scroll to position [1322, 0]
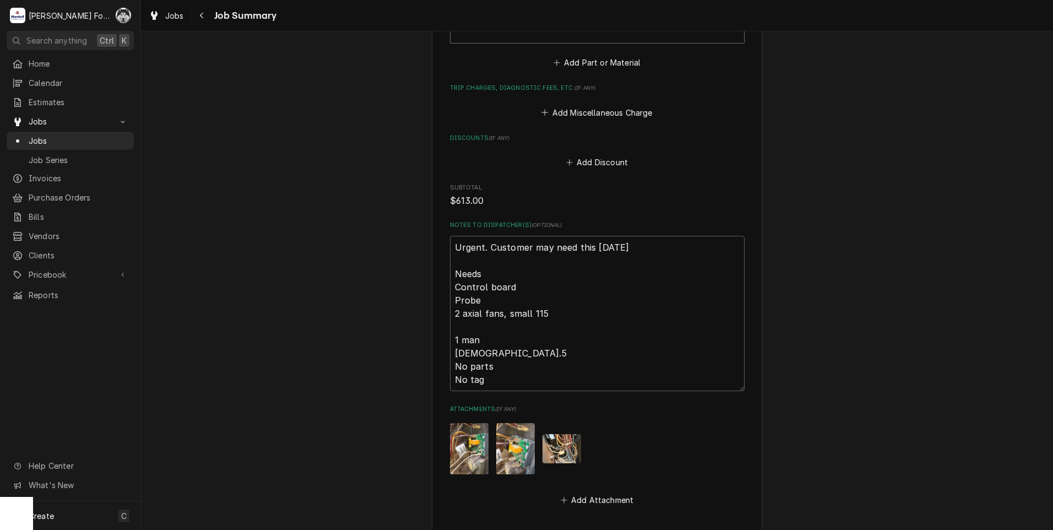
type textarea "x"
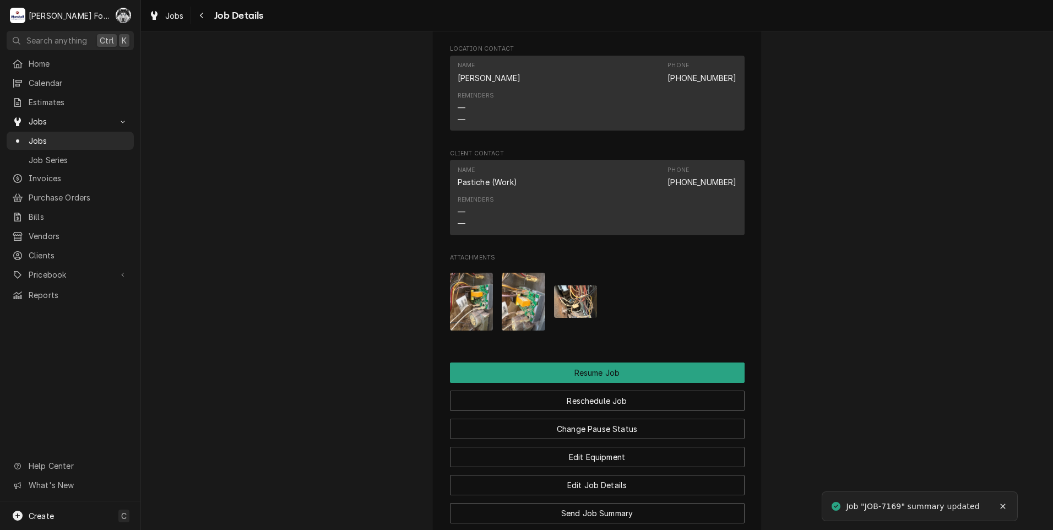
scroll to position [1267, 0]
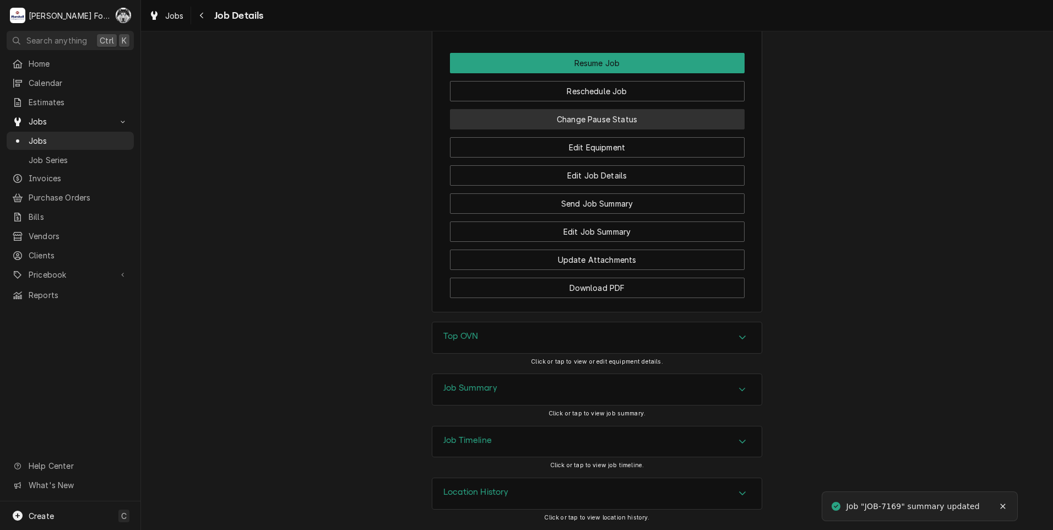
click at [581, 123] on button "Change Pause Status" at bounding box center [597, 119] width 295 height 20
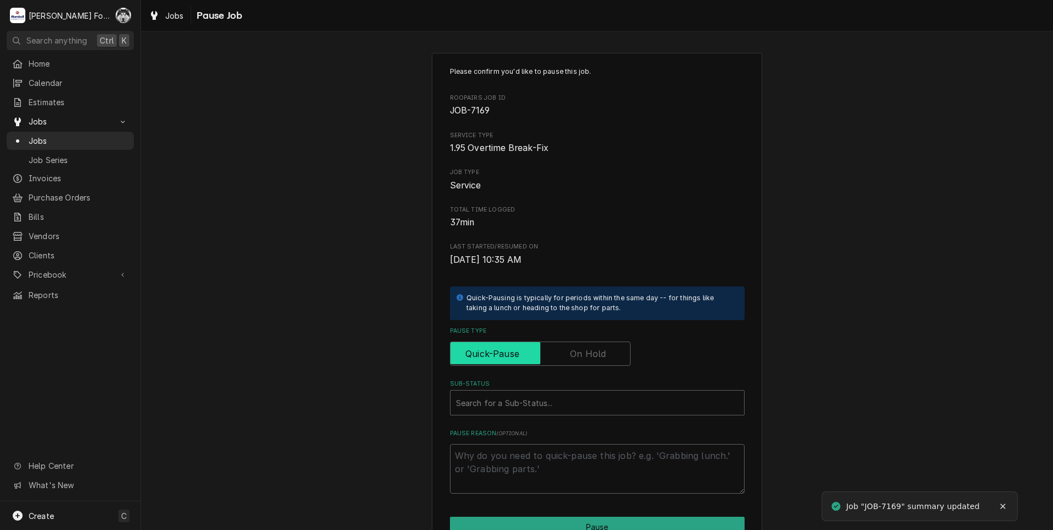
click at [603, 351] on input "Pause Type" at bounding box center [540, 354] width 171 height 24
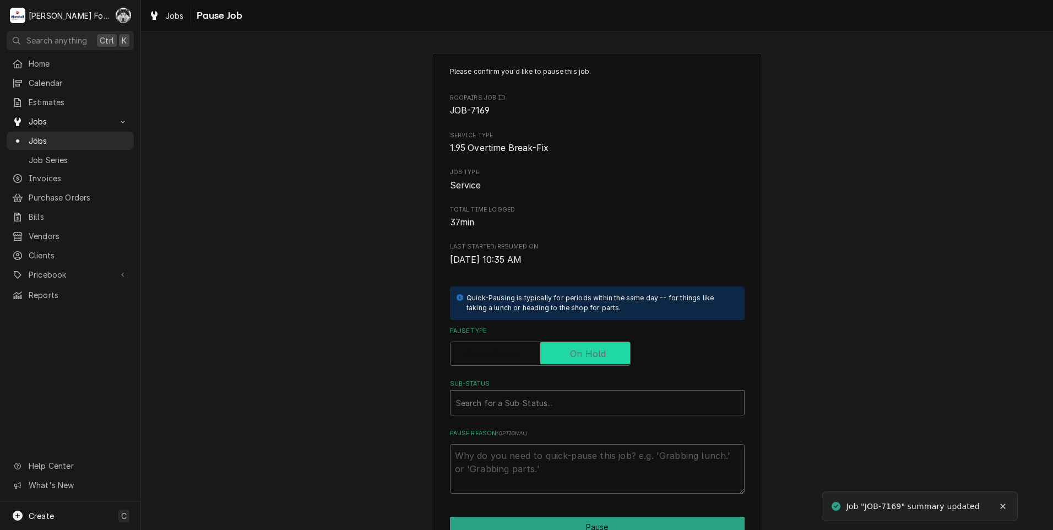
checkbox input "true"
click at [565, 403] on div "Sub-Status" at bounding box center [597, 403] width 283 height 20
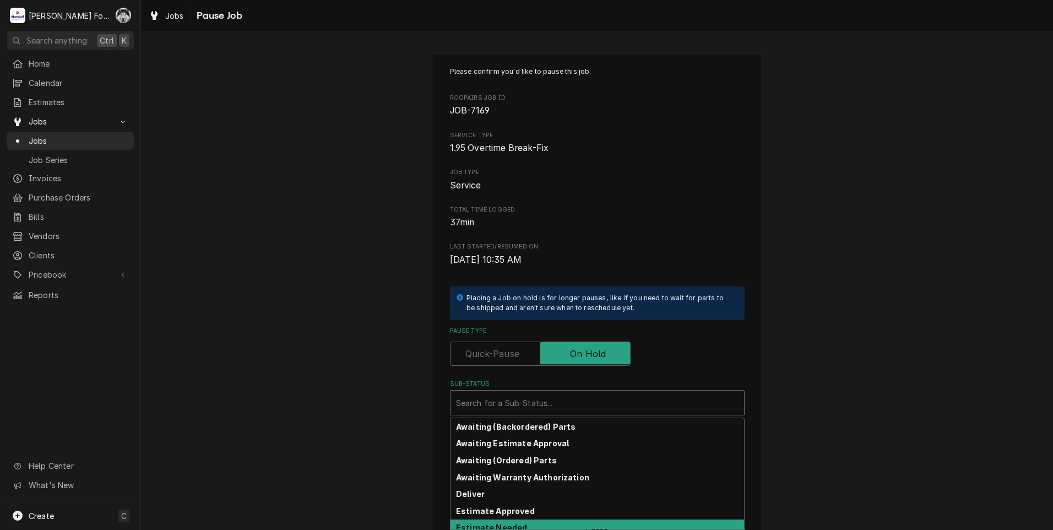
click at [522, 525] on div "Estimate Needed" at bounding box center [598, 528] width 294 height 17
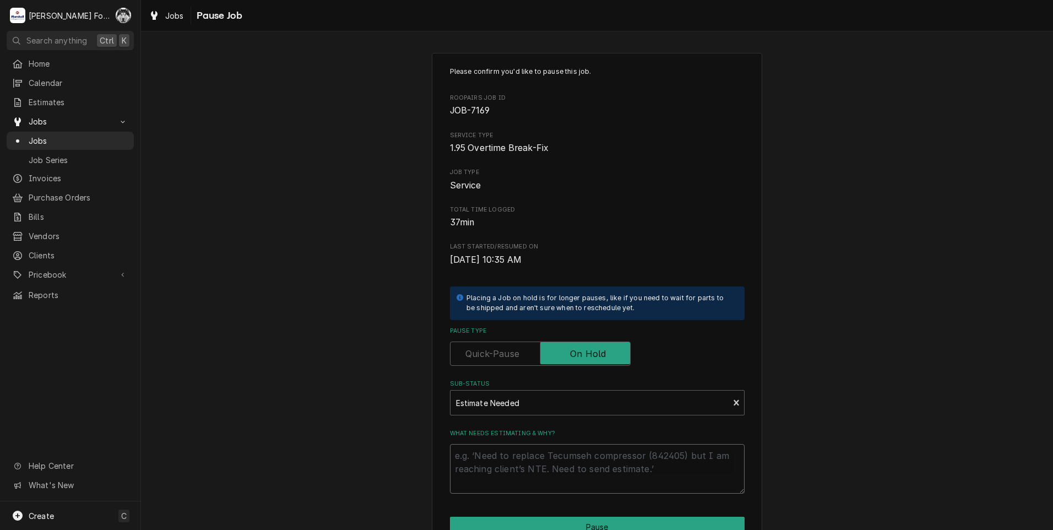
click at [514, 474] on textarea "What needs estimating & why?" at bounding box center [597, 469] width 295 height 50
type textarea "x"
type textarea "p"
type textarea "x"
type textarea "pa"
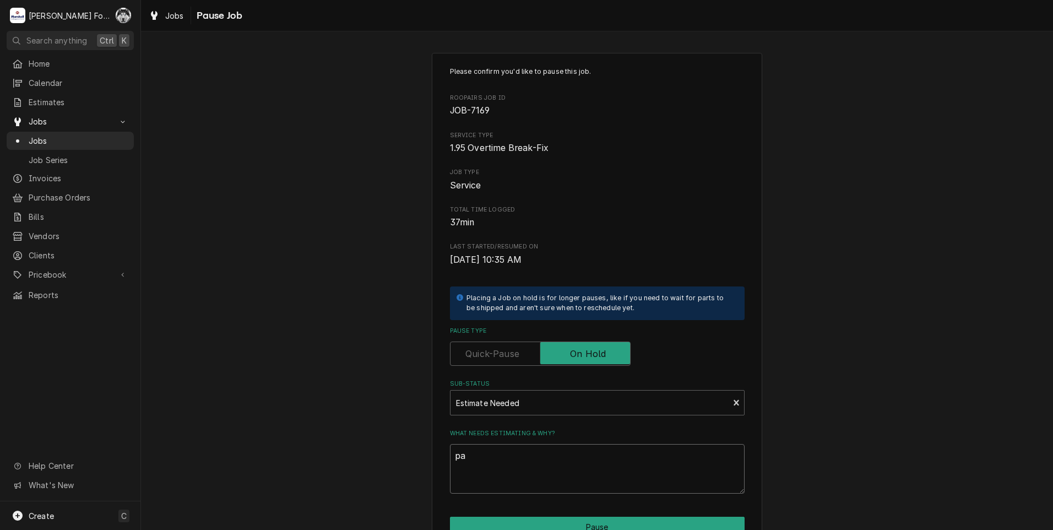
type textarea "x"
type textarea "par"
type textarea "x"
type textarea "part"
type textarea "x"
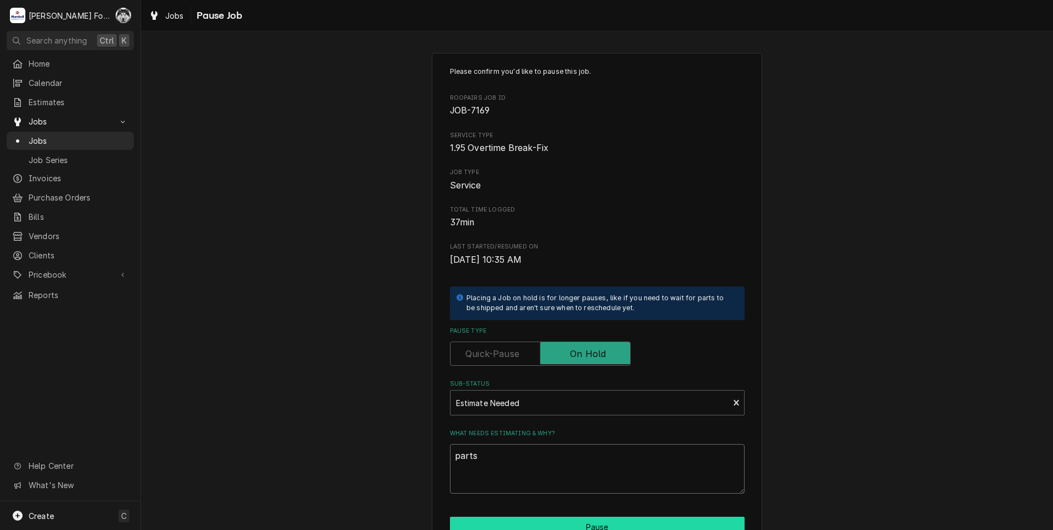
type textarea "parts"
click at [572, 520] on button "Pause" at bounding box center [597, 527] width 295 height 20
type textarea "x"
